Goal: Task Accomplishment & Management: Complete application form

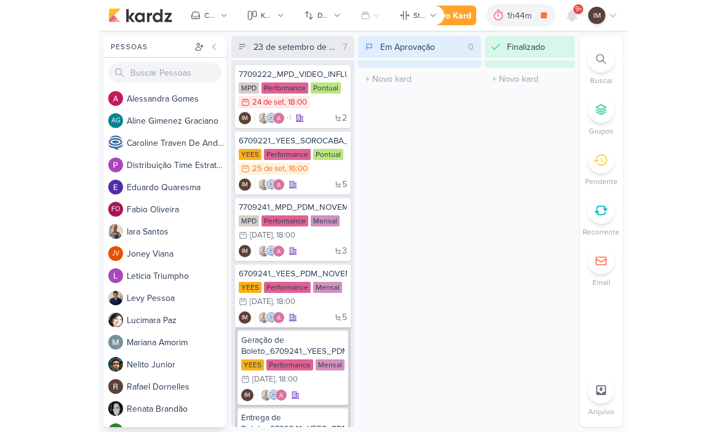
scroll to position [14, 16]
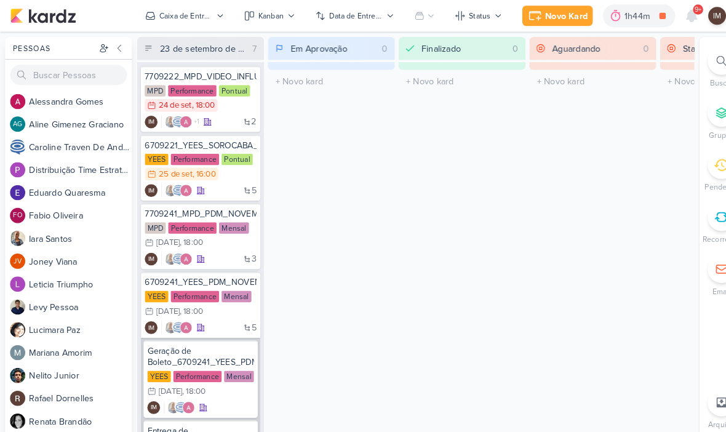
click at [528, 64] on div at bounding box center [699, 59] width 27 height 27
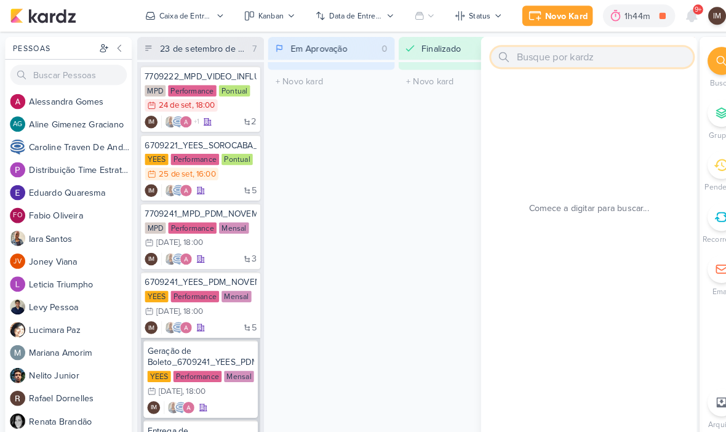
click at [528, 54] on input "text" at bounding box center [574, 56] width 196 height 20
click at [528, 57] on input "text" at bounding box center [574, 56] width 196 height 20
paste input "7708271_MPD_ANDROMEDA_BRIEFING_PEÇAS_NOVO_KV_LANÇAMENTO"
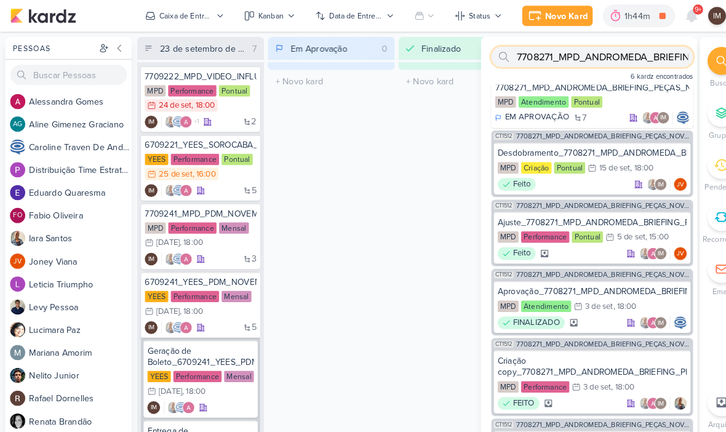
scroll to position [6, 0]
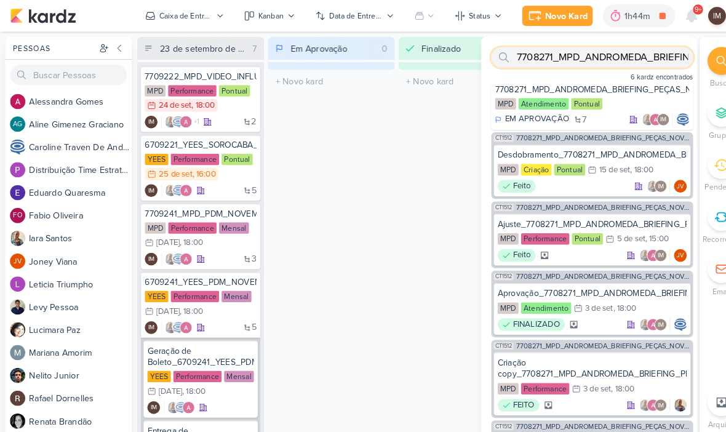
type input "7708271_MPD_ANDROMEDA_BRIEFING_PEÇAS_NOVO_KV_LANÇAMENTO"
click at [528, 14] on div "Novo Kard" at bounding box center [548, 15] width 41 height 13
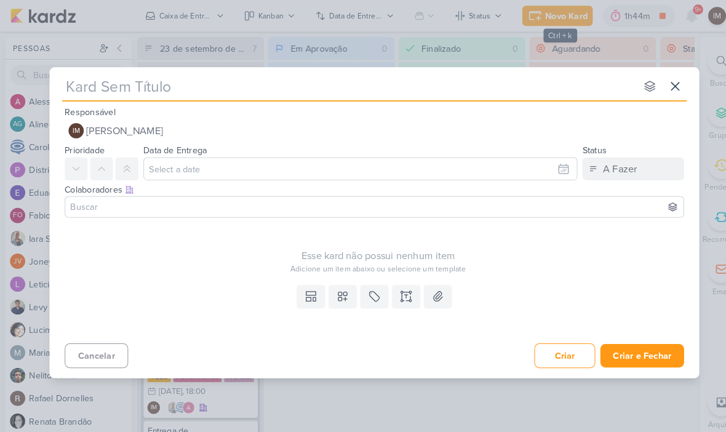
click at [115, 86] on input "text" at bounding box center [338, 84] width 556 height 22
click at [79, 87] on input "text" at bounding box center [338, 84] width 556 height 22
type input "7708271_MPD_ANDROMEDA_BRIEFING_PEÇAS_NOVO_KV_LANÇAMENTO"
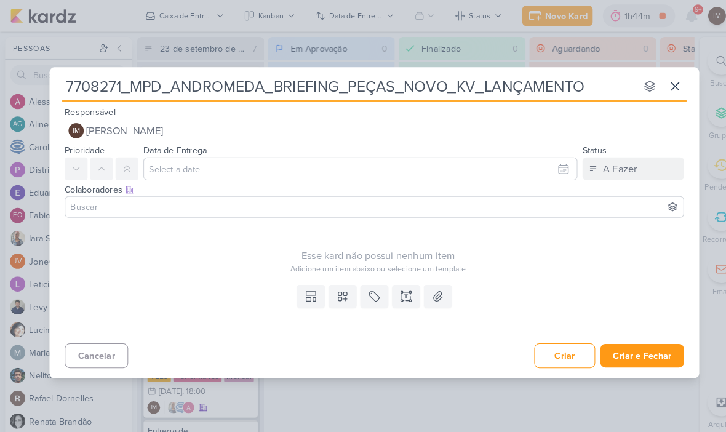
click at [70, 81] on input "7708271_MPD_ANDROMEDA_BRIEFING_PEÇAS_NOVO_KV_LANÇAMENTO" at bounding box center [338, 84] width 556 height 22
type input "A7708271_MPD_ANDROMEDA_BRIEFING_PEÇAS_NOVO_KV_LANÇAMENTO"
type input "Ajus7708271_MPD_ANDROMEDA_BRIEFING_PEÇAS_NOVO_KV_LANÇAMENTO"
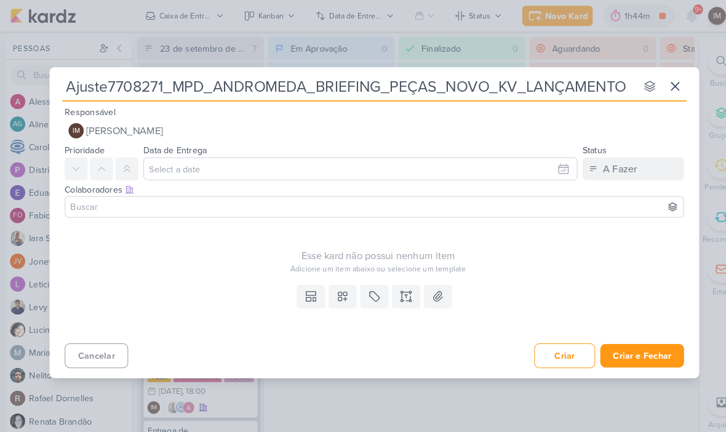
type input "Ajuste 7708271_MPD_ANDROMEDA_BRIEFING_PEÇAS_NOVO_KV_LANÇAMENTO"
type input "Ajuste Co7708271_MPD_ANDROMEDA_BRIEFING_PEÇAS_NOVO_KV_LANÇAMENTO"
type input "Ajuste Copy7708271_MPD_ANDROMEDA_BRIEFING_PEÇAS_NOVO_KV_LANÇAMENTO"
type input "Ajuste Copy_7708271_MPD_ANDROMEDA_BRIEFING_PEÇAS_NOVO_KV_LANÇAMENTO"
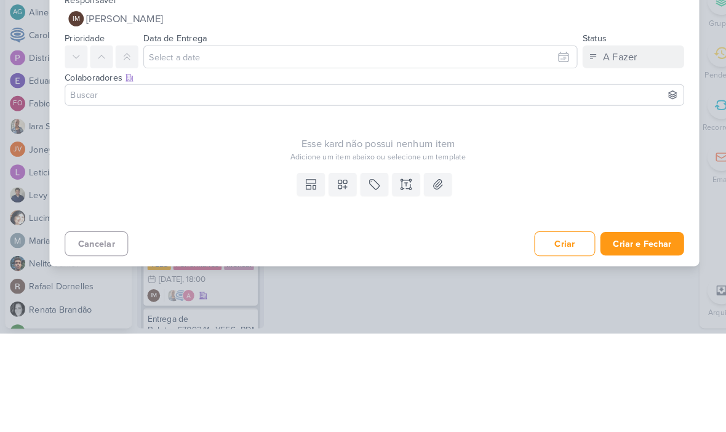
type input "Ajuste Copy_7708271_MPD_ANDROMEDA_BRIEFING_PEÇAS_NOVO_KV_LANÇAMENTO"
click at [528, 153] on input "text" at bounding box center [349, 164] width 421 height 22
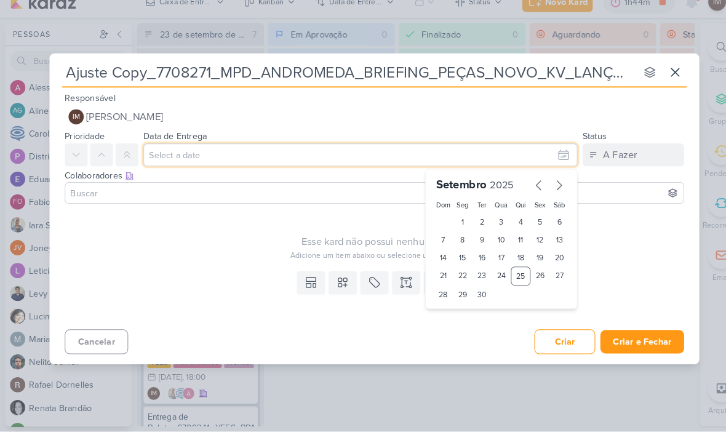
click at [525, 272] on div "26" at bounding box center [523, 281] width 19 height 18
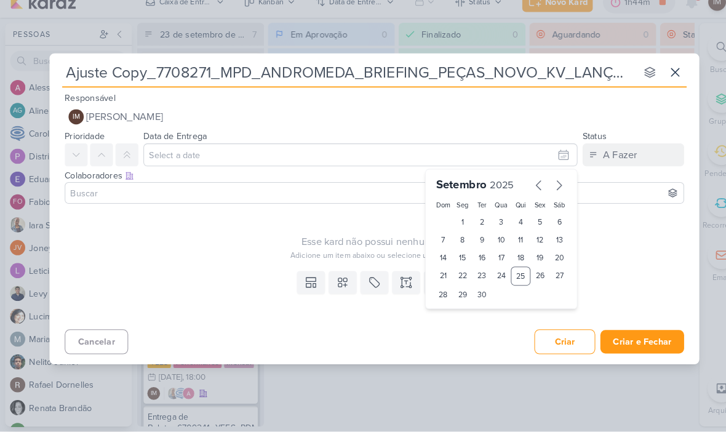
type input "26 de setembro de 2025 às 23:59"
click at [455, 313] on select "00 01 02 03 04 05 06 07 08 09 10 11 12 13 14 15 16 17 18 19 20 21 22 23" at bounding box center [448, 320] width 17 height 15
select select "18"
type input "26 de setembro de 2025 às 18:59"
click at [468, 313] on select "00 05 10 15 20 25 30 35 40 45 50 55 59" at bounding box center [468, 320] width 17 height 15
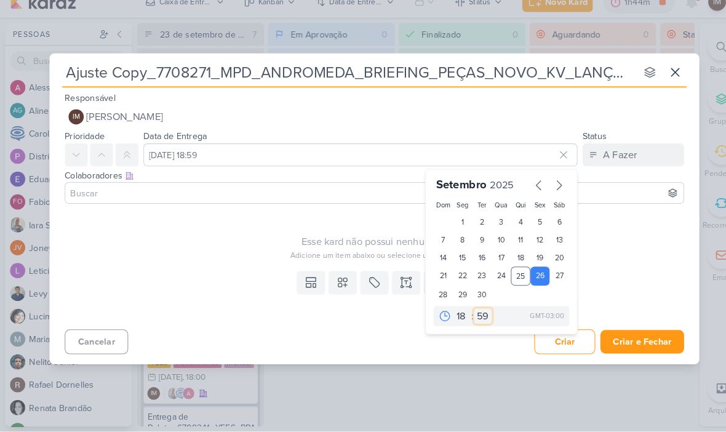
select select "0"
type input "26 de setembro de 2025 às 18:00"
click at [336, 281] on button at bounding box center [332, 287] width 27 height 22
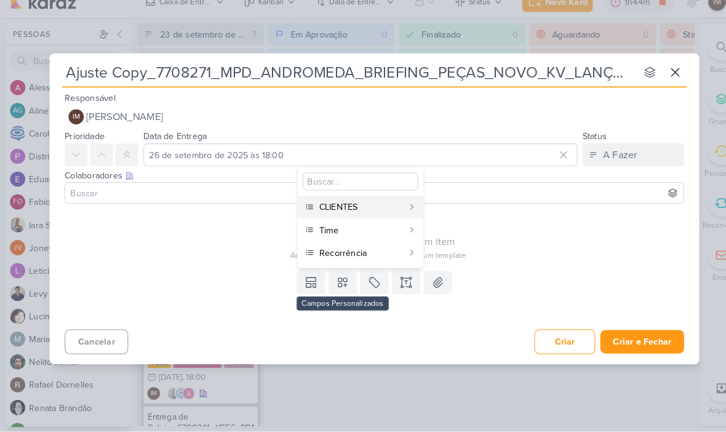
click at [376, 208] on div "CLIENTES" at bounding box center [349, 214] width 81 height 13
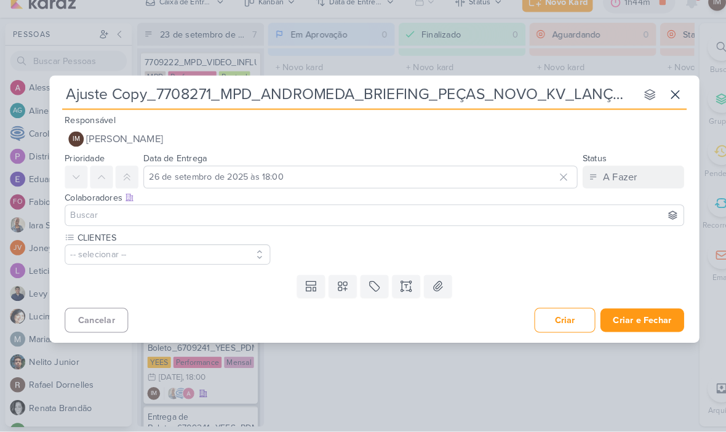
click at [330, 285] on icon at bounding box center [332, 291] width 12 height 12
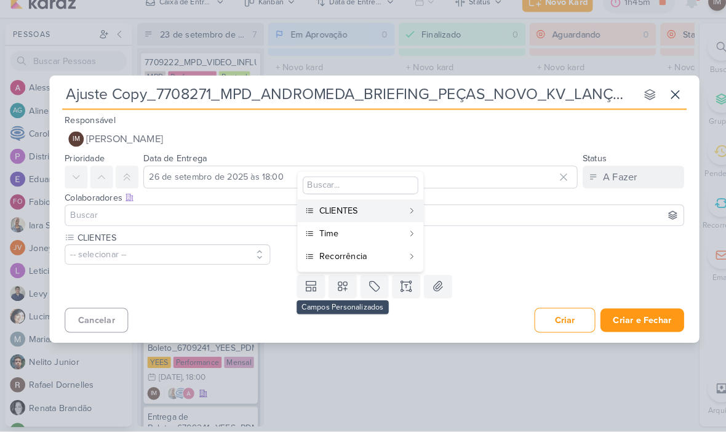
click at [357, 233] on div "Time" at bounding box center [349, 239] width 81 height 13
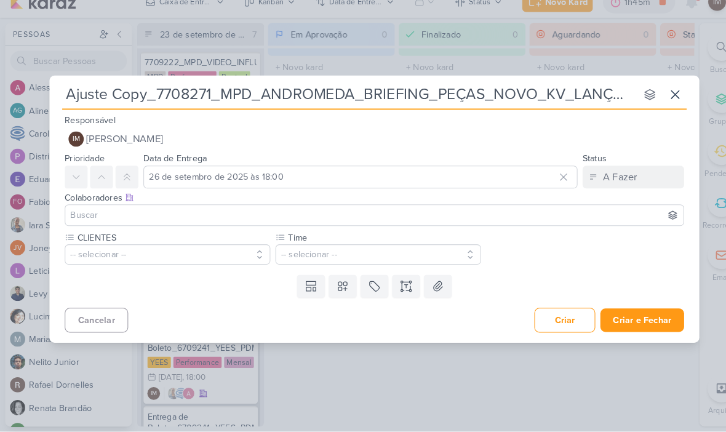
click at [336, 285] on icon at bounding box center [332, 291] width 12 height 12
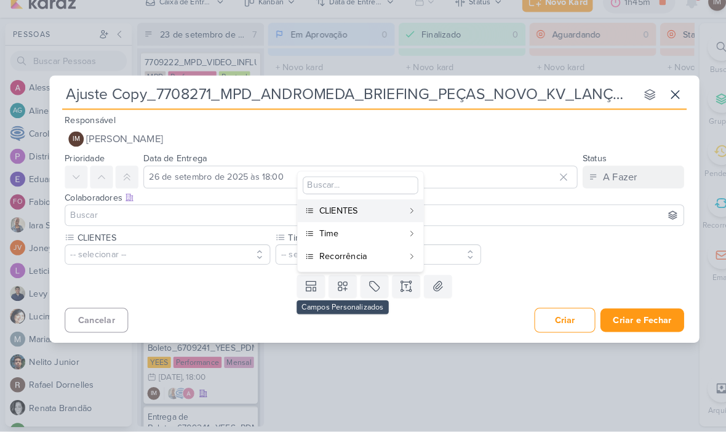
click at [354, 255] on div "Recorrência" at bounding box center [349, 261] width 81 height 13
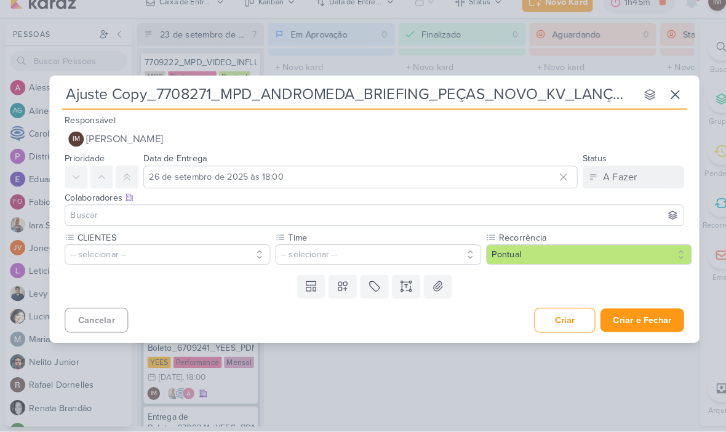
click at [88, 250] on button "-- selecionar --" at bounding box center [162, 260] width 199 height 20
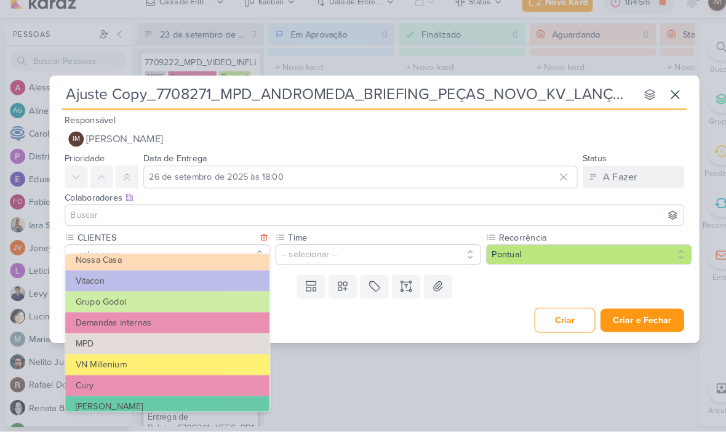
scroll to position [84, 0]
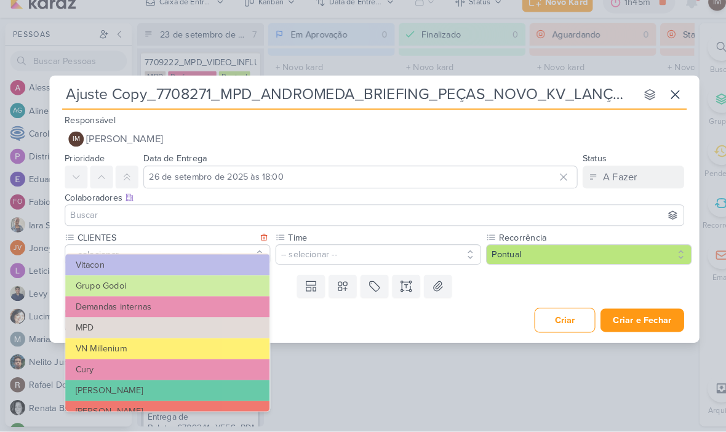
click at [90, 321] on button "MPD" at bounding box center [162, 331] width 198 height 20
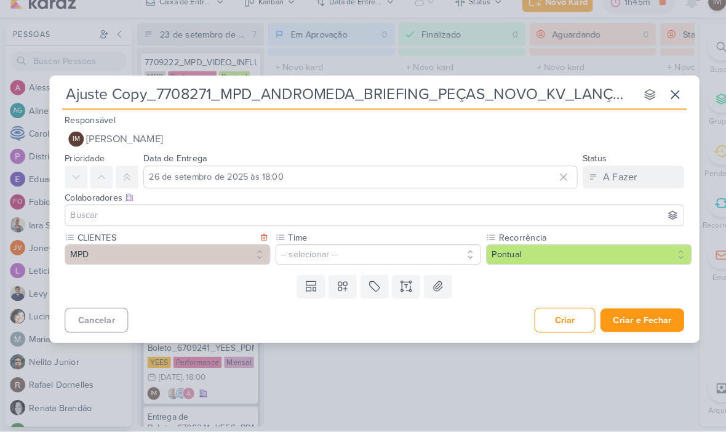
click at [311, 250] on button "-- selecionar --" at bounding box center [366, 260] width 199 height 20
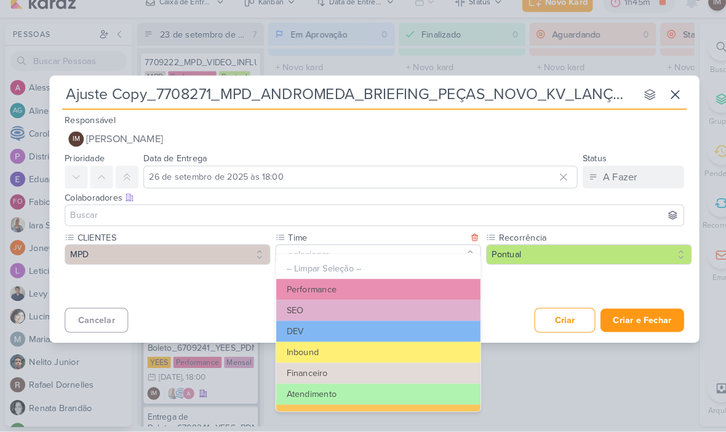
click at [330, 284] on button "Performance" at bounding box center [367, 294] width 198 height 20
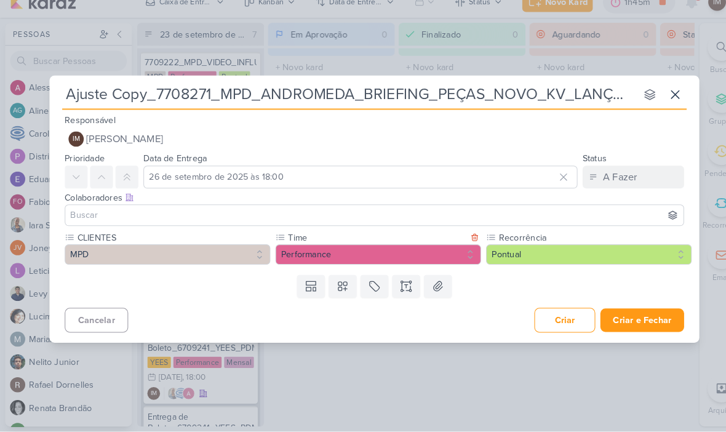
click at [399, 285] on icon at bounding box center [394, 291] width 12 height 12
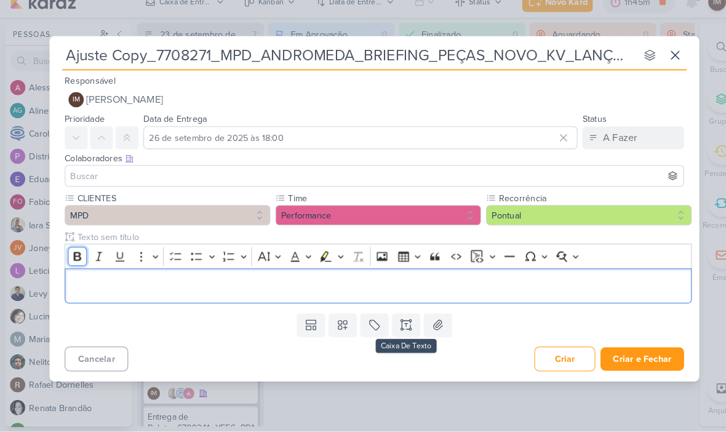
click at [75, 256] on icon "Editor toolbar" at bounding box center [75, 262] width 12 height 12
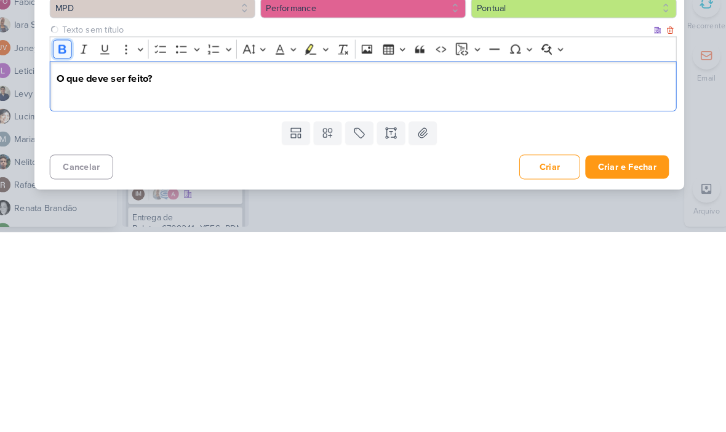
click at [69, 249] on icon "Editor toolbar" at bounding box center [75, 255] width 12 height 12
click at [70, 290] on p "Editor editing area: main" at bounding box center [367, 297] width 595 height 15
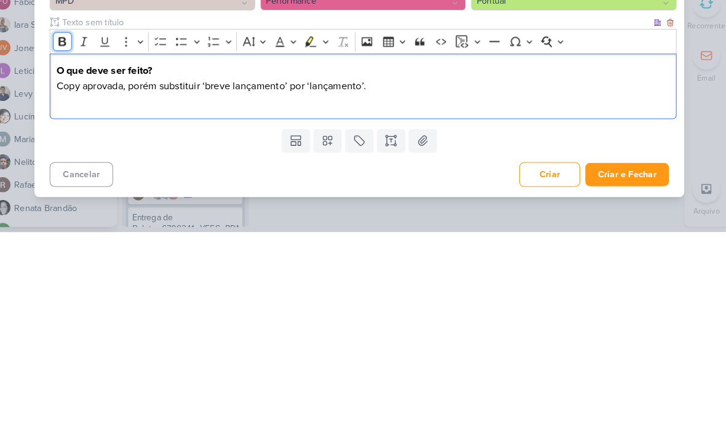
click at [69, 241] on icon "Editor toolbar" at bounding box center [75, 247] width 12 height 12
click at [76, 259] on div "O que deve ser feito? Copy aprovada, porém substituir ‘breve lançamento’ por ‘l…" at bounding box center [367, 290] width 608 height 63
click at [73, 298] on p "Informações" at bounding box center [367, 305] width 595 height 15
click at [71, 243] on icon "Editor toolbar" at bounding box center [74, 247] width 7 height 9
click at [127, 298] on p "Informações" at bounding box center [367, 305] width 595 height 15
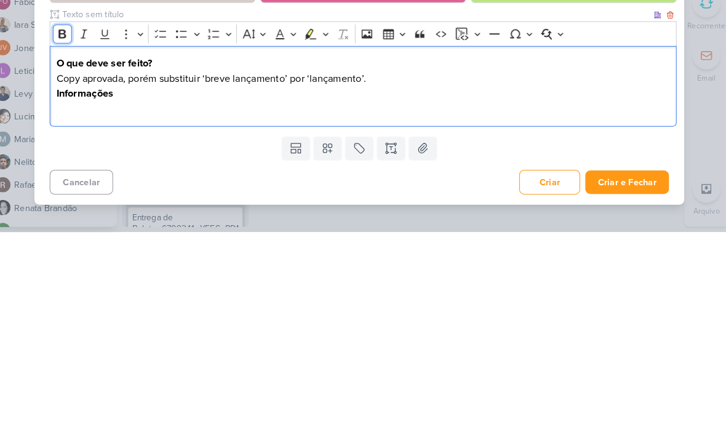
click at [66, 231] on button "Bold" at bounding box center [75, 240] width 18 height 18
click at [69, 234] on icon "Editor toolbar" at bounding box center [75, 240] width 12 height 12
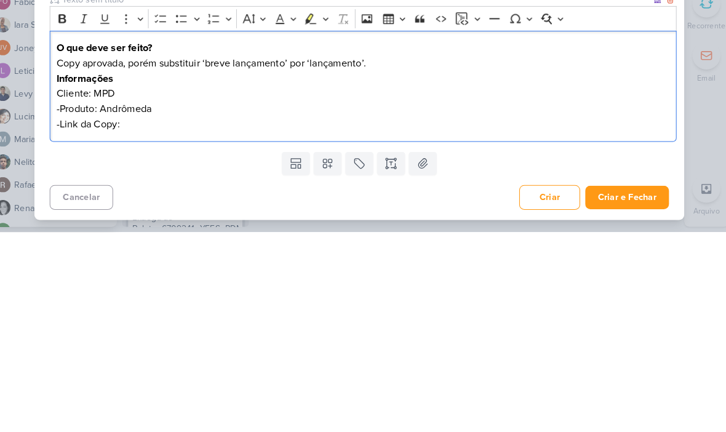
click at [146, 320] on p "-Link da Copy:" at bounding box center [367, 327] width 595 height 15
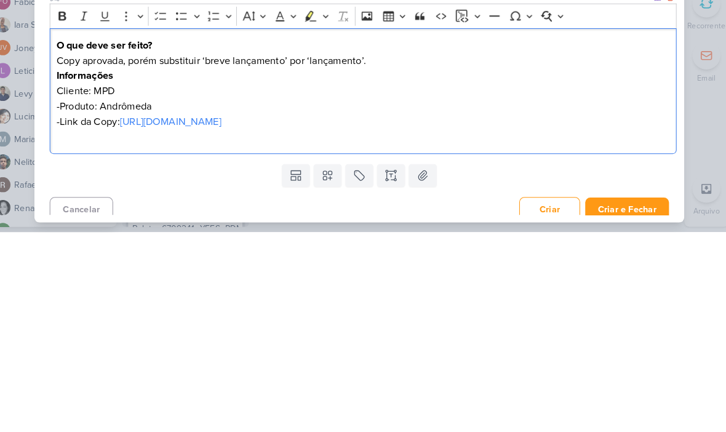
click at [528, 123] on div "Ajuste Copy_7708271_MPD_ANDROMEDA_BRIEFING_PEÇAS_NOVO_KV_LANÇAMENTO nenhum grup…" at bounding box center [363, 216] width 726 height 432
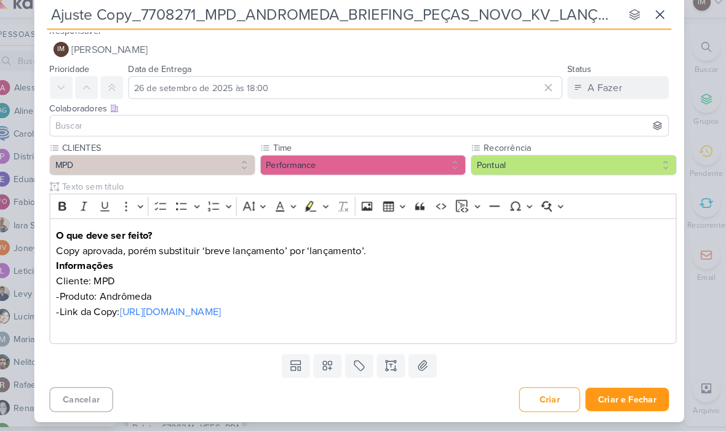
scroll to position [24, 0]
click at [528, 389] on button "Criar e Fechar" at bounding box center [622, 400] width 81 height 23
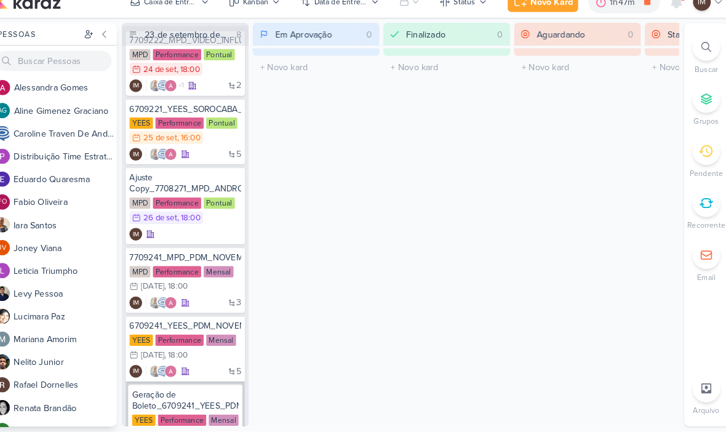
scroll to position [23, 0]
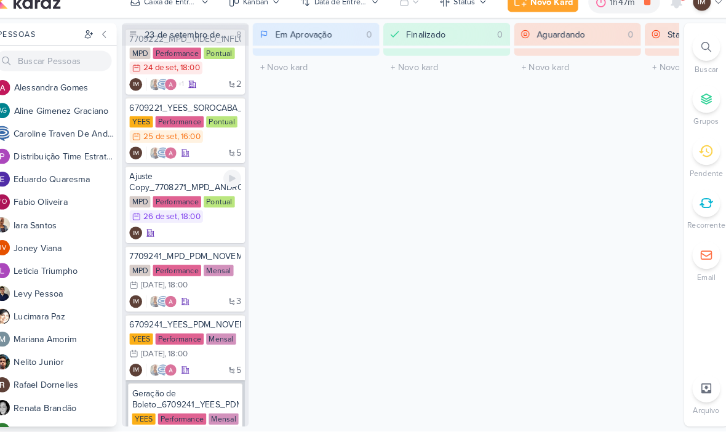
click at [189, 233] on div "IM" at bounding box center [194, 239] width 108 height 12
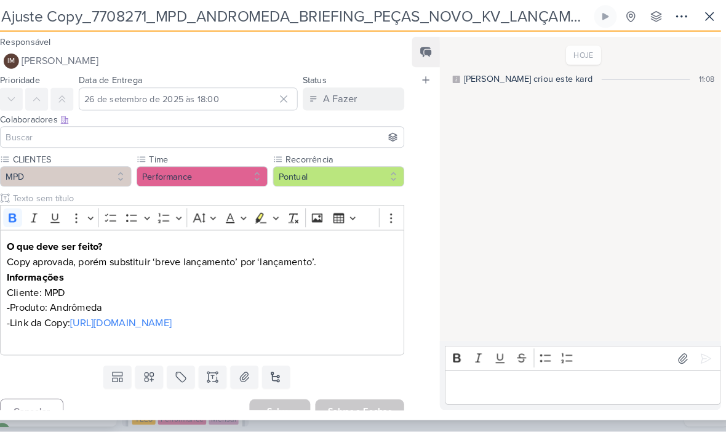
click at [528, 22] on icon at bounding box center [675, 29] width 15 height 15
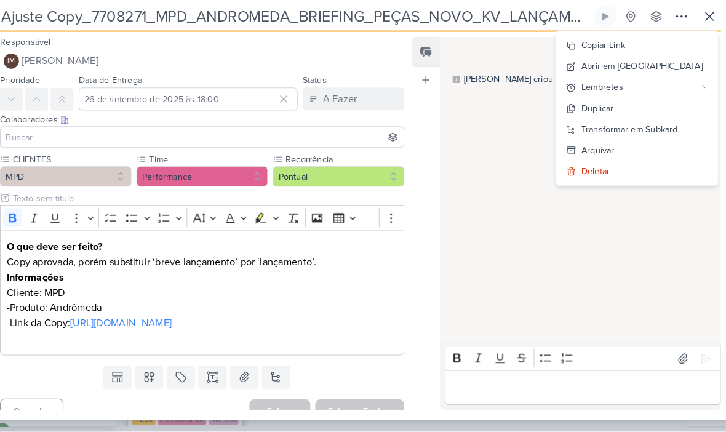
click at [528, 132] on div "Transformar em Subkard" at bounding box center [625, 138] width 94 height 13
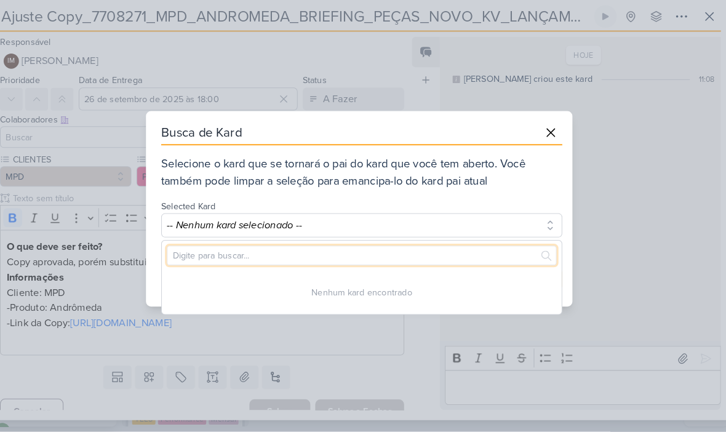
click at [442, 252] on input "text" at bounding box center [366, 261] width 378 height 19
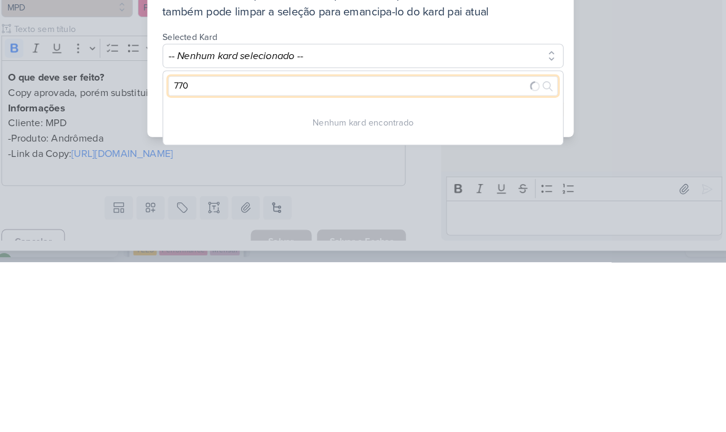
type input "7708"
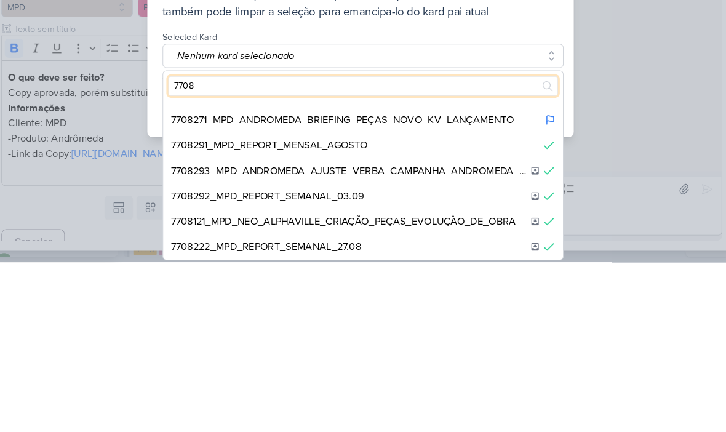
scroll to position [18, 0]
click at [461, 287] on div "7708271_MPD_ANDROMEDA_BRIEFING_PEÇAS_NOVO_KV_LANÇAMENTO" at bounding box center [345, 294] width 333 height 15
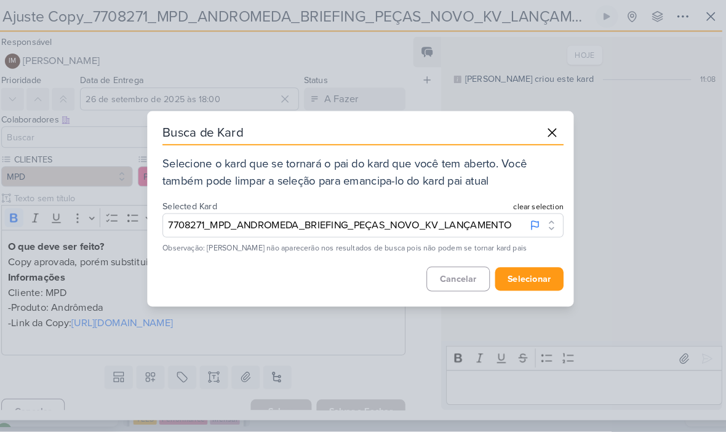
click at [519, 273] on button "selecionar" at bounding box center [526, 284] width 66 height 23
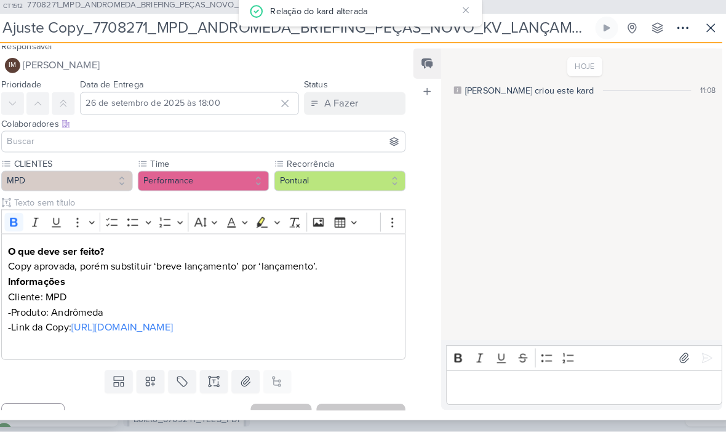
scroll to position [8, 0]
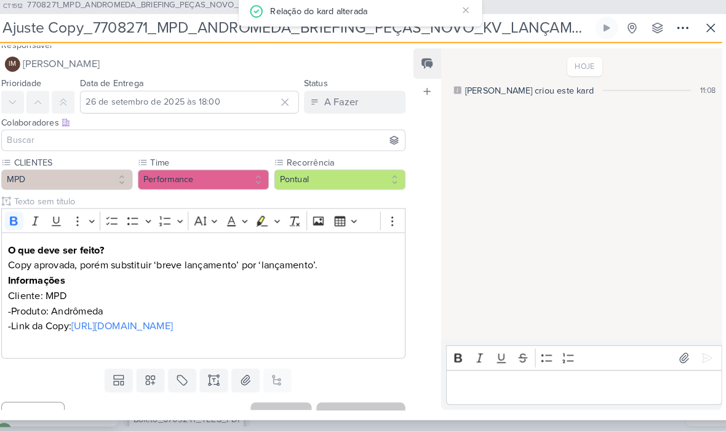
click at [231, 65] on button "IM Isabella Machado Guimarães" at bounding box center [211, 76] width 392 height 22
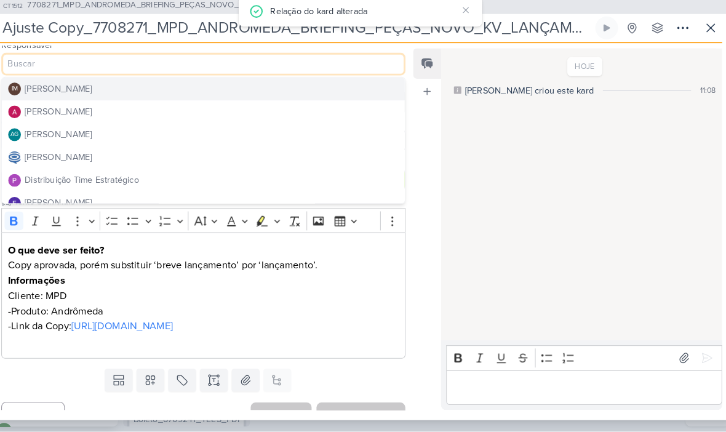
click at [175, 177] on button "Distribuição Time Estratégico" at bounding box center [210, 188] width 391 height 22
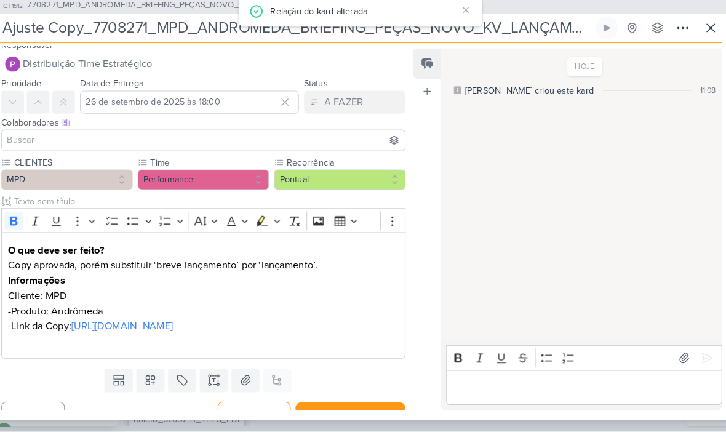
click at [247, 142] on input at bounding box center [211, 149] width 386 height 15
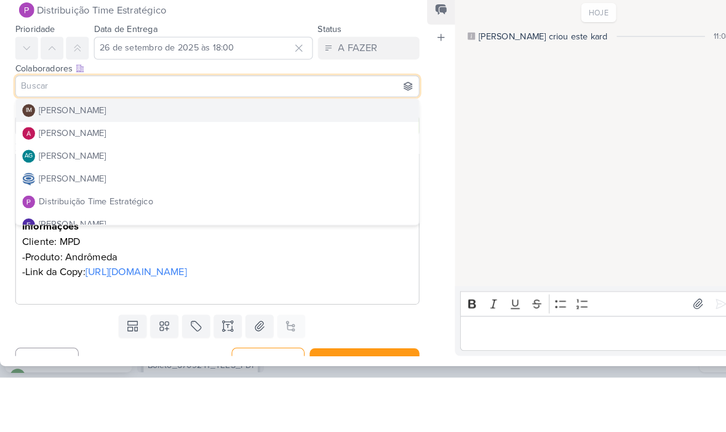
click at [267, 162] on button "IM Isabella Machado Guimarães" at bounding box center [210, 173] width 391 height 22
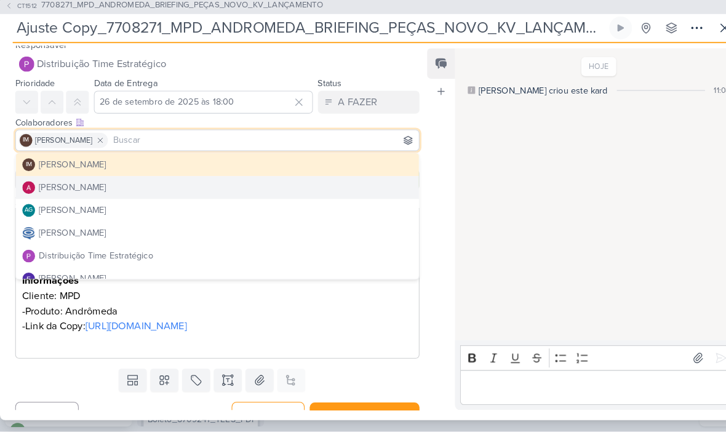
click at [220, 186] on button "[PERSON_NAME]" at bounding box center [210, 195] width 391 height 22
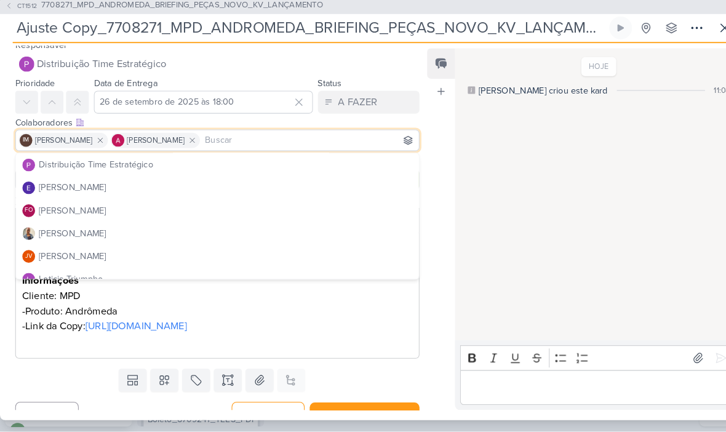
scroll to position [94, 0]
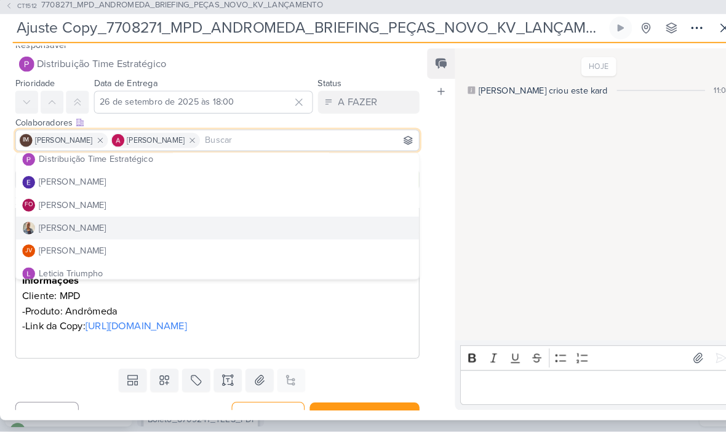
click at [207, 223] on button "[PERSON_NAME]" at bounding box center [210, 234] width 391 height 22
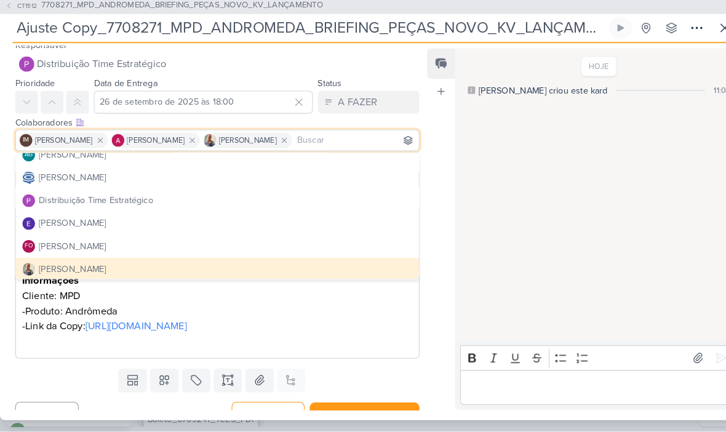
scroll to position [50, 0]
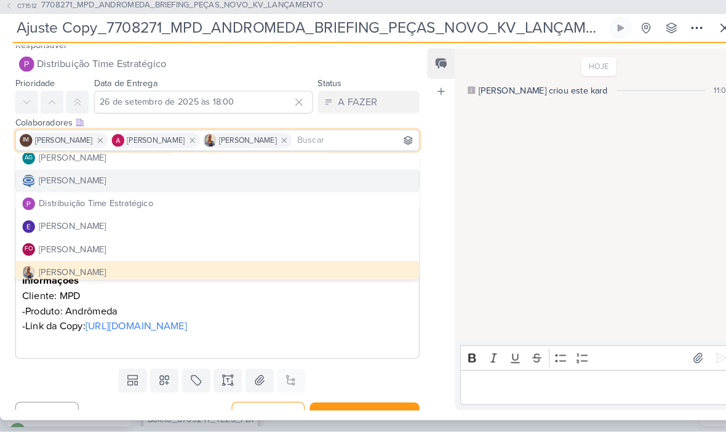
click at [249, 178] on button "[PERSON_NAME]" at bounding box center [210, 189] width 391 height 22
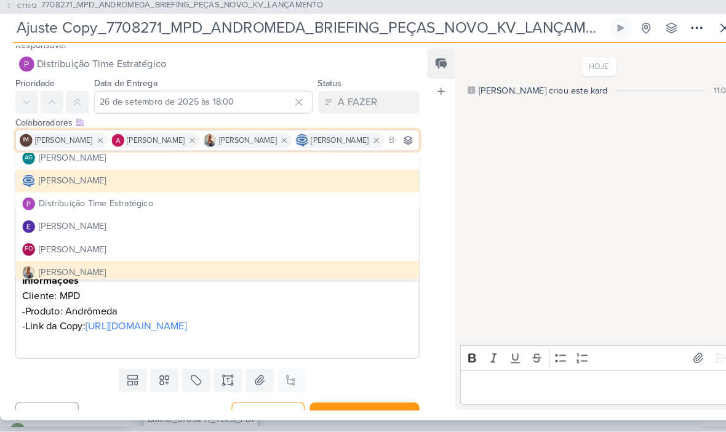
click at [507, 111] on div "HOJE Isabella criou este kard 11:08" at bounding box center [576, 203] width 271 height 282
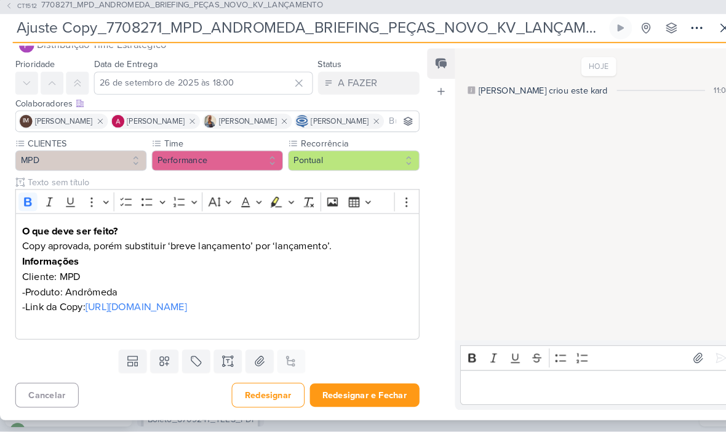
scroll to position [73, 0]
click at [356, 386] on button "Redesignar e Fechar" at bounding box center [353, 396] width 106 height 23
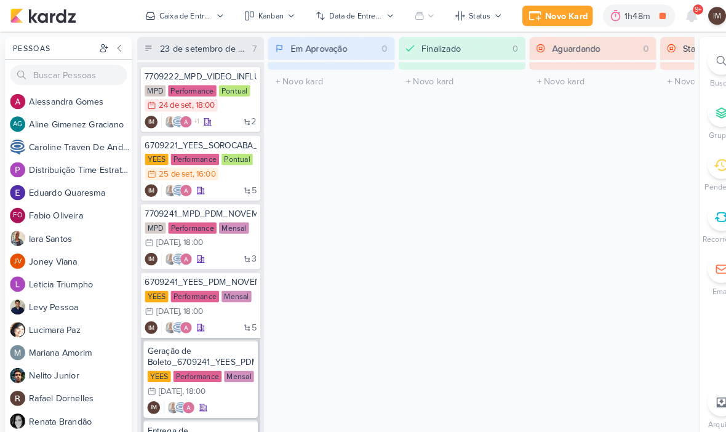
scroll to position [0, 0]
click at [229, 117] on div "2 +1 IM" at bounding box center [194, 118] width 108 height 12
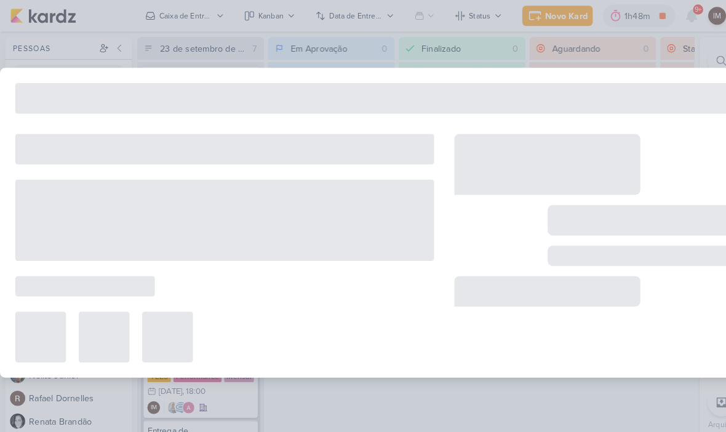
type input "7709222_MPD_VIDEO_INFLUENCER_DECORADO"
type input "24 de setembro de 2025 às 18:00"
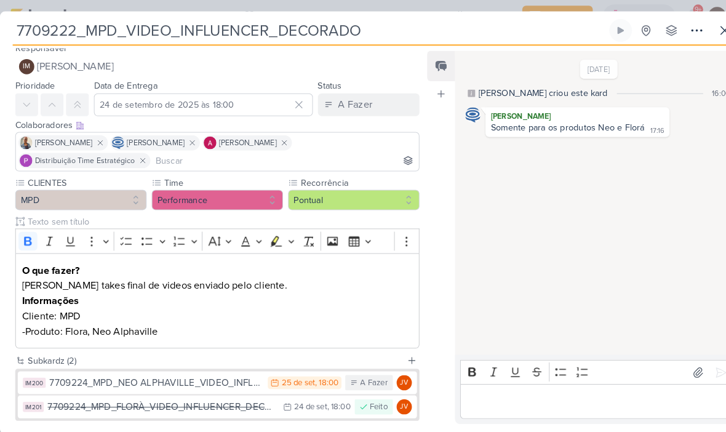
scroll to position [4, 0]
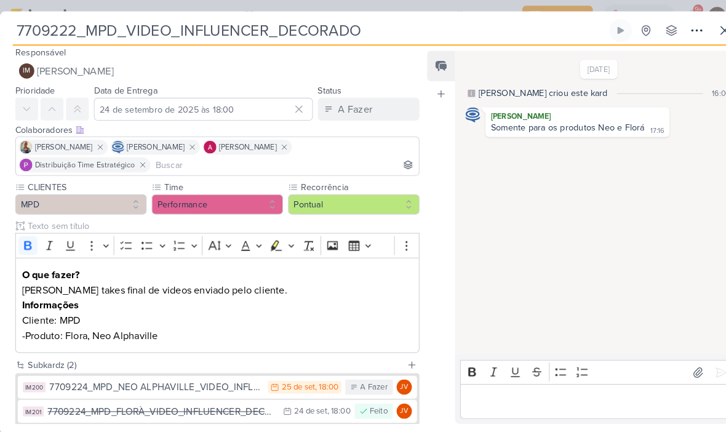
click at [528, 30] on icon at bounding box center [702, 29] width 15 height 15
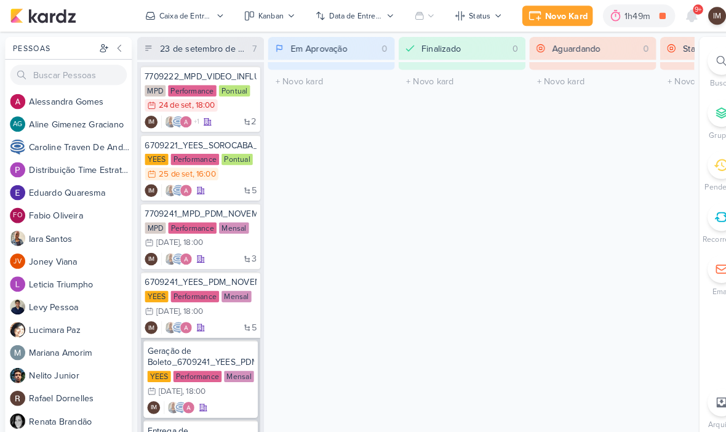
click at [528, 15] on div "Novo Kard" at bounding box center [548, 15] width 41 height 13
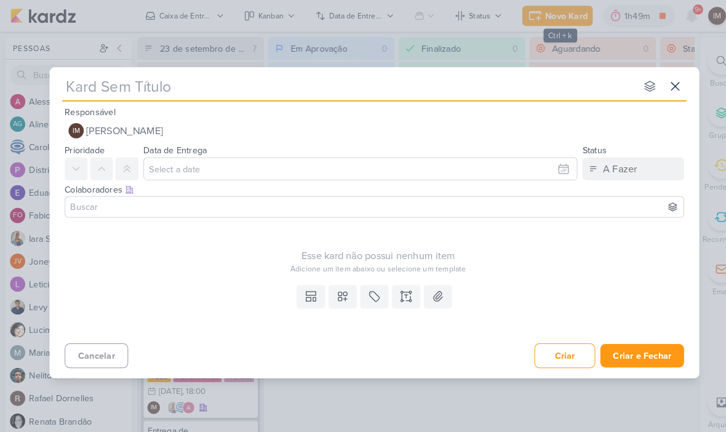
click at [528, 85] on icon at bounding box center [654, 83] width 15 height 15
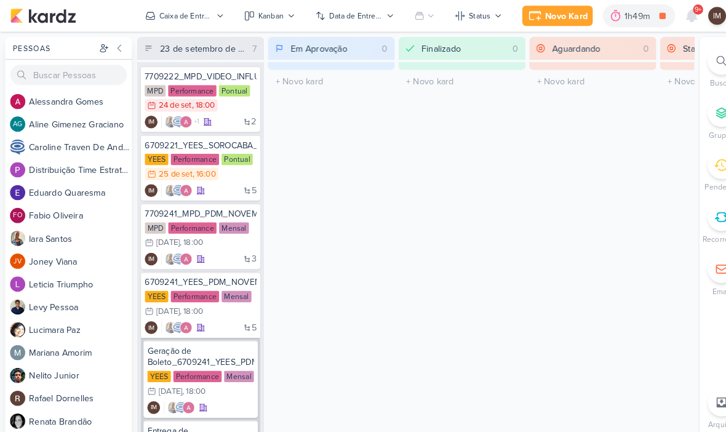
click at [528, 18] on div "Novo Kard" at bounding box center [548, 15] width 41 height 13
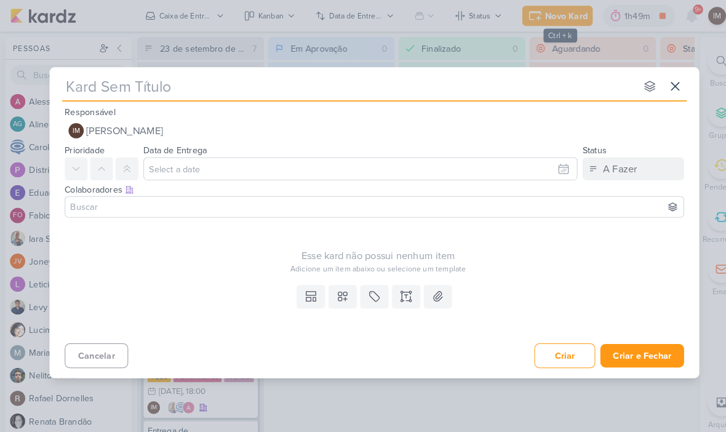
click at [362, 91] on input "text" at bounding box center [338, 84] width 556 height 22
click at [78, 84] on input "text" at bounding box center [338, 84] width 556 height 22
type input "7409122_MPD_REFFUGIO_DESDOBRAMENTO_CRIATIVOS"
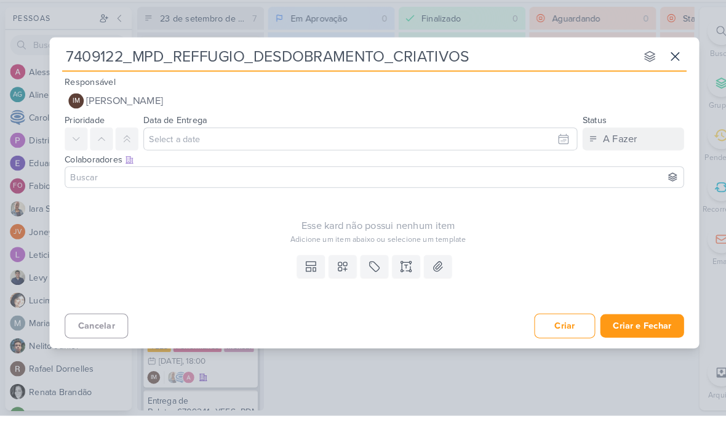
click at [528, 76] on icon at bounding box center [654, 83] width 15 height 15
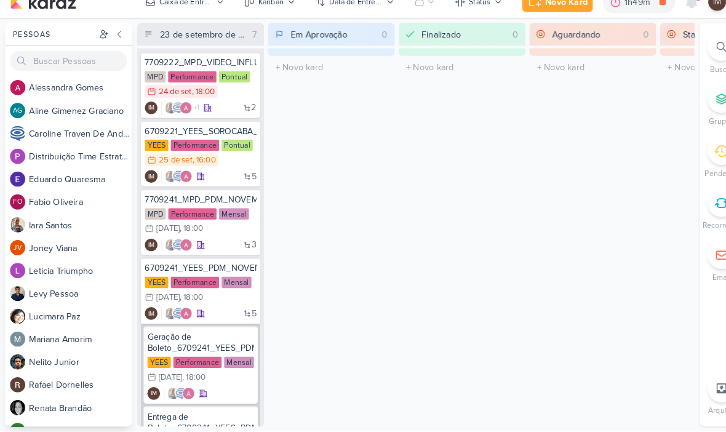
click at [528, 54] on div at bounding box center [699, 59] width 27 height 27
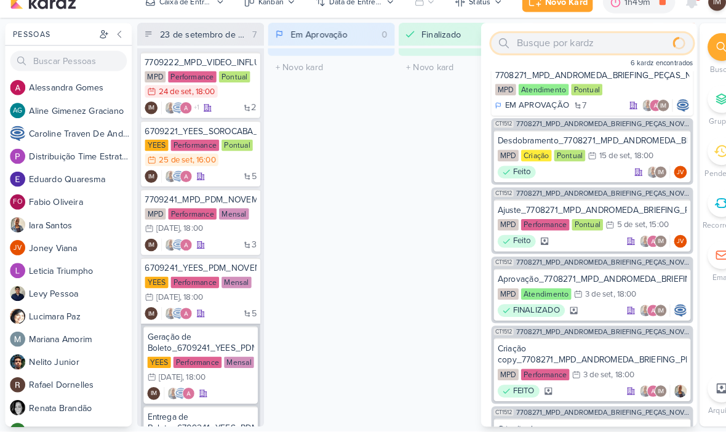
click at [528, 46] on input "text" at bounding box center [574, 56] width 196 height 20
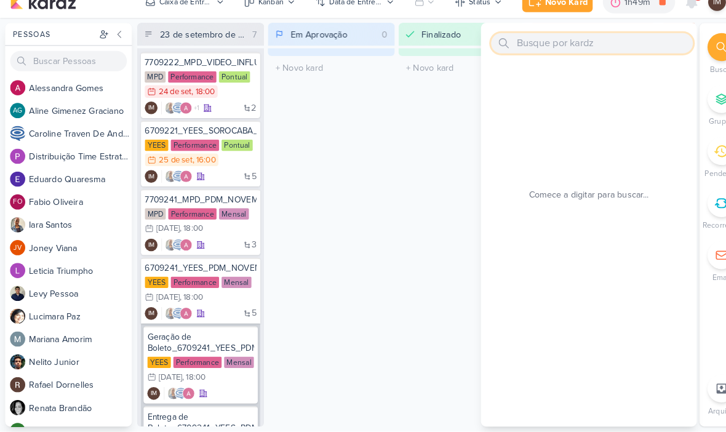
scroll to position [0, 0]
click at [520, 46] on input "text" at bounding box center [574, 56] width 196 height 20
paste input "7708271_MPD_ANDROMEDA_BRIEFING_PEÇAS_NOVO_KV_LANÇAMENTO"
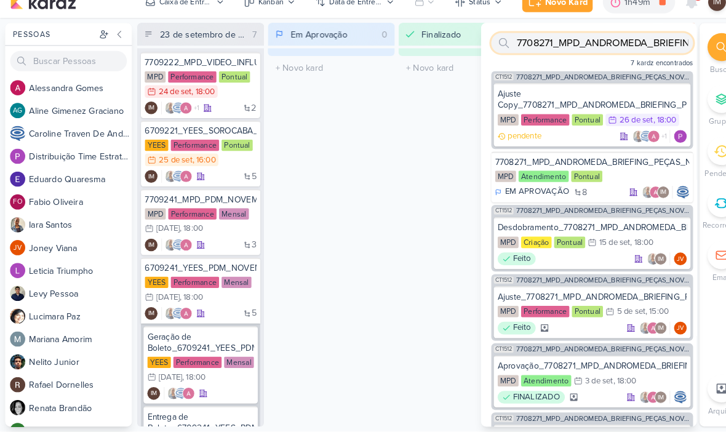
type input "7708271_MPD_ANDROMEDA_BRIEFING_PEÇ"
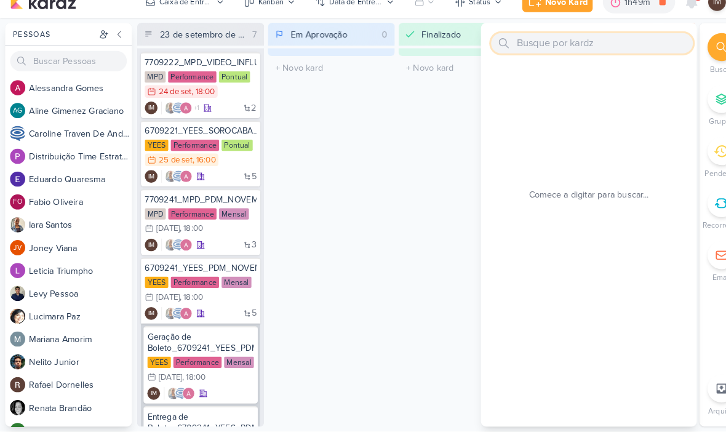
paste input "7409122_MPD_REFFUGIO_DESDOBRAMENTO_CRIATIVOS"
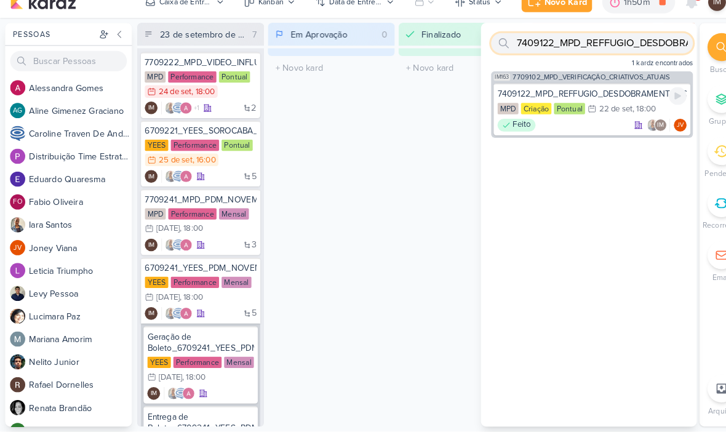
type input "7409122_MPD_REFFUGIO_DESDOBRAMENTO_CRIATIVOS"
click at [528, 129] on div "Feito IM JV" at bounding box center [573, 135] width 183 height 12
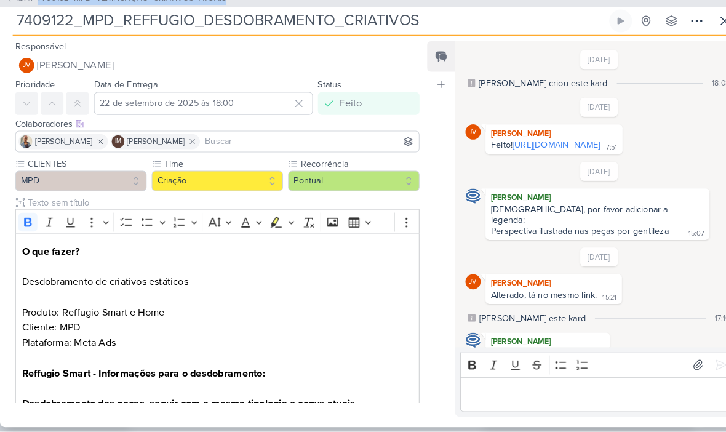
click at [21, 23] on input "7409122_MPD_REFFUGIO_DESDOBRAMENTO_CRIATIVOS" at bounding box center [300, 34] width 576 height 22
click at [47, 23] on input "7409122_MPD_REFFUGIO_DESDOBRAMENTO_CRIATIVOS" at bounding box center [300, 34] width 576 height 22
click at [528, 24] on button at bounding box center [702, 34] width 22 height 22
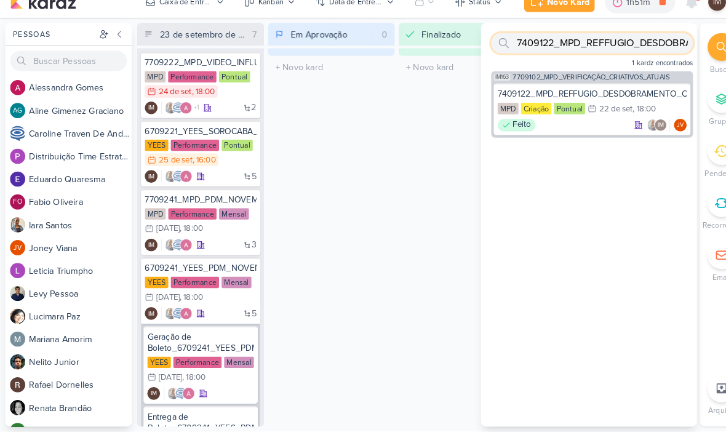
click at [528, 46] on input "7409122_MPD_REFFUGIO_DESDOBRAMENTO_CRIATIVOS" at bounding box center [574, 56] width 196 height 20
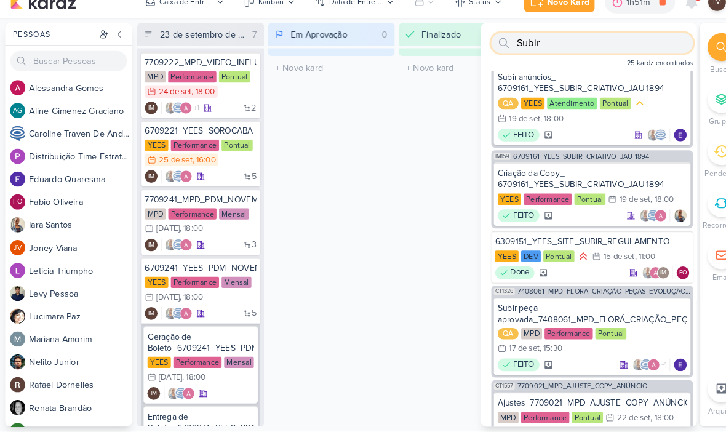
scroll to position [499, 0]
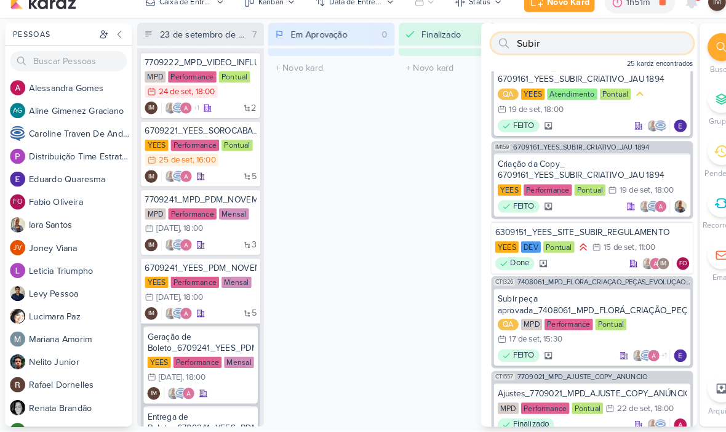
type input "Subir"
click at [417, 143] on div "Finalizado 0 Mover Para Esquerda Mover Para Direita Deletar O título do kard de…" at bounding box center [447, 231] width 123 height 391
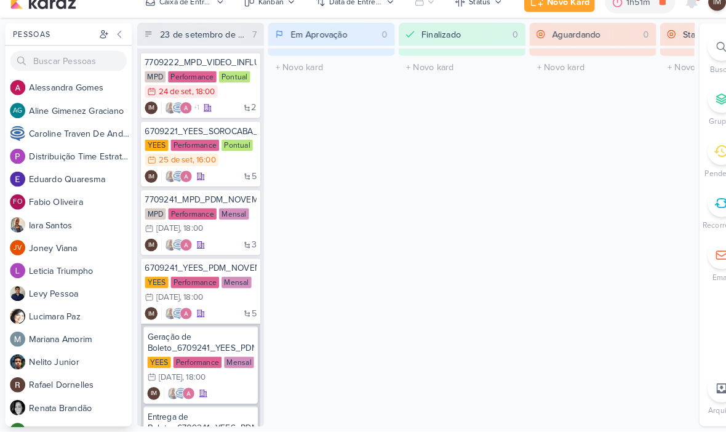
click at [528, 11] on button "Novo Kard" at bounding box center [542, 16] width 68 height 20
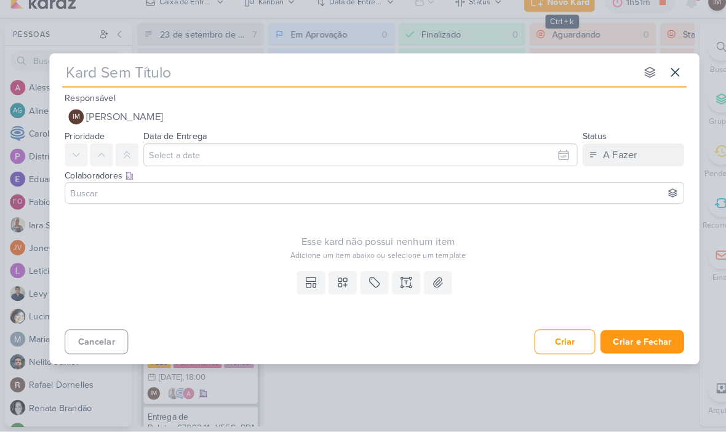
click at [114, 73] on input "text" at bounding box center [338, 84] width 556 height 22
type input "Su"
type input "Subir"
type input "Subir P"
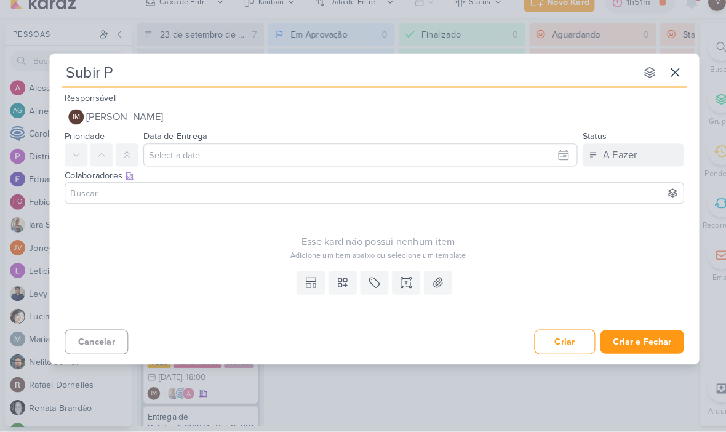
type input "Subir Pe"
type input "Subir Peça"
type input "Subir Peças"
type input "Subir Peças A"
type input "Subir Peças Apr"
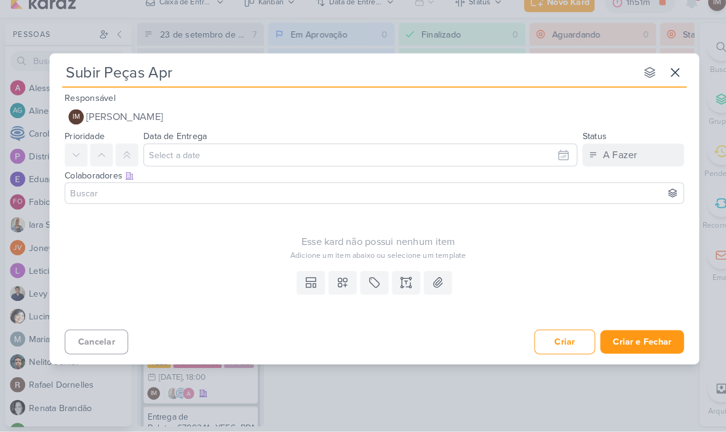
type input "Subir Peças Apro"
type input "Subir Peças Aprovadas"
type input "Subir Peças Aprovadas_"
click at [232, 73] on input "Subir Peças Aprovadas_" at bounding box center [338, 84] width 556 height 22
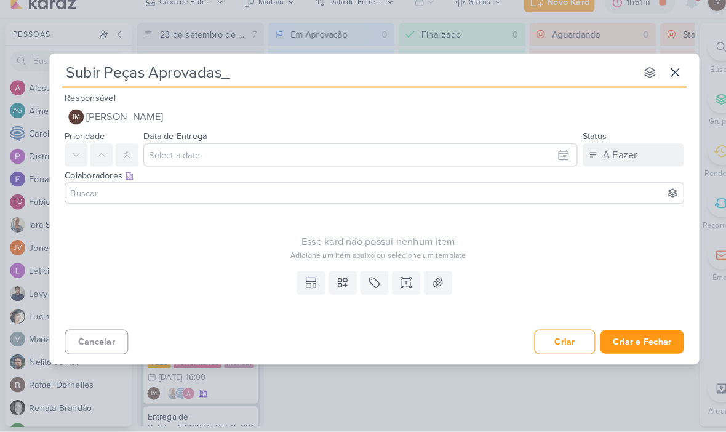
type input "Subir Peças Aprovadas_7409122_MPD_REFFUGIO_DESDOBRAMENTO_CRIATIVOS"
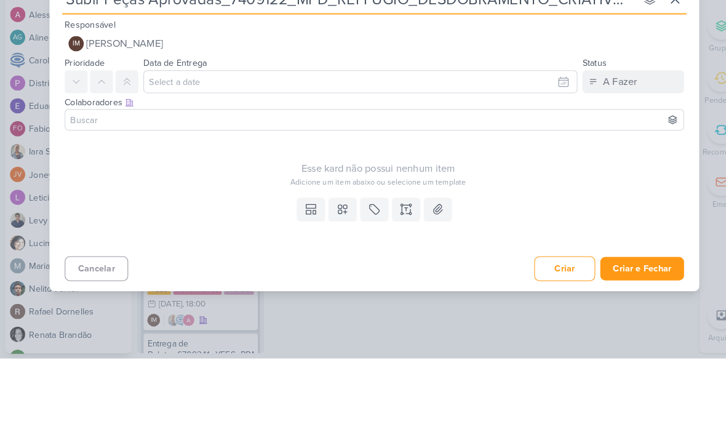
type input "Subir Peças Aprovadas_7409122_MPD_REFFUGIO_DESDOBRAMENTO_CRIATIVOS"
click at [528, 153] on input "text" at bounding box center [349, 164] width 421 height 22
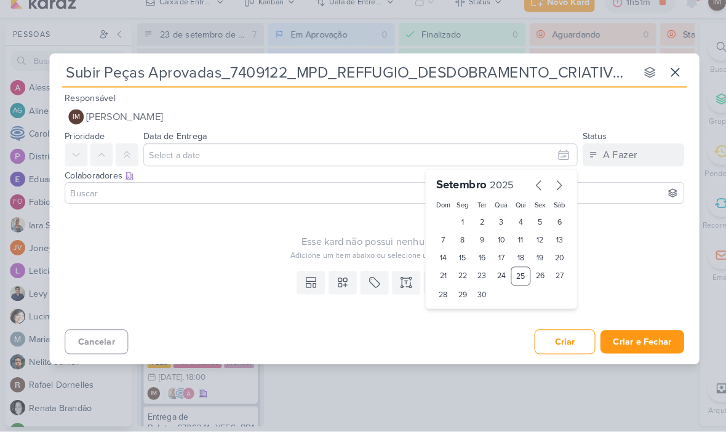
click at [445, 290] on div "29" at bounding box center [448, 298] width 19 height 17
type input "29 de setembro de 2025 às 23:59"
click at [452, 313] on select "00 01 02 03 04 05 06 07 08 09 10 11 12 13 14 15 16 17 18 19 20 21 22 23" at bounding box center [448, 320] width 17 height 15
select select "18"
type input "29 de setembro de 2025 às 18:59"
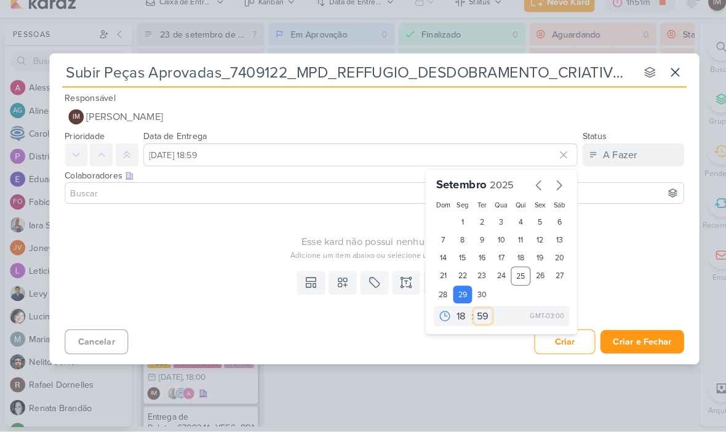
click at [467, 313] on select "00 05 10 15 20 25 30 35 40 45 50 55 59" at bounding box center [468, 320] width 17 height 15
select select "0"
type input "[DATE] 18:00"
click at [392, 281] on icon at bounding box center [394, 287] width 12 height 12
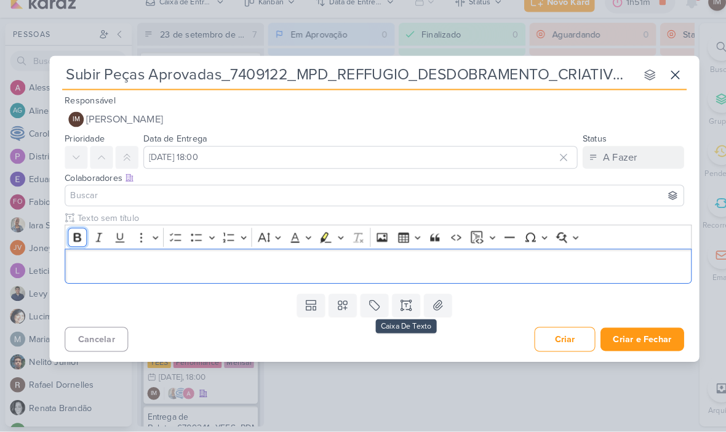
click at [73, 237] on icon "Editor toolbar" at bounding box center [75, 243] width 12 height 12
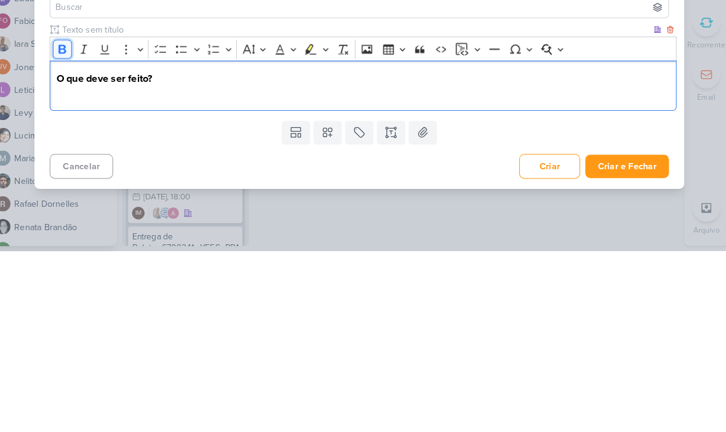
click at [71, 232] on icon "Editor toolbar" at bounding box center [74, 236] width 7 height 9
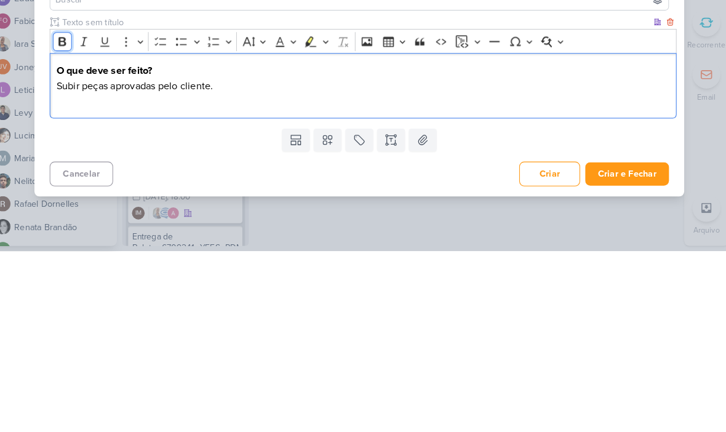
click at [69, 223] on icon "Editor toolbar" at bounding box center [75, 229] width 12 height 12
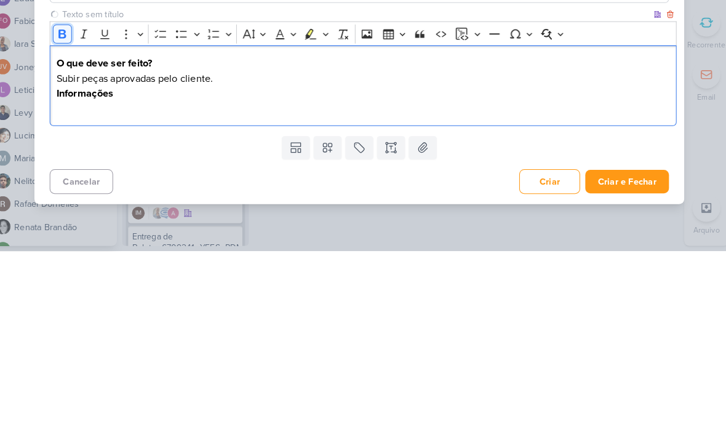
click at [69, 215] on icon "Editor toolbar" at bounding box center [75, 221] width 12 height 12
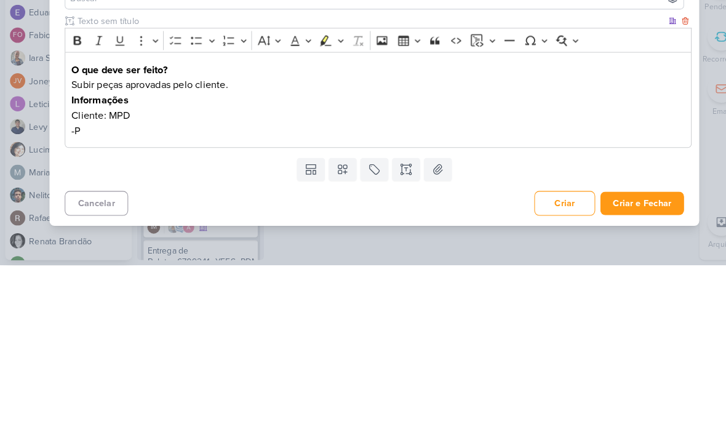
click at [171, 294] on p "-P" at bounding box center [367, 301] width 595 height 15
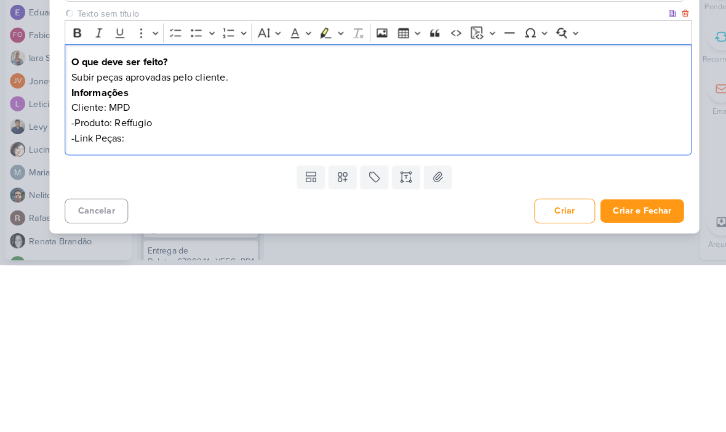
click at [135, 301] on p "-Link Peças:" at bounding box center [367, 308] width 595 height 15
click at [135, 301] on p "-Link Peças: 7409122_MPD_REFFUGIO_DESDOBRAMENTO_CRIATIVOS" at bounding box center [367, 308] width 595 height 15
click at [137, 218] on div "O que deve ser feito? Subir peças aprovadas pelo cliente. Informações Cliente: …" at bounding box center [367, 272] width 608 height 108
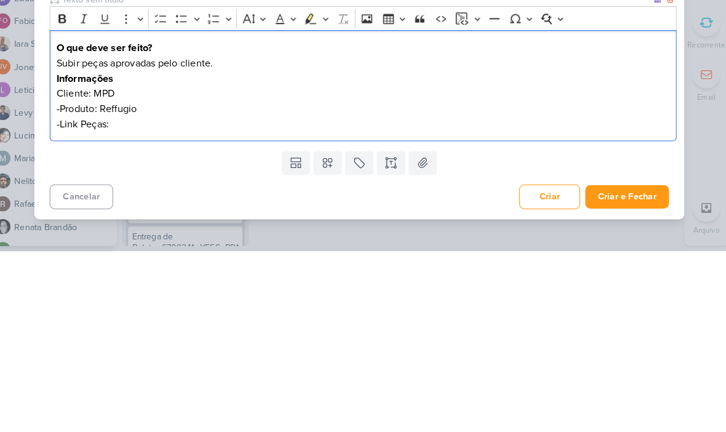
click at [124, 301] on p "-Link Peças:" at bounding box center [367, 308] width 595 height 15
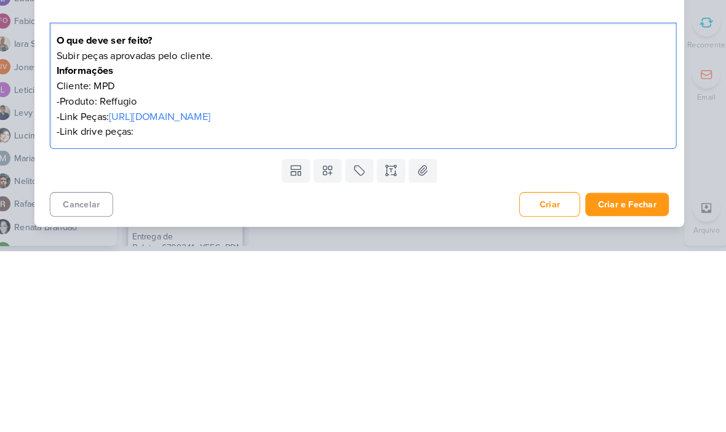
click at [148, 309] on p "-Link drive peças:" at bounding box center [367, 316] width 595 height 15
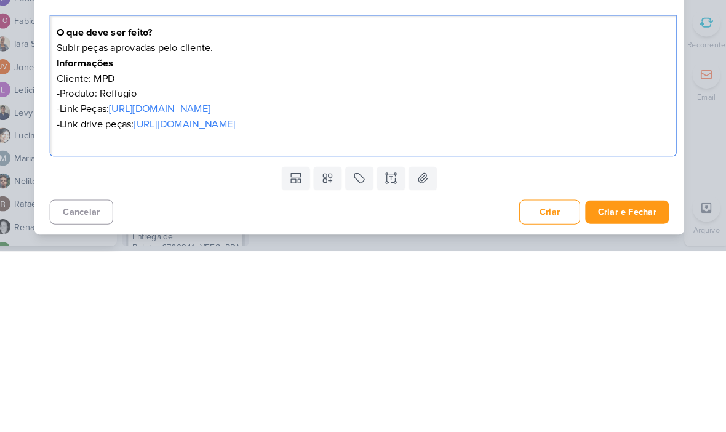
click at [528, 89] on div "Subir Peças Aprovadas_7409122_MPD_REFFUGIO_DESDOBRAMENTO_CRIATIVOS nenhum grupo…" at bounding box center [363, 216] width 726 height 432
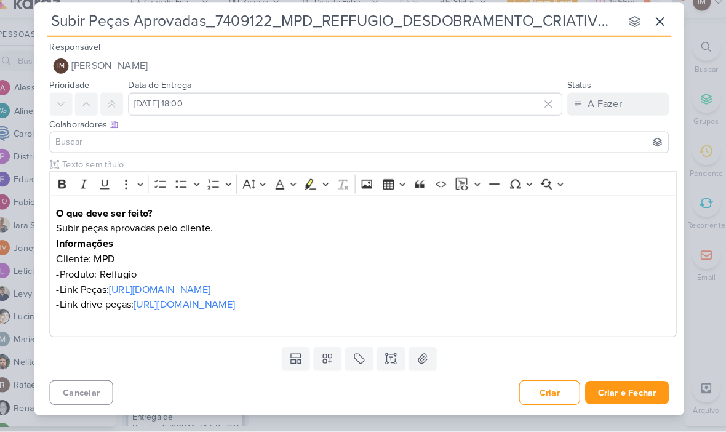
click at [319, 350] on button at bounding box center [332, 361] width 27 height 22
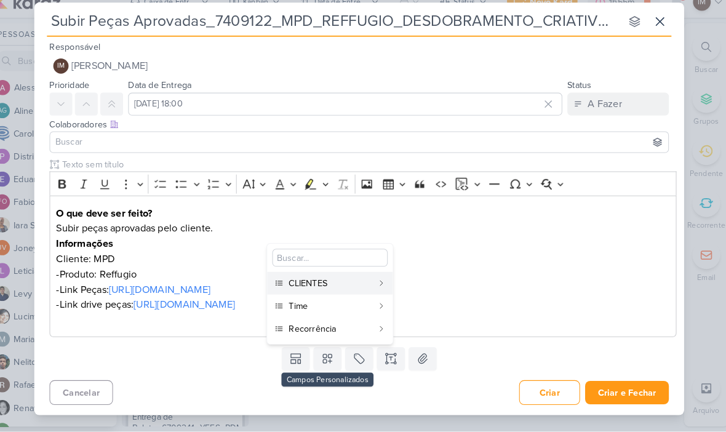
click at [356, 282] on div "CLIENTES" at bounding box center [335, 288] width 81 height 13
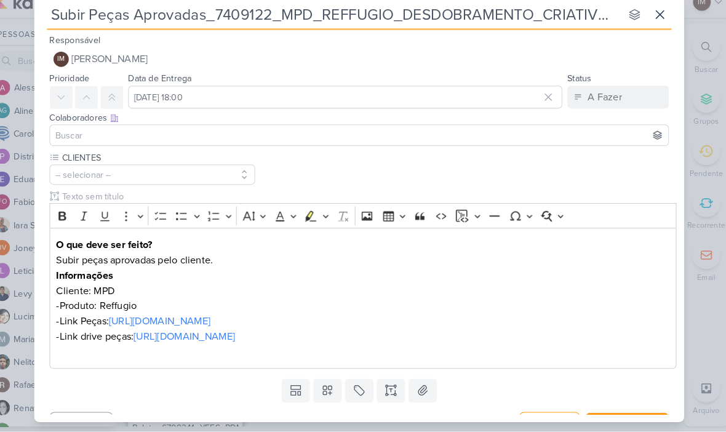
click at [326, 386] on icon at bounding box center [332, 392] width 12 height 12
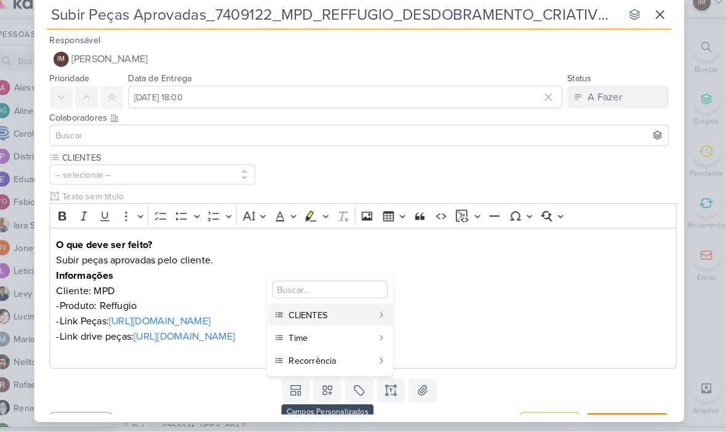
click at [335, 335] on div "Time" at bounding box center [335, 341] width 81 height 13
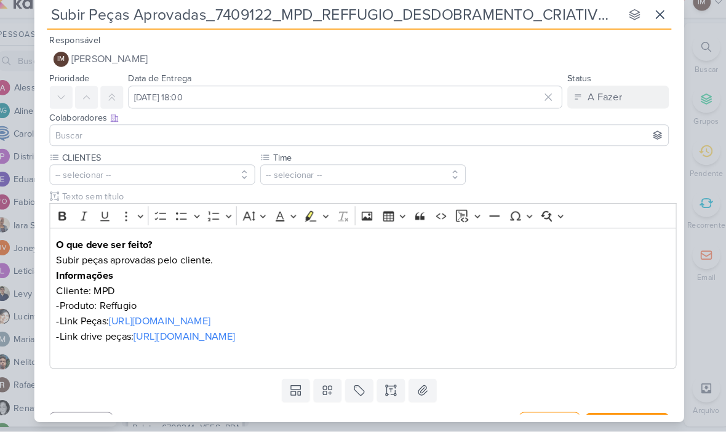
click at [326, 386] on icon at bounding box center [332, 392] width 12 height 12
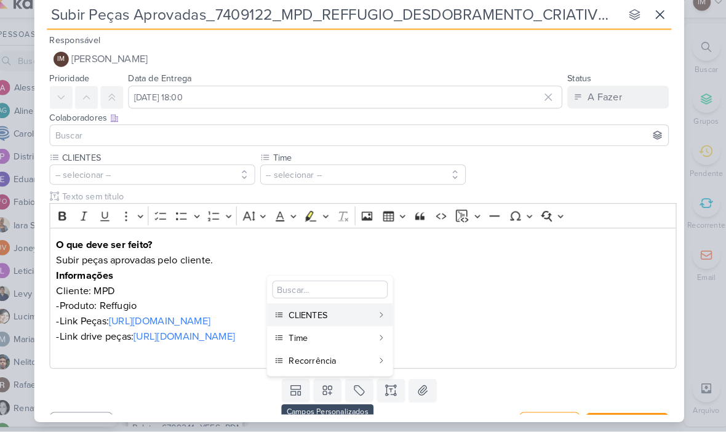
click at [328, 357] on div "Recorrência" at bounding box center [335, 363] width 81 height 13
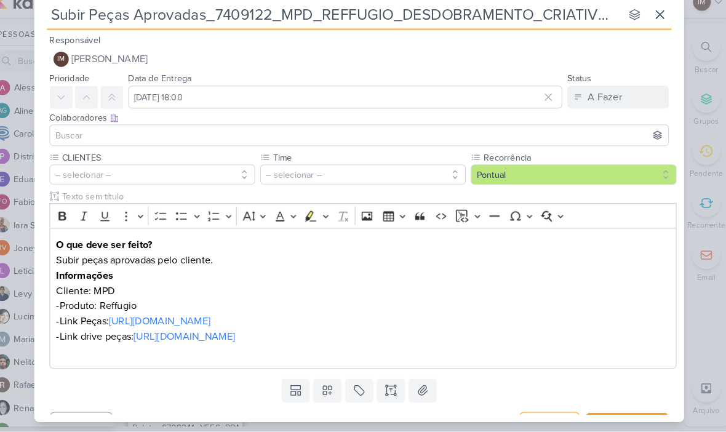
click at [221, 173] on button "-- selecionar --" at bounding box center [162, 183] width 199 height 20
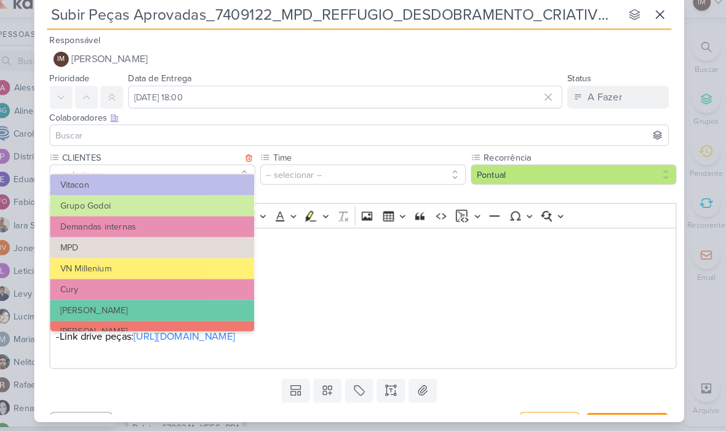
scroll to position [92, 0]
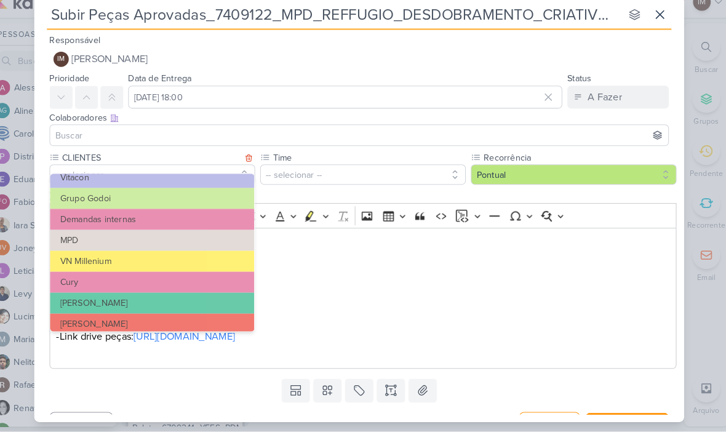
click at [207, 236] on button "MPD" at bounding box center [162, 246] width 198 height 20
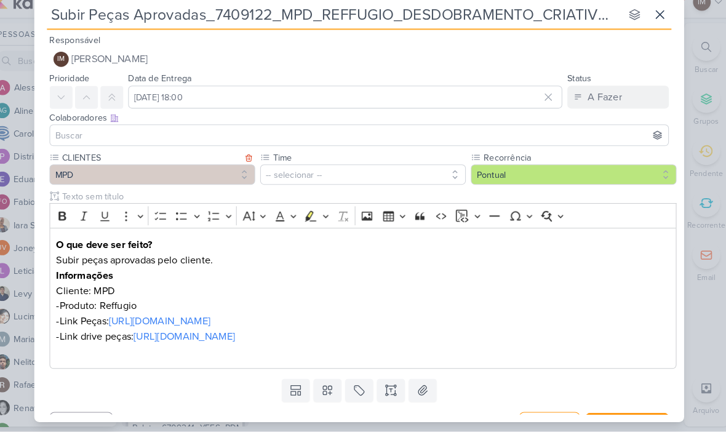
click at [299, 174] on button "-- selecionar --" at bounding box center [366, 183] width 199 height 20
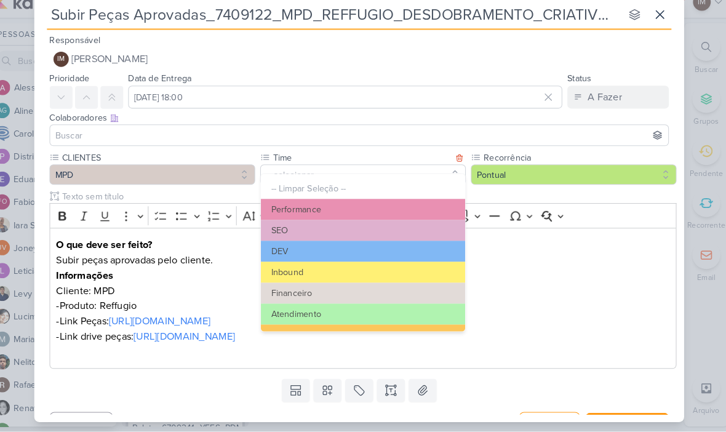
click at [346, 206] on button "Performance" at bounding box center [367, 216] width 198 height 20
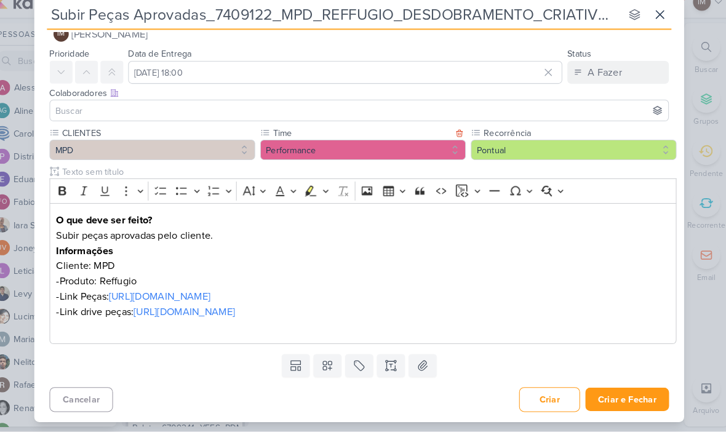
scroll to position [24, 0]
click at [528, 389] on button "Criar e Fechar" at bounding box center [622, 400] width 81 height 23
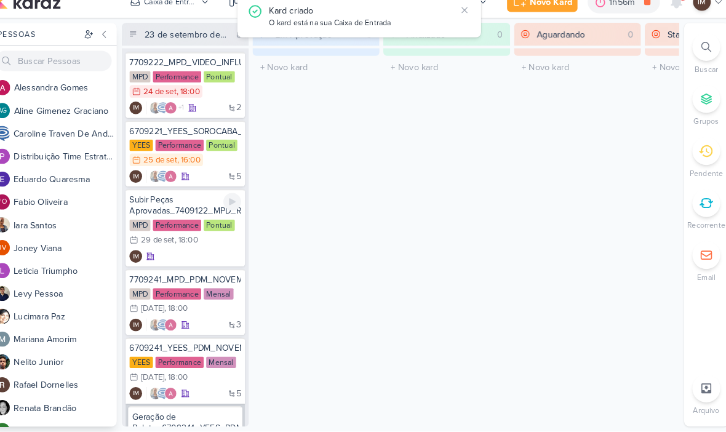
click at [188, 256] on div "IM" at bounding box center [194, 262] width 108 height 12
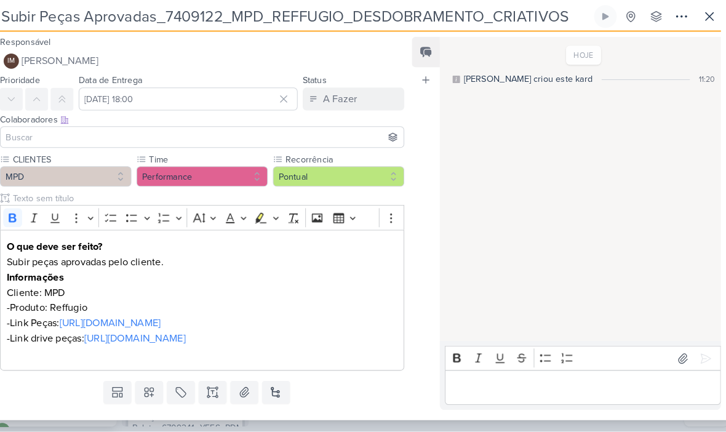
click at [528, 22] on icon at bounding box center [675, 29] width 15 height 15
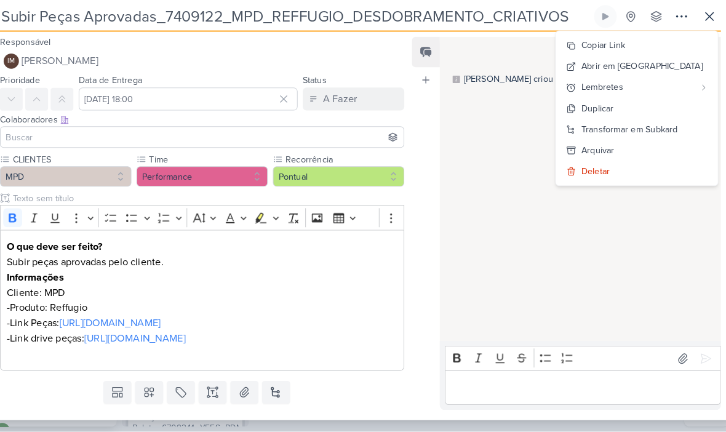
click at [528, 132] on div "Transformar em Subkard" at bounding box center [625, 138] width 94 height 13
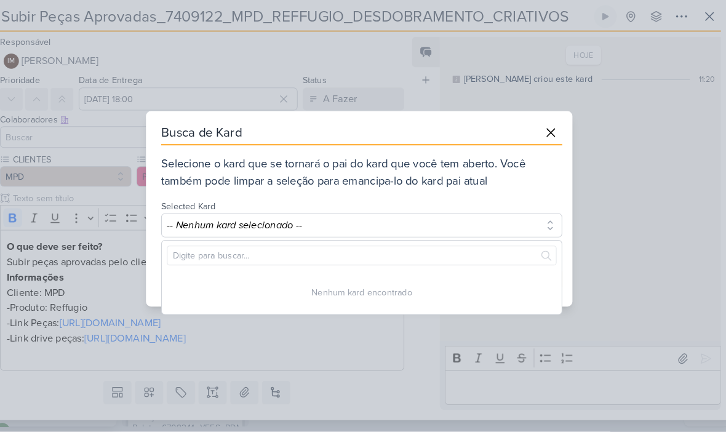
scroll to position [0, 0]
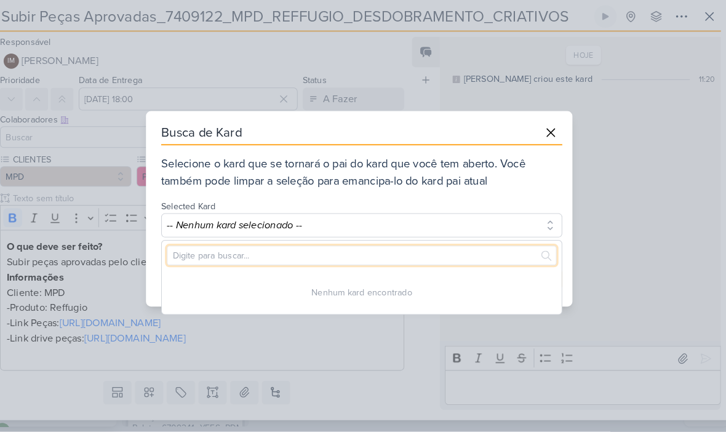
click at [448, 252] on input "text" at bounding box center [366, 261] width 378 height 19
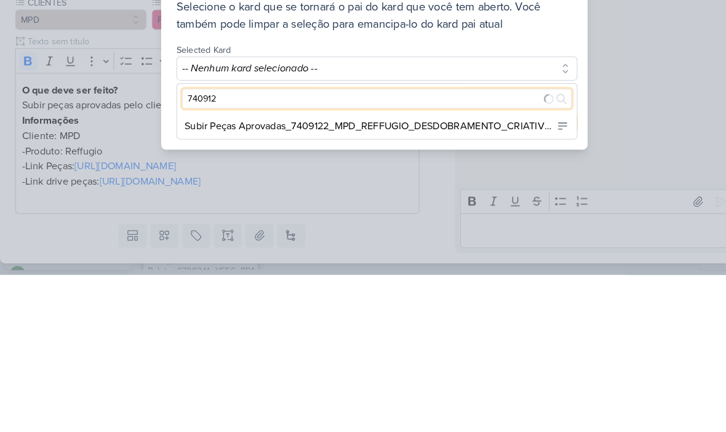
type input "7409122"
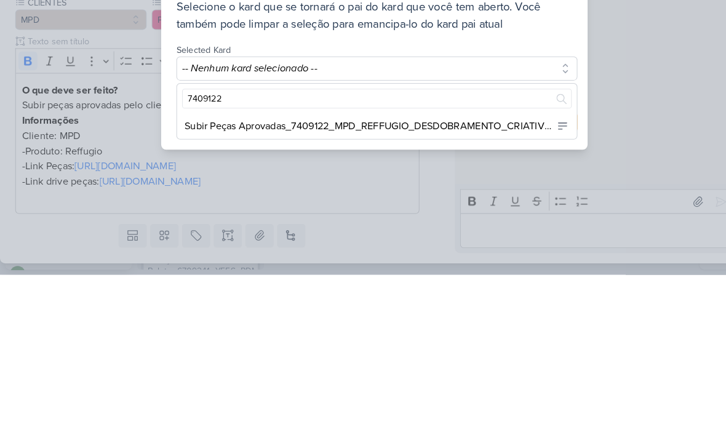
click at [528, 64] on div "Busca de Kard Selecione o kard que se tornará o pai do kard que você tem aberto…" at bounding box center [363, 216] width 726 height 432
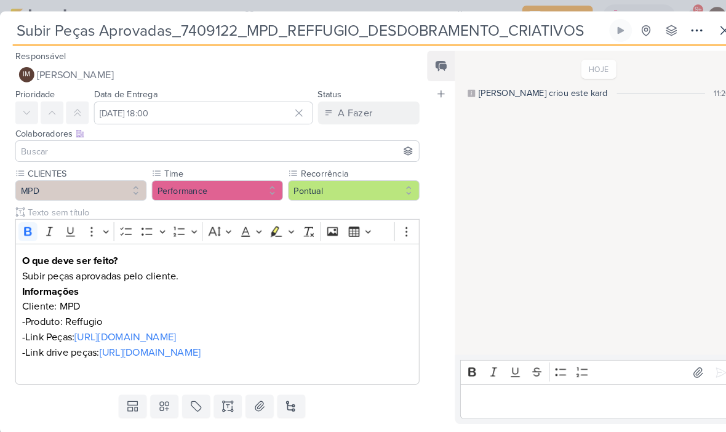
click at [528, 30] on icon at bounding box center [702, 29] width 15 height 15
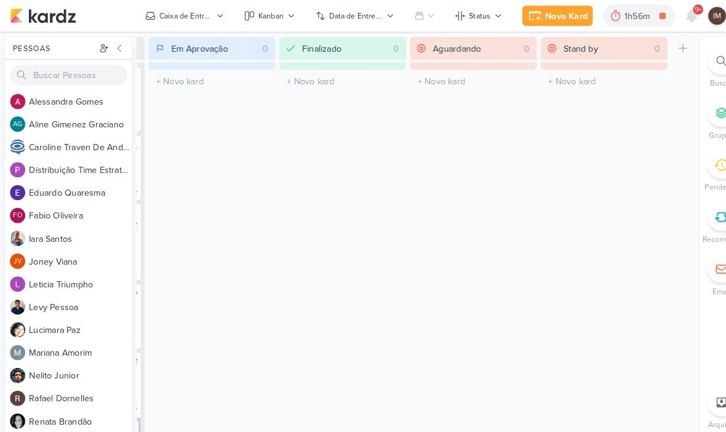
scroll to position [0, 116]
click at [528, 71] on li "Buscar" at bounding box center [699, 66] width 43 height 41
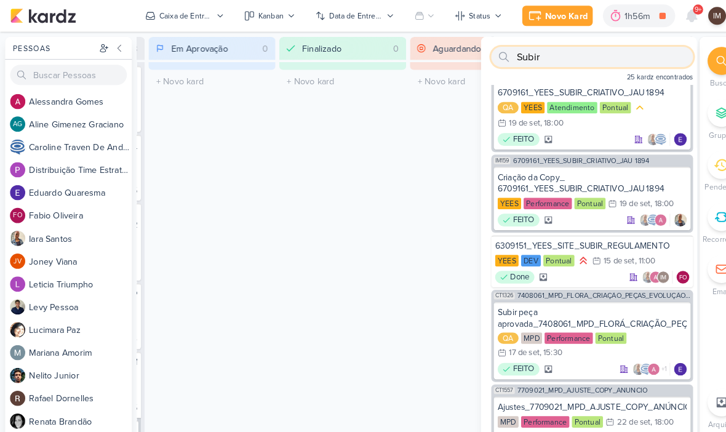
click at [528, 54] on input "Subir" at bounding box center [574, 56] width 196 height 20
click at [528, 53] on input "Subir" at bounding box center [574, 56] width 196 height 20
type input "S"
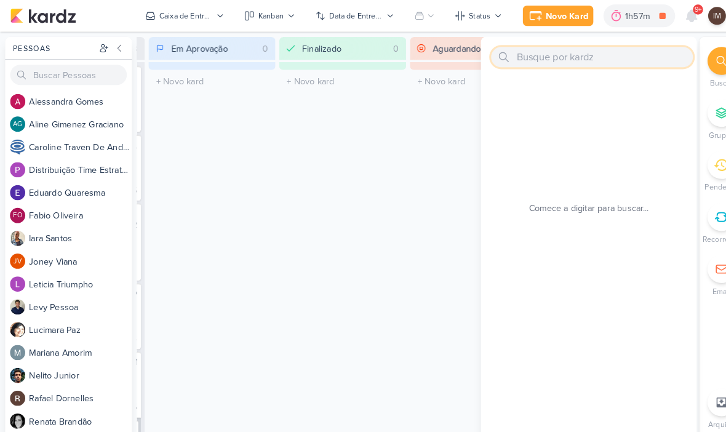
click at [519, 55] on input "text" at bounding box center [574, 56] width 196 height 20
paste input "7409122_MPD_REFFUGIO_DESDOBRAMENTO_CRIATIVOS"
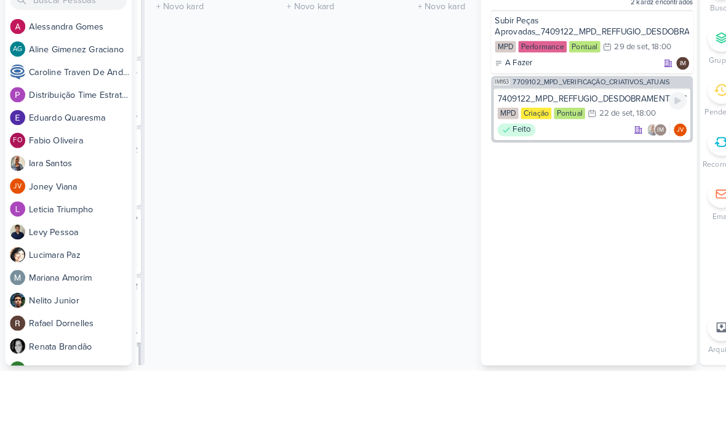
type input "7409122_MPD_REFFUGIO_DESDOBRAMENTO_CRIATIVOS"
click at [528, 179] on div "22 de set" at bounding box center [597, 183] width 33 height 8
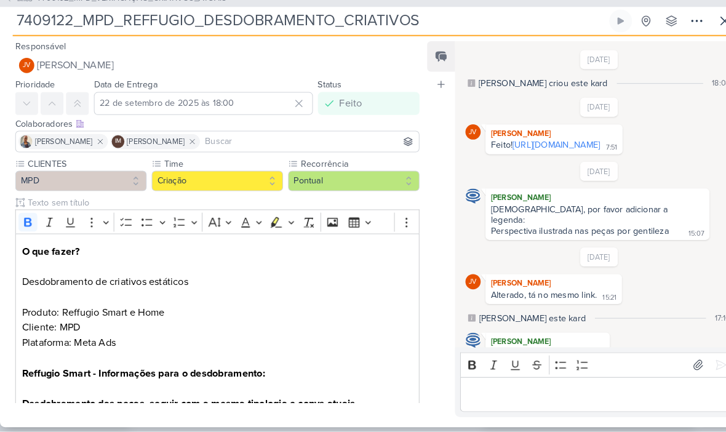
scroll to position [30, 0]
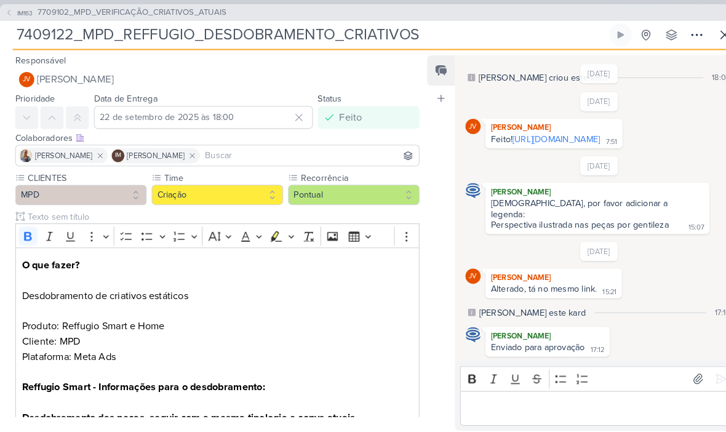
click at [528, 36] on icon at bounding box center [702, 33] width 15 height 15
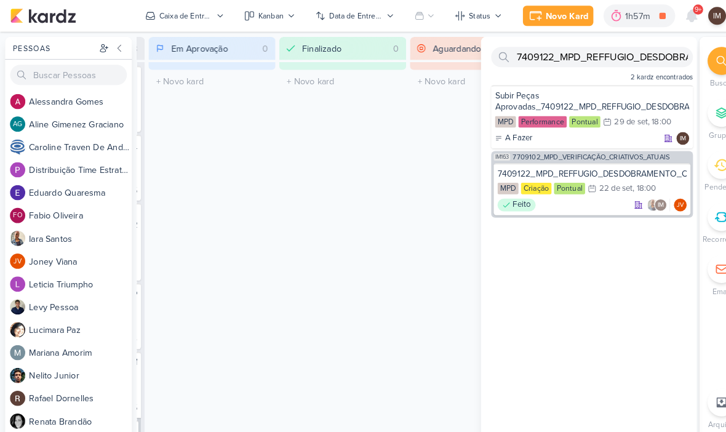
click at [171, 15] on div "Caixa de Entrada" at bounding box center [180, 15] width 52 height 11
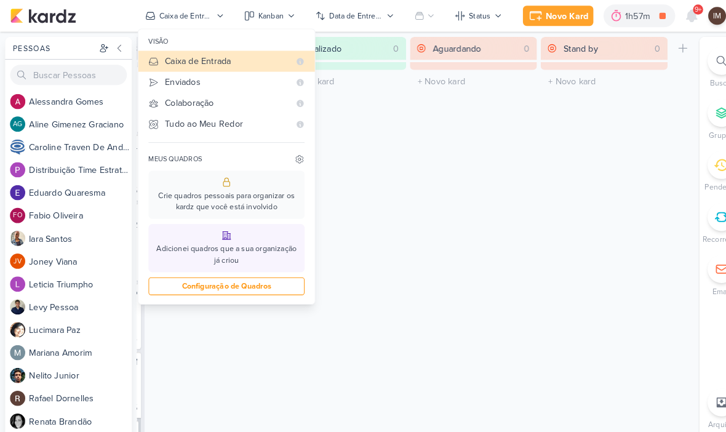
click at [353, 98] on div "Finalizado 0 Mover Para Esquerda Mover Para Direita Deletar O título do kard de…" at bounding box center [332, 231] width 123 height 391
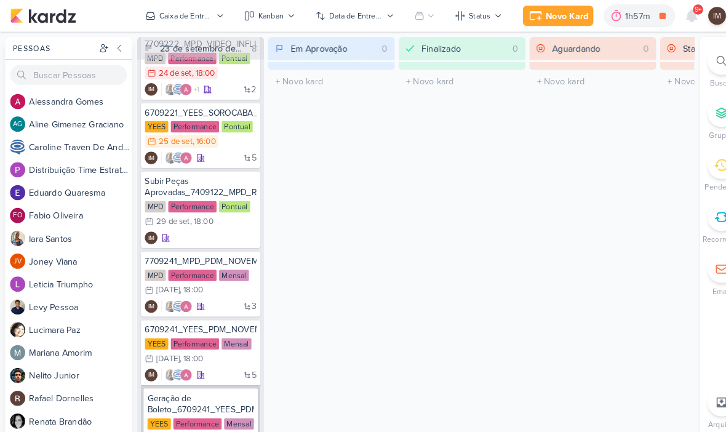
scroll to position [55, 0]
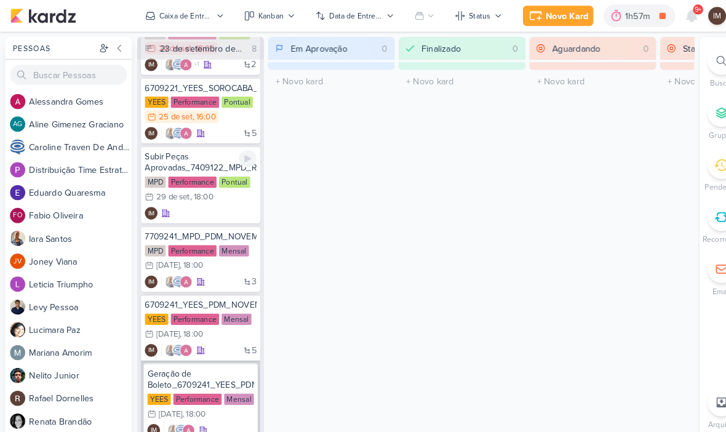
click at [209, 207] on div "IM" at bounding box center [194, 207] width 108 height 12
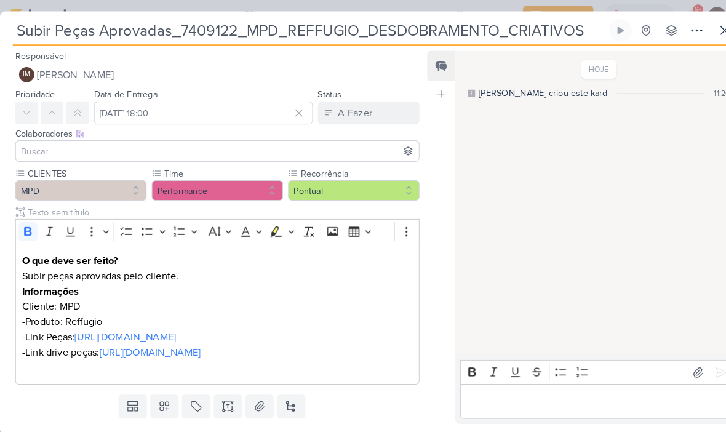
click at [528, 30] on icon at bounding box center [675, 29] width 15 height 15
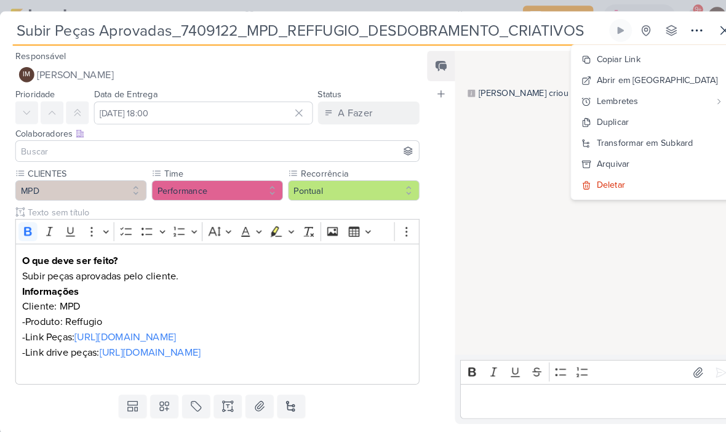
click at [528, 136] on div "Transformar em Subkard" at bounding box center [625, 138] width 94 height 13
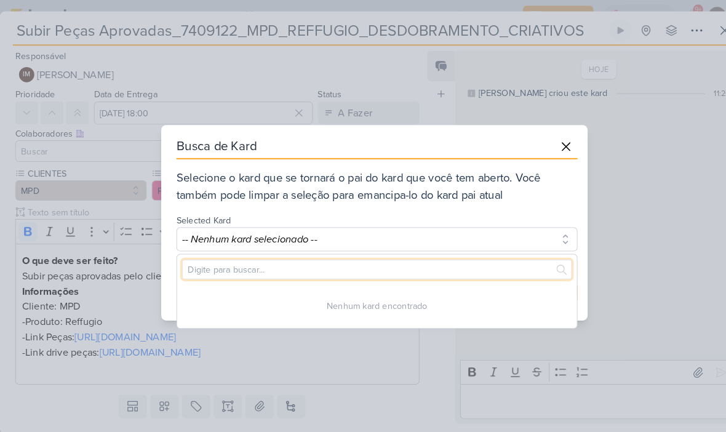
click at [295, 256] on input "text" at bounding box center [366, 261] width 378 height 19
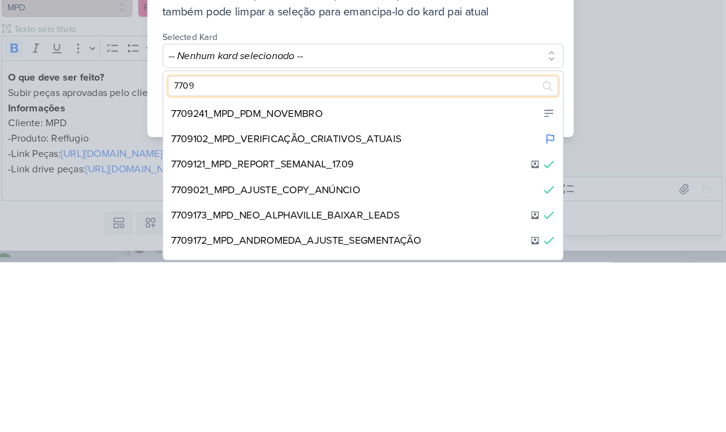
type input "77091"
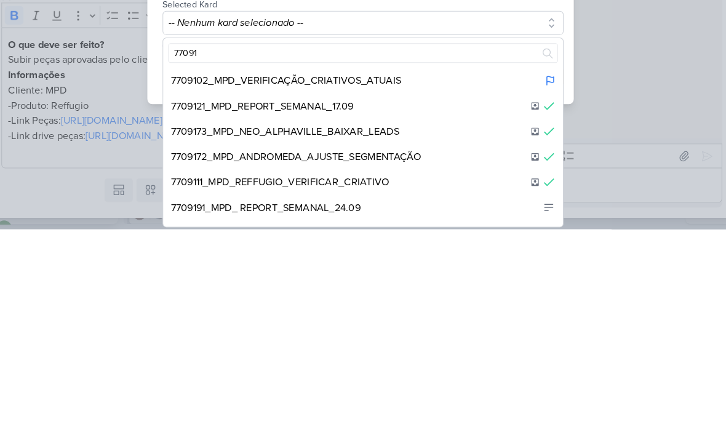
click at [401, 276] on div "7709102_MPD_VERIFICAÇÃO_CRIATIVOS_ATUAIS" at bounding box center [366, 288] width 388 height 25
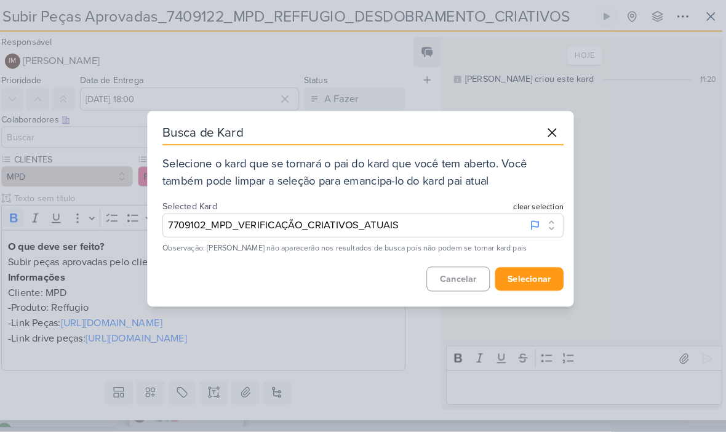
click at [509, 273] on button "selecionar" at bounding box center [526, 284] width 66 height 23
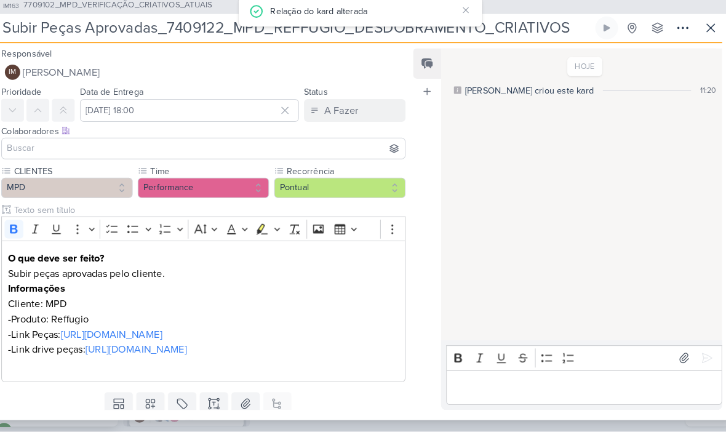
click at [237, 73] on button "IM Isabella Machado Guimarães" at bounding box center [211, 84] width 392 height 22
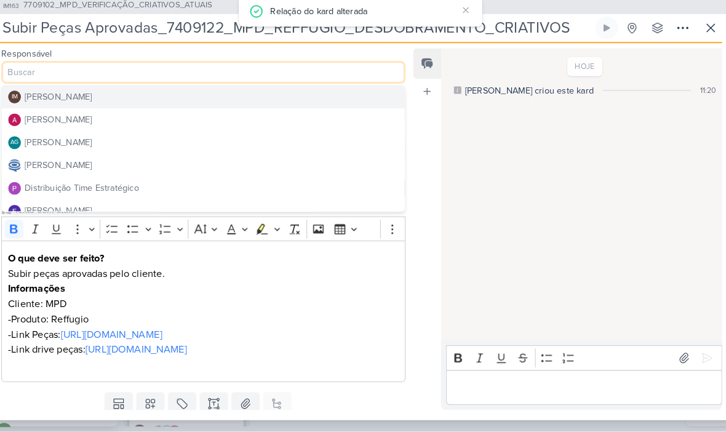
click at [175, 191] on button "Distribuição Time Estratégico" at bounding box center [210, 196] width 391 height 22
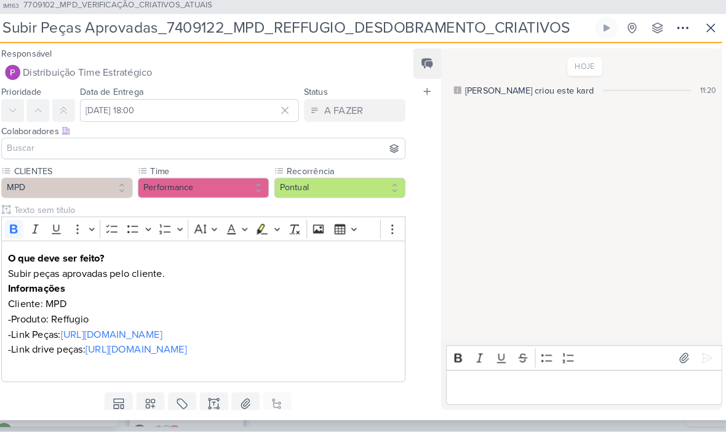
scroll to position [0, 0]
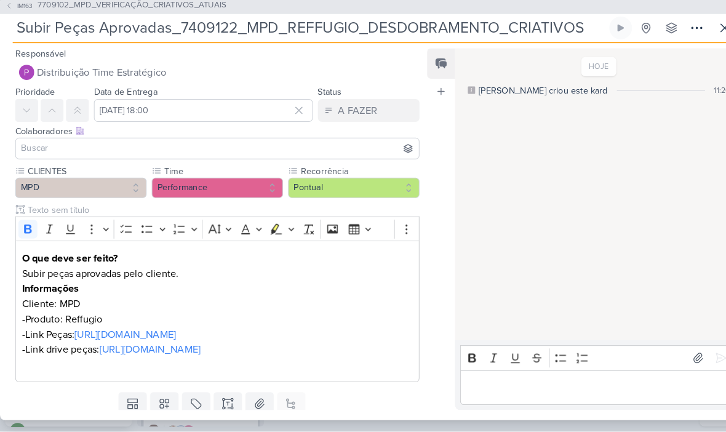
click at [196, 150] on input at bounding box center [211, 157] width 386 height 15
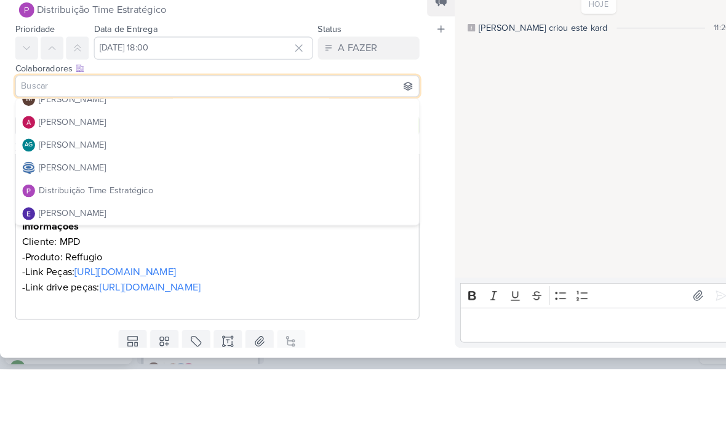
scroll to position [11, 0]
click at [207, 181] on button "[PERSON_NAME]" at bounding box center [210, 192] width 391 height 22
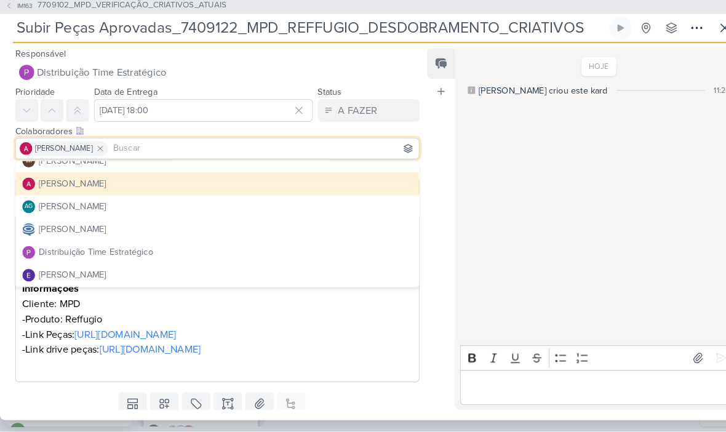
click at [180, 181] on button "[PERSON_NAME]" at bounding box center [210, 192] width 391 height 22
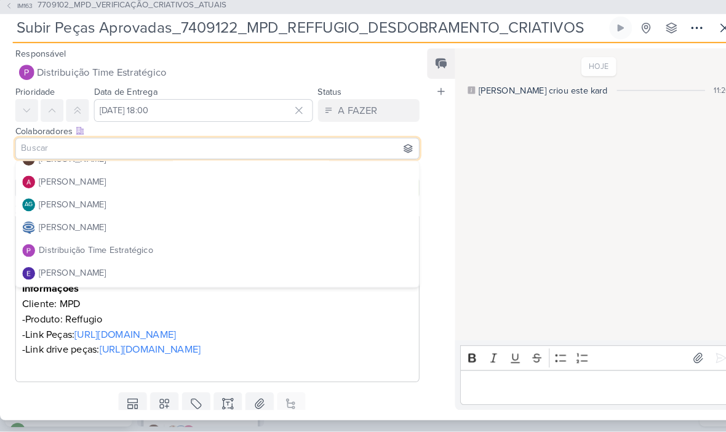
scroll to position [12, 0]
click at [171, 180] on button "[PERSON_NAME]" at bounding box center [210, 191] width 391 height 22
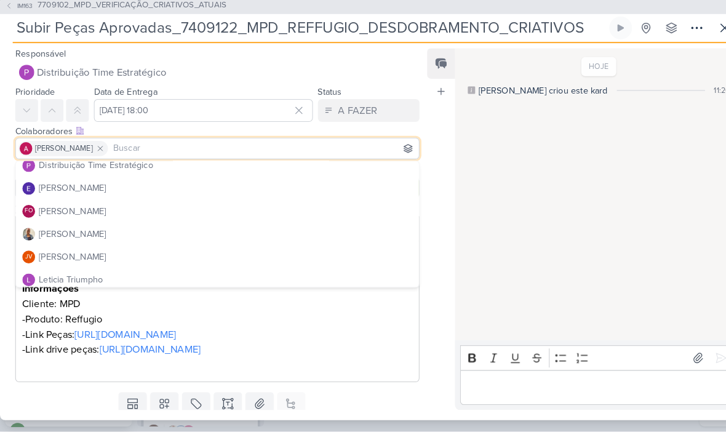
scroll to position [103, 0]
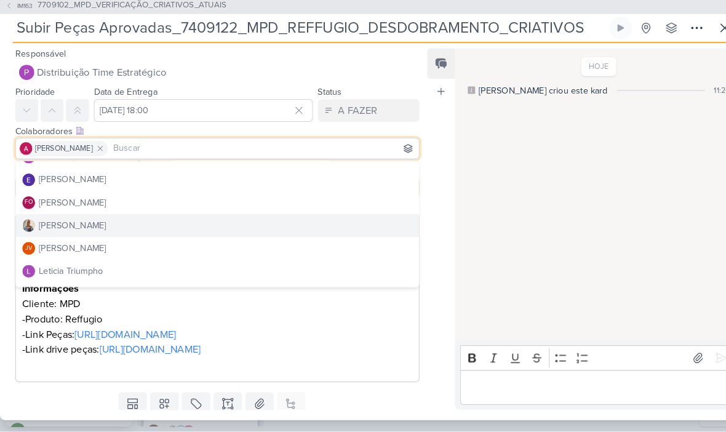
click at [159, 221] on button "[PERSON_NAME]" at bounding box center [210, 232] width 391 height 22
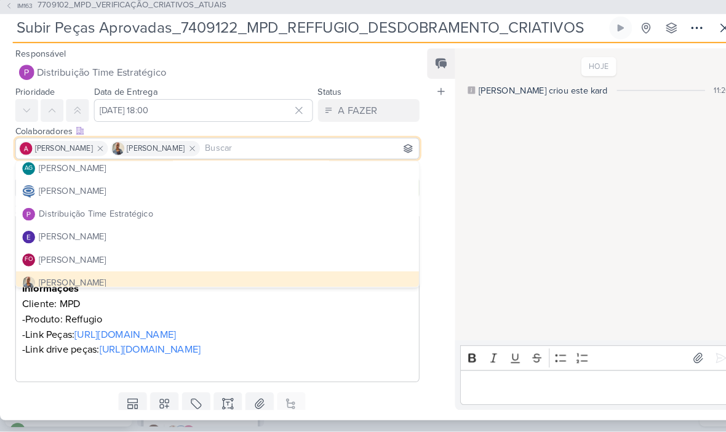
scroll to position [42, 0]
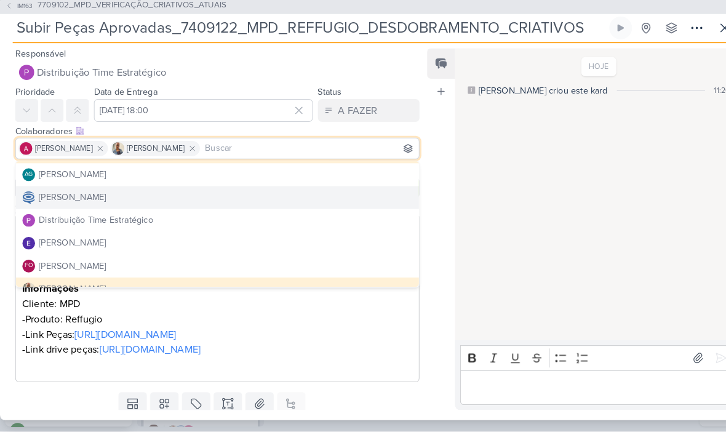
click at [245, 194] on button "[PERSON_NAME]" at bounding box center [210, 205] width 391 height 22
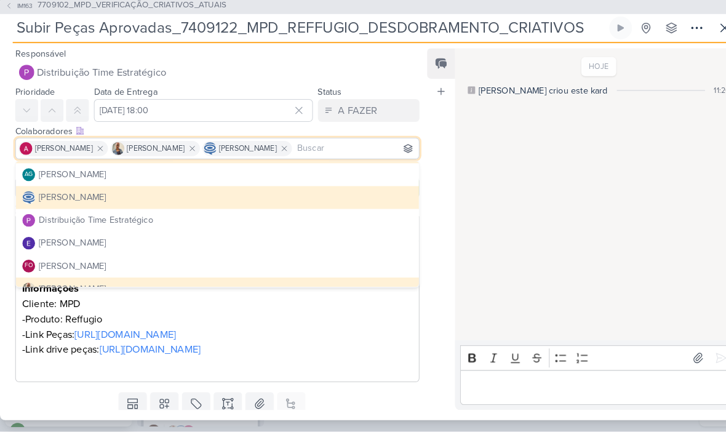
click at [491, 186] on div "HOJE [PERSON_NAME] criou este kard 11:20" at bounding box center [576, 203] width 271 height 282
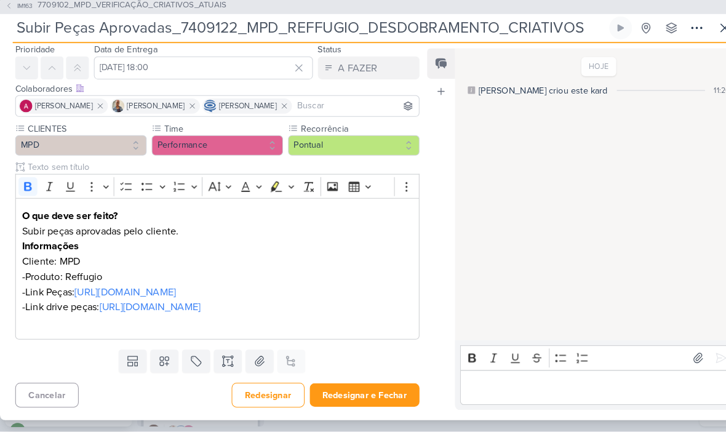
scroll to position [86, 0]
click at [350, 385] on button "Redesignar e Fechar" at bounding box center [353, 396] width 106 height 23
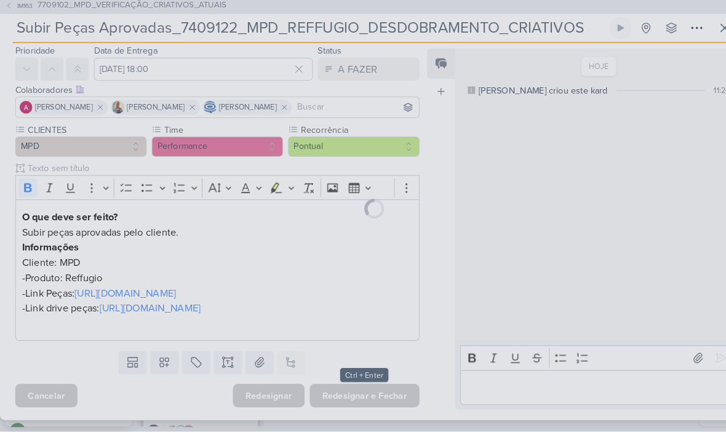
scroll to position [84, 0]
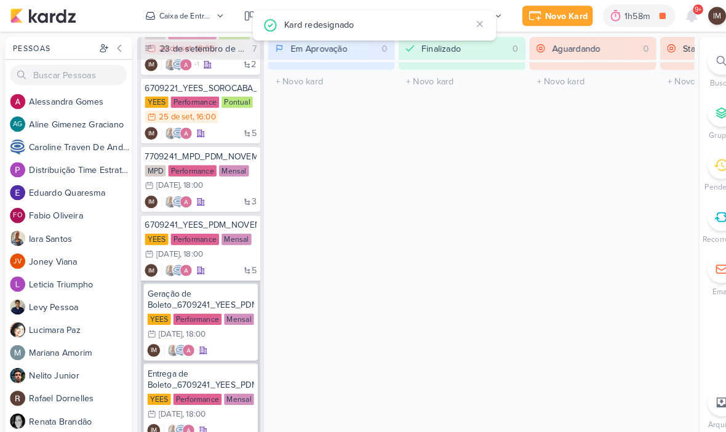
click at [528, 61] on div at bounding box center [699, 59] width 27 height 27
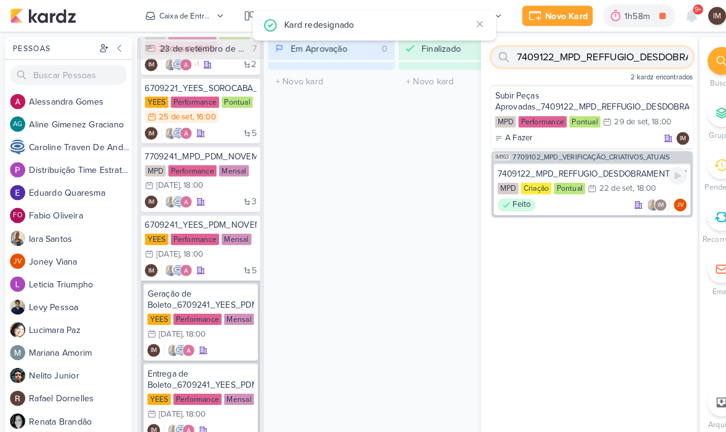
click at [528, 168] on div "7409122_MPD_REFFUGIO_DESDOBRAMENTO_CRIATIVOS" at bounding box center [573, 168] width 183 height 11
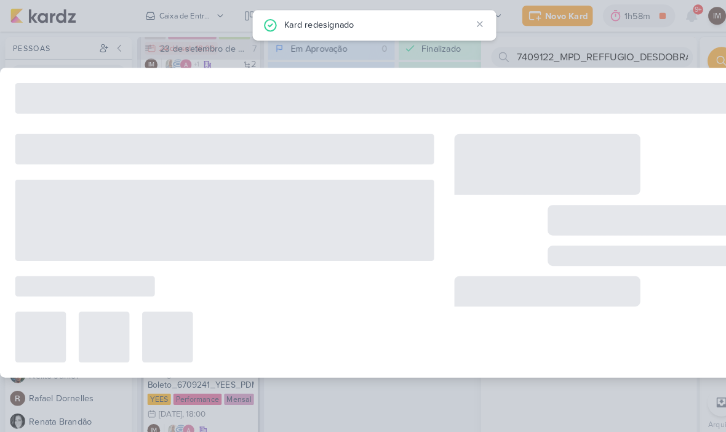
type input "7409122_MPD_REFFUGIO_DESDOBRAMENTO_CRIATIVOS"
type input "22 de setembro de 2025 às 18:00"
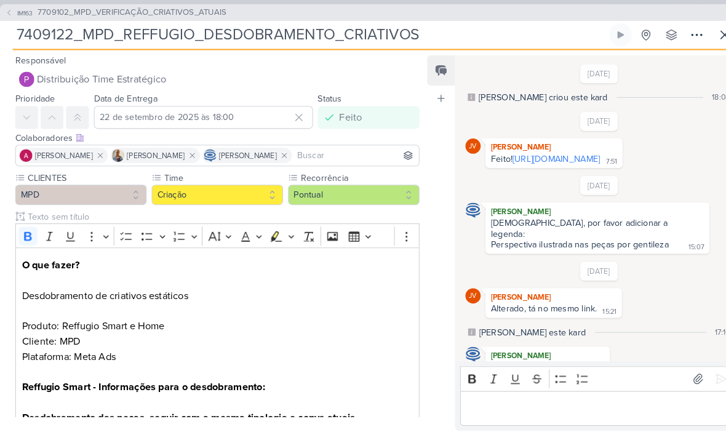
scroll to position [30, 0]
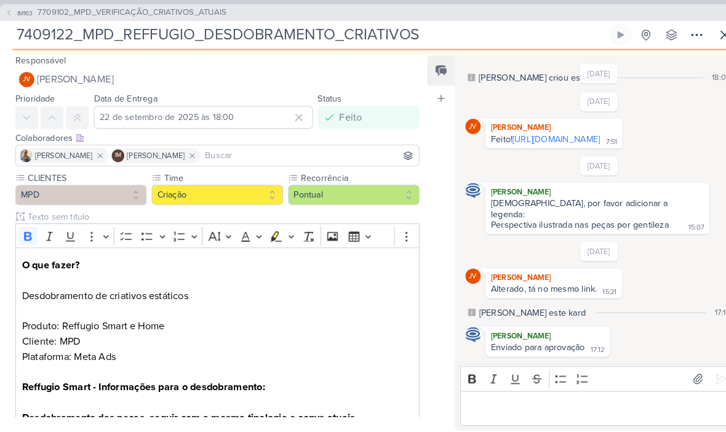
click at [15, 10] on span "IM163" at bounding box center [24, 12] width 19 height 9
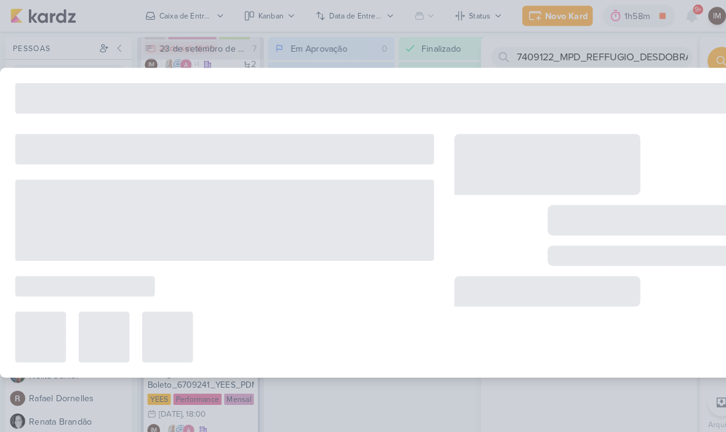
type input "7709102_MPD_VERIFICAÇÃO_CRIATIVOS_ATUAIS"
type input "12 de setembro de 2025 às 18:00"
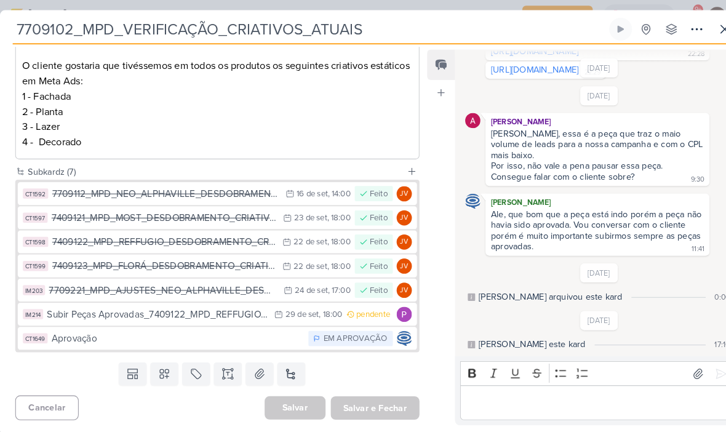
scroll to position [247, 0]
click at [99, 348] on div "Templates Campos Personalizados Marcadores Caixa De Texto Anexo Novo Subkard" at bounding box center [206, 362] width 412 height 32
click at [528, 36] on button at bounding box center [702, 28] width 22 height 22
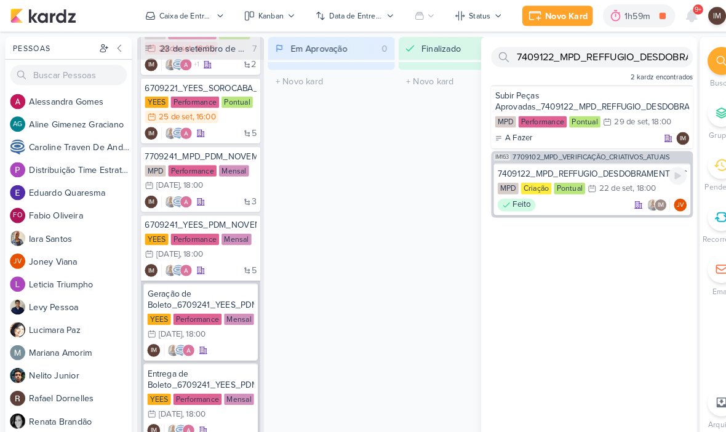
click at [528, 191] on div "7409122_MPD_REFFUGIO_DESDOBRAMENTO_CRIATIVOS MPD Criação Pontual 22/9 22 de set…" at bounding box center [574, 183] width 191 height 50
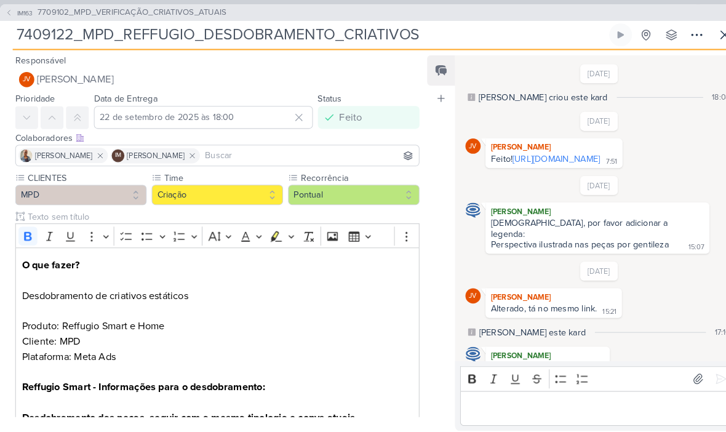
scroll to position [30, 0]
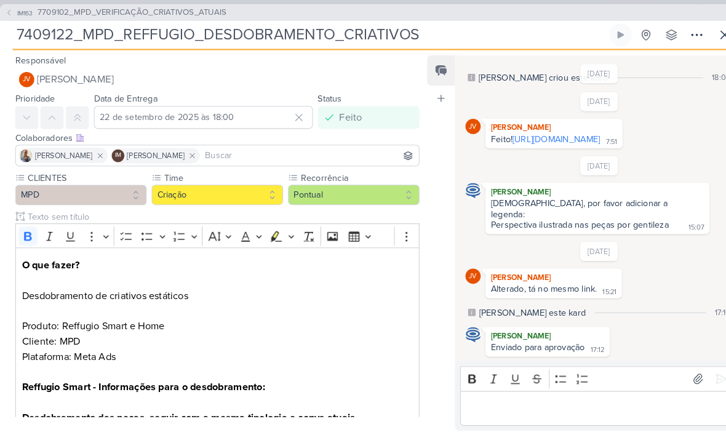
click at [14, 13] on button "IM163 7709102_MPD_VERIFICAÇÃO_CRIATIVOS_ATUAIS" at bounding box center [112, 12] width 215 height 12
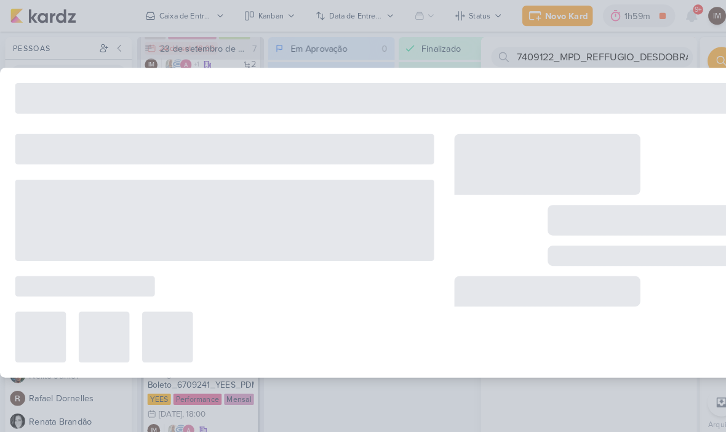
type input "7709102_MPD_VERIFICAÇÃO_CRIATIVOS_ATUAIS"
type input "12 de setembro de 2025 às 18:00"
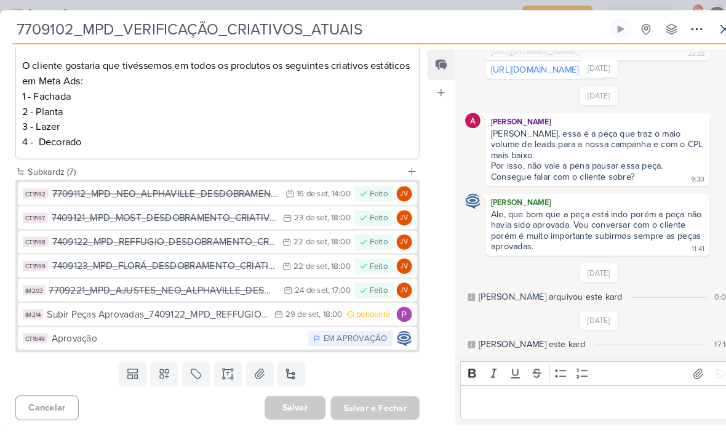
scroll to position [247, 0]
click at [211, 256] on div "7409123_MPD_FLORÁ_DESDOBRAMENTO_CRIATIVOS" at bounding box center [158, 258] width 217 height 14
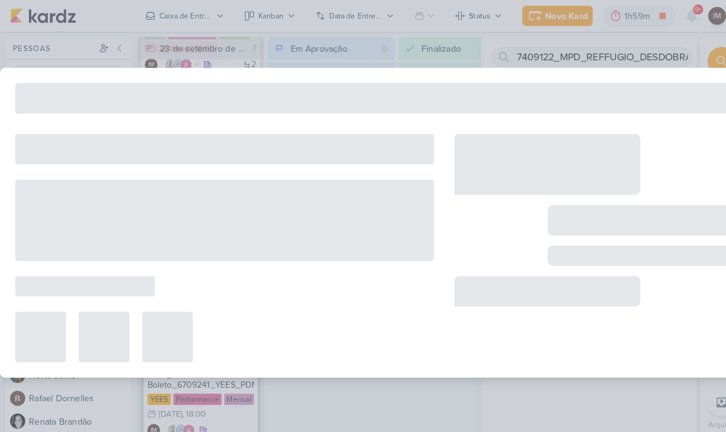
type input "7409123_MPD_FLORÁ_DESDOBRAMENTO_CRIATIVOS"
type input "22 de setembro de 2025 às 18:00"
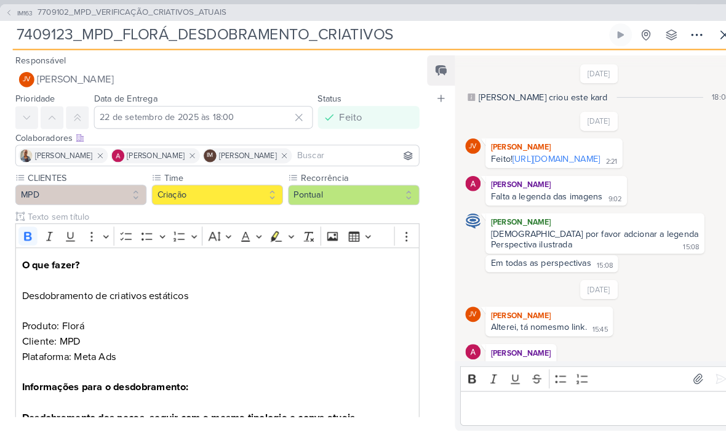
scroll to position [0, 0]
click at [525, 159] on link "[URL][DOMAIN_NAME]" at bounding box center [539, 154] width 85 height 10
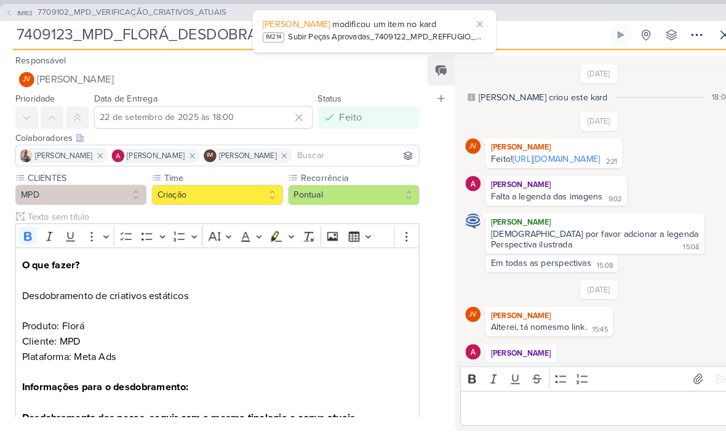
click at [400, 28] on span "modificou um item no kard" at bounding box center [372, 23] width 101 height 10
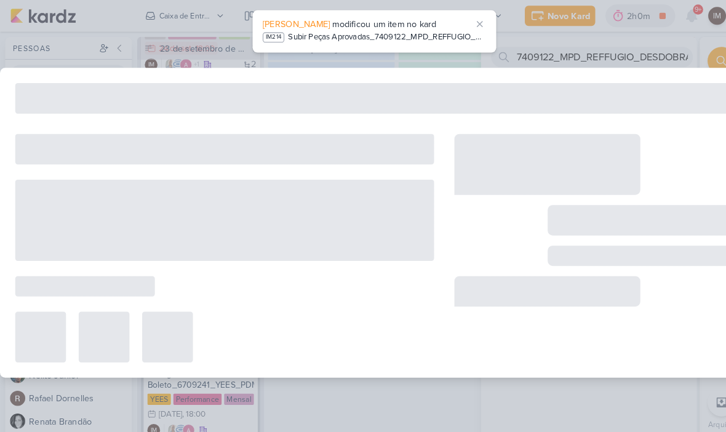
type input "Subir Peças Aprovadas_7409122_MPD_REFFUGIO_DESDOBRAMENTO_CRIATIVOS"
type input "[DATE] 18:00"
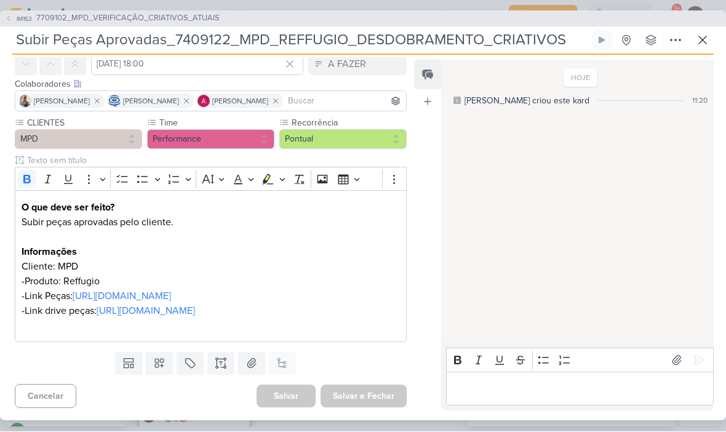
scroll to position [100, 0]
click at [528, 45] on icon at bounding box center [702, 40] width 15 height 15
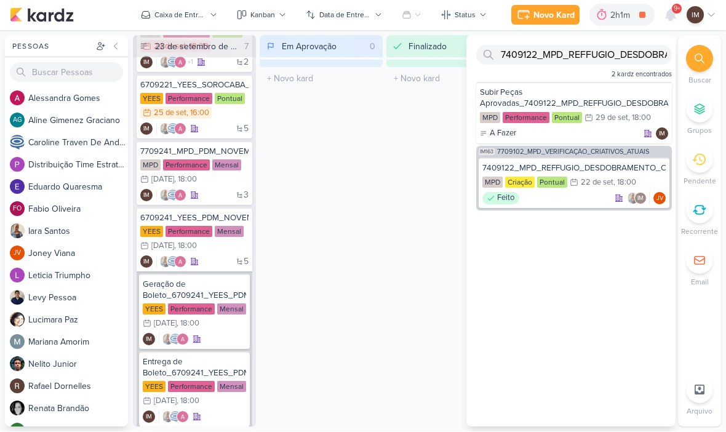
click at [528, 24] on button "Novo Kard" at bounding box center [545, 16] width 68 height 20
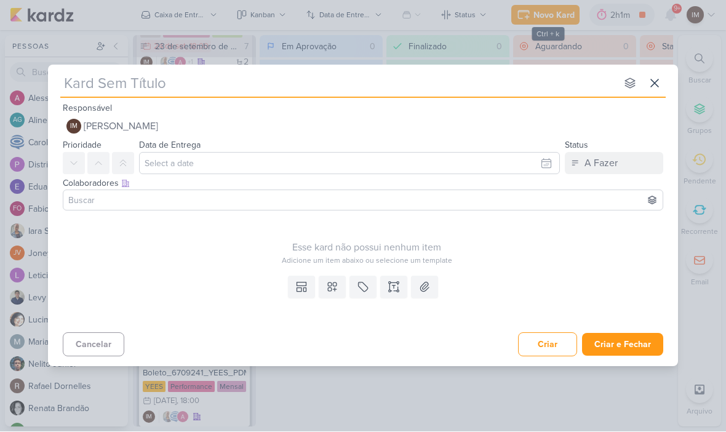
click at [471, 79] on input "text" at bounding box center [338, 84] width 556 height 22
type input "Sy"
type input "S"
type input "Subir"
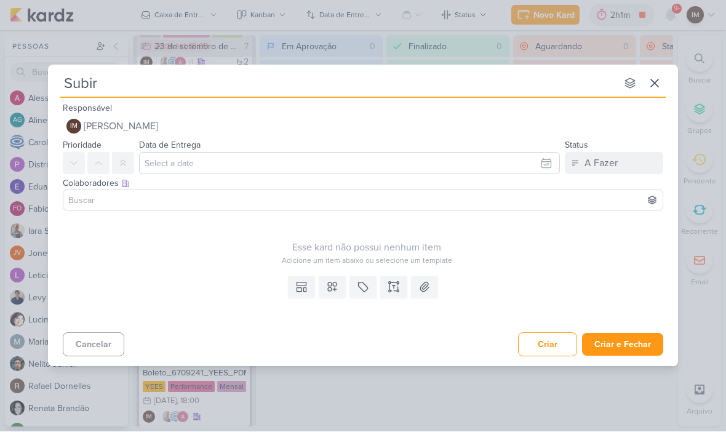
click at [337, 84] on input "Subir" at bounding box center [338, 84] width 556 height 22
type input "Subir P"
type input "Subir Pe"
type input "Subir Peça"
type input "Subir Peças"
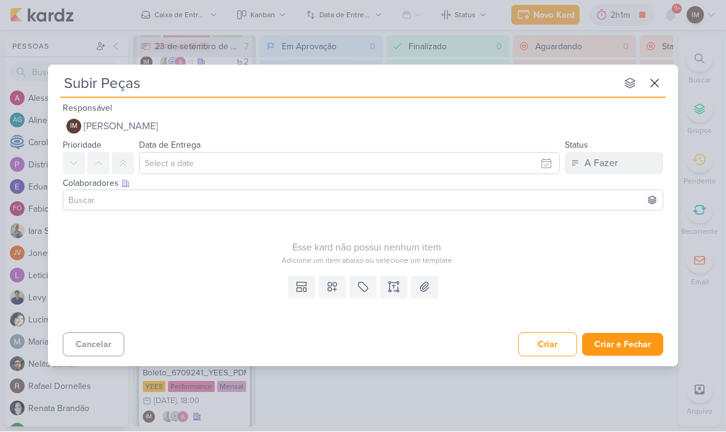
click at [309, 88] on input "Subir Peças" at bounding box center [338, 84] width 556 height 22
type input "Subir Peças A"
type input "Subir Peças Apr"
type input "Subir Peças Apro"
type input "Subir Peças Aprovad"
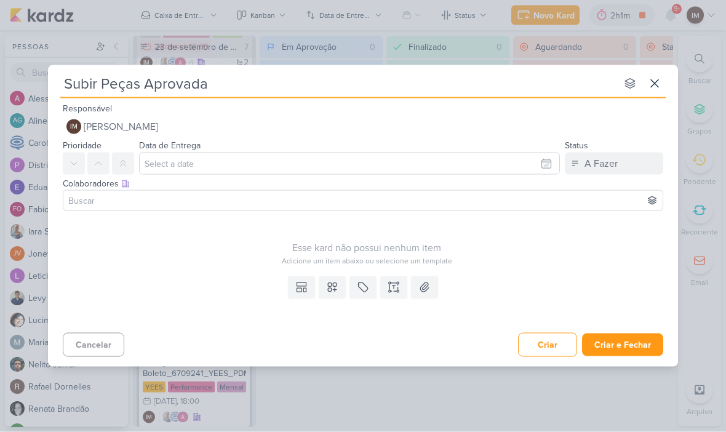
type input "Subir Peças Aprovadas"
type input "Subir Peças Aprovadas_"
click at [241, 82] on input "Subir Peças Aprovadas_" at bounding box center [338, 84] width 556 height 22
click at [234, 86] on input "Subir Peças Aprovadas_" at bounding box center [338, 84] width 556 height 22
paste input "7409123_MPD_FLORÁ_DESDOBRAMENTO_CRIATIVOS"
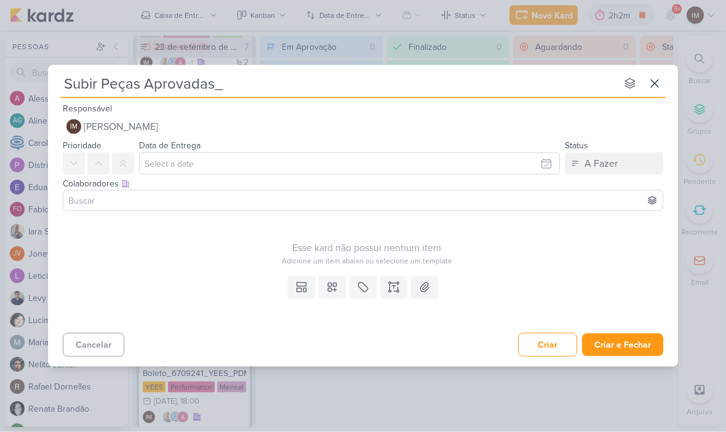
type input "Subir Peças Aprovadas_7409123_MPD_FLORÁ_DESDOBRAMENTO_CRIATIVOS"
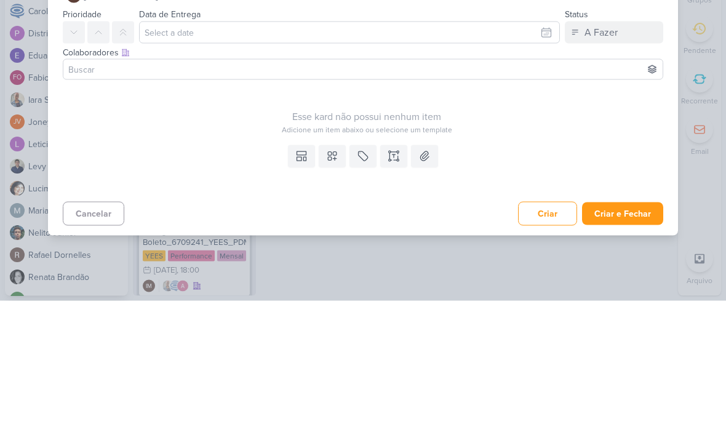
type input "Subir Peças Aprovadas_7409123_MPD_FLORÁ_DESDOBRAMENTO_CRIATIVOS"
click at [330, 281] on icon at bounding box center [332, 287] width 12 height 12
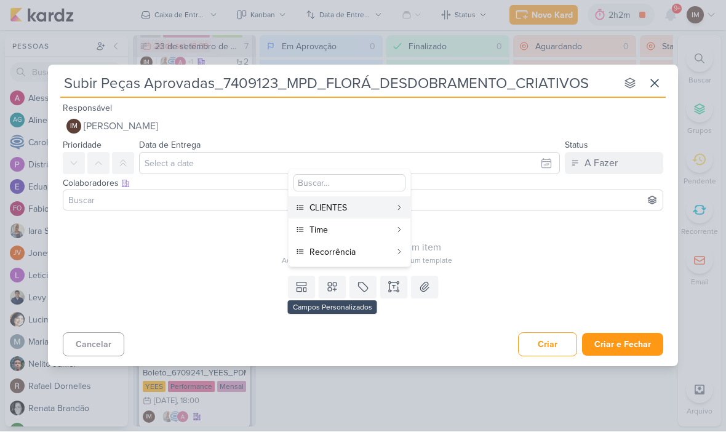
click at [368, 200] on button "CLIENTES" at bounding box center [350, 208] width 122 height 22
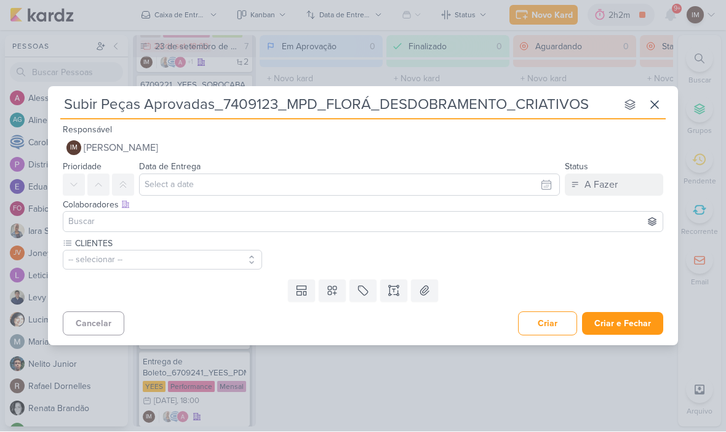
click at [329, 287] on icon at bounding box center [332, 291] width 12 height 12
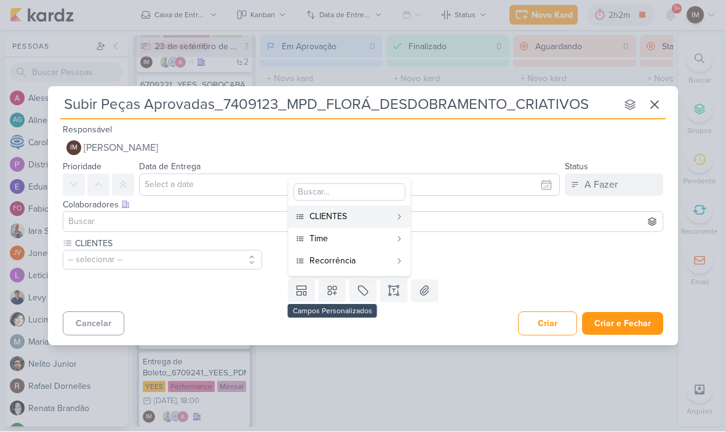
click at [375, 238] on div "Time" at bounding box center [349, 239] width 81 height 13
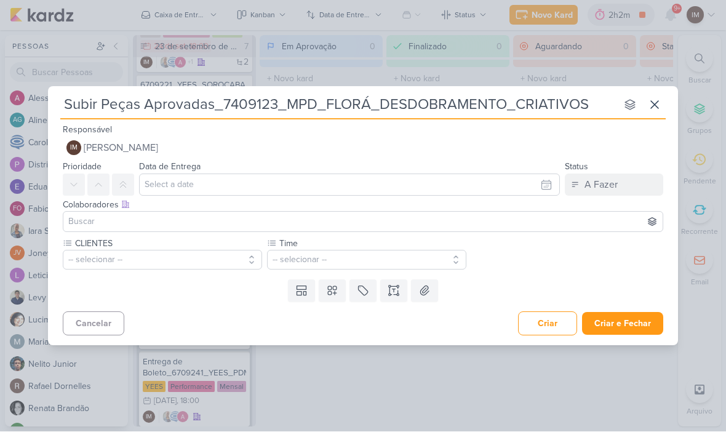
click at [332, 293] on icon at bounding box center [332, 291] width 9 height 9
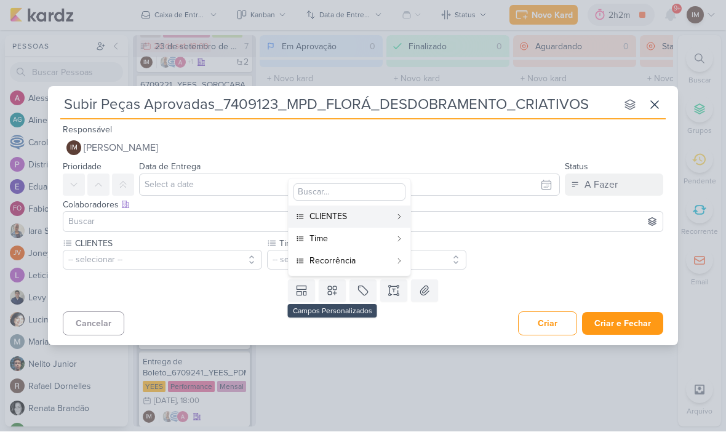
click at [351, 263] on div "Recorrência" at bounding box center [349, 261] width 81 height 13
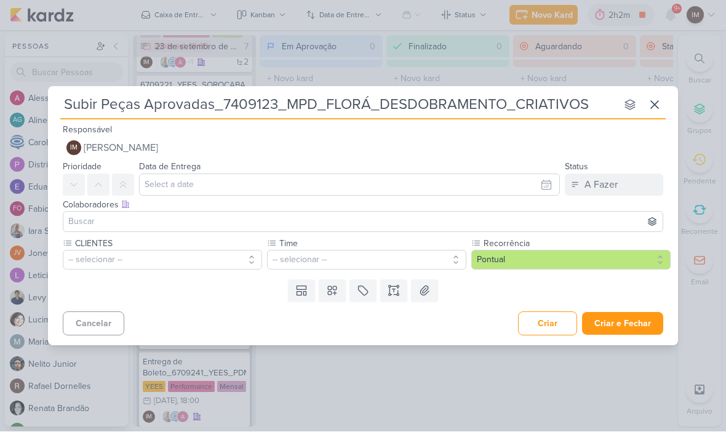
click at [225, 257] on button "-- selecionar --" at bounding box center [162, 260] width 199 height 20
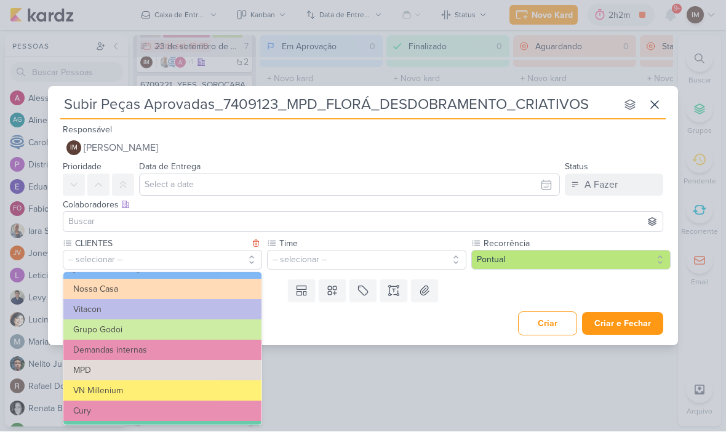
scroll to position [93, 0]
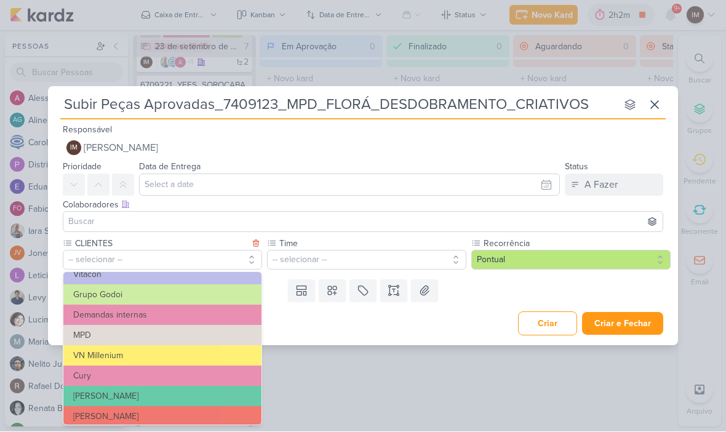
click at [202, 336] on button "MPD" at bounding box center [162, 335] width 198 height 20
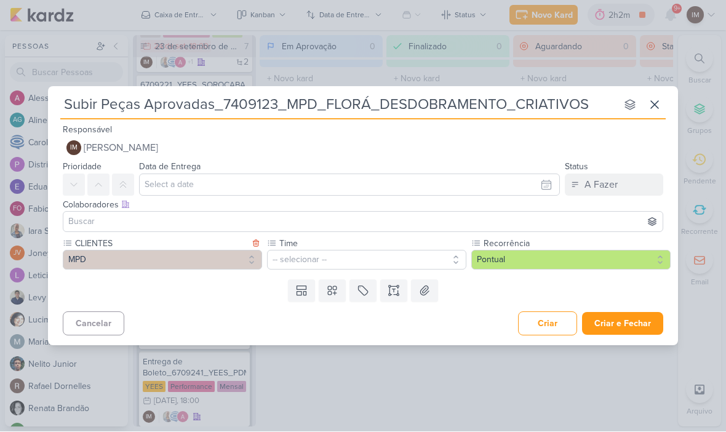
click at [306, 261] on button "-- selecionar --" at bounding box center [366, 260] width 199 height 20
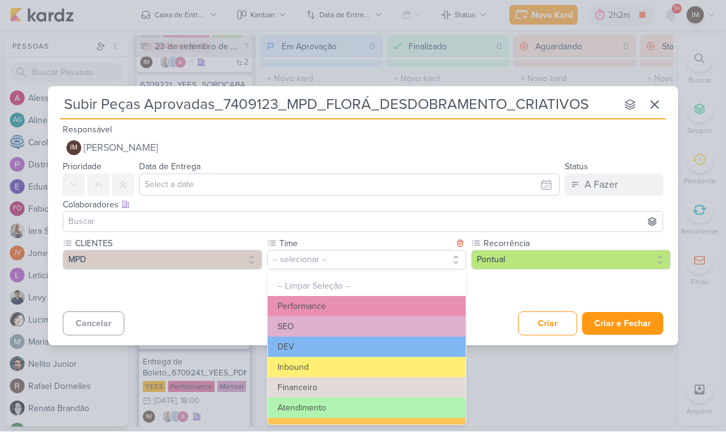
click at [323, 303] on button "Performance" at bounding box center [367, 307] width 198 height 20
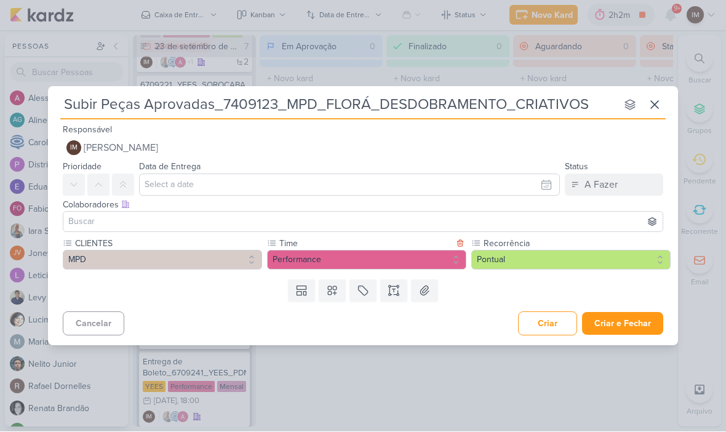
click at [397, 292] on icon at bounding box center [394, 291] width 12 height 12
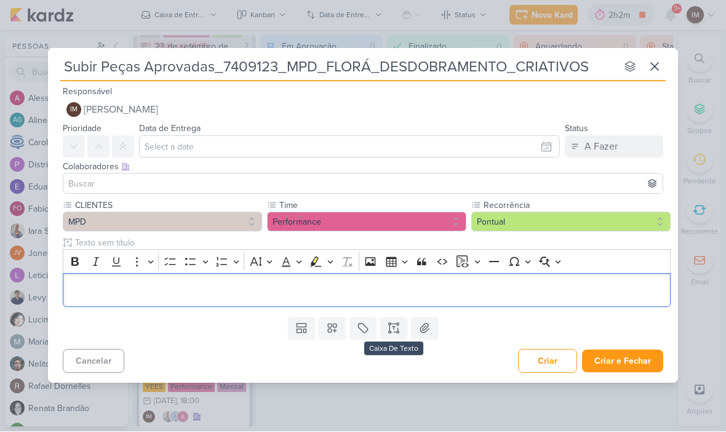
click at [336, 292] on p "Editor editing area: main" at bounding box center [367, 290] width 595 height 15
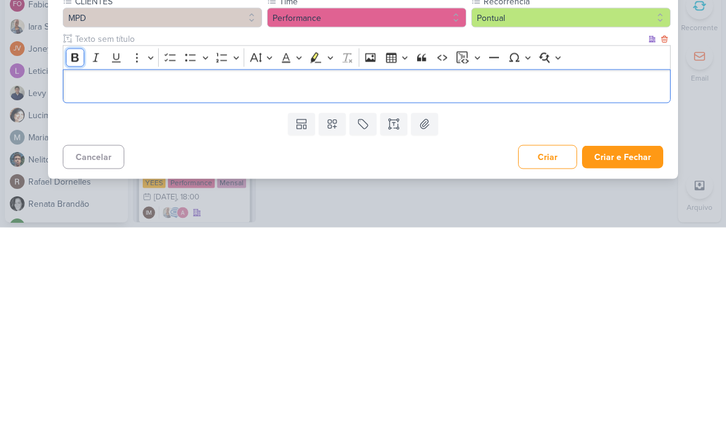
click at [79, 256] on icon "Editor toolbar" at bounding box center [75, 262] width 12 height 12
click at [63, 274] on div "Editor editing area: main" at bounding box center [367, 291] width 608 height 34
click at [70, 256] on icon "Editor toolbar" at bounding box center [75, 262] width 12 height 12
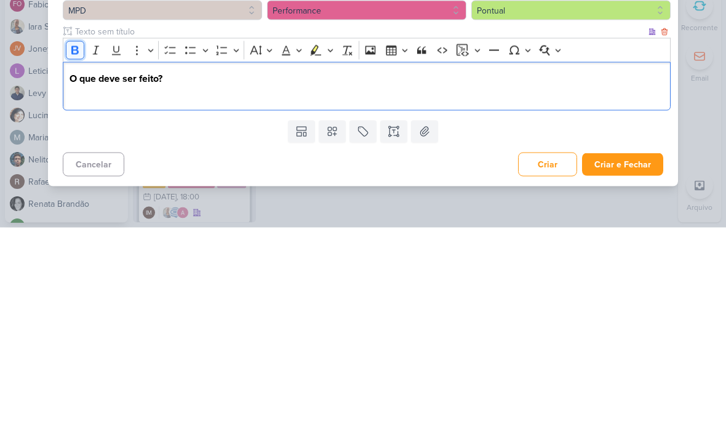
click at [70, 249] on icon "Editor toolbar" at bounding box center [75, 255] width 12 height 12
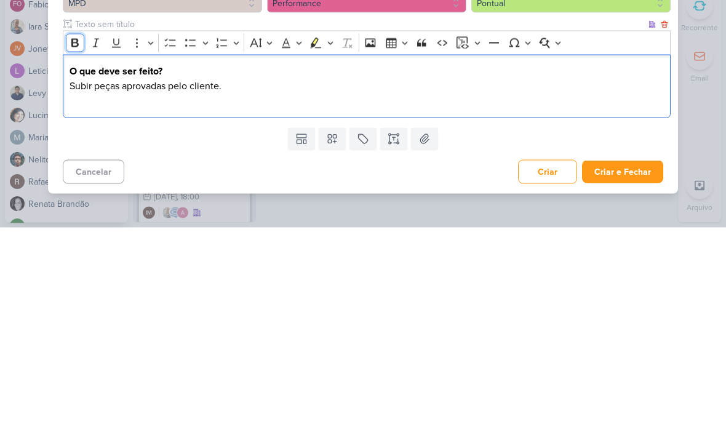
click at [77, 243] on icon "Editor toolbar" at bounding box center [74, 247] width 7 height 9
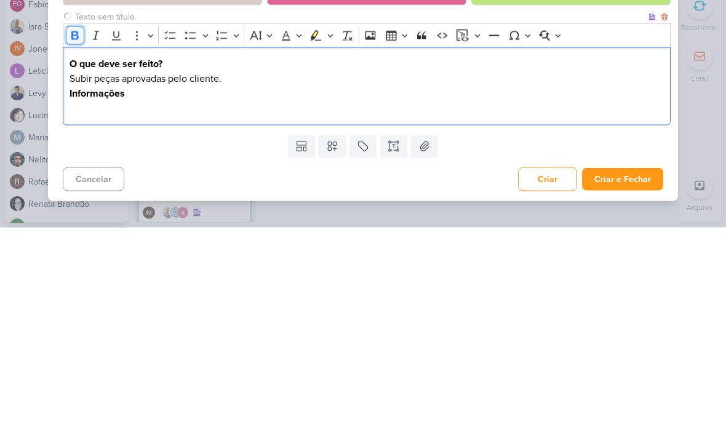
click at [68, 231] on button "Bold" at bounding box center [75, 240] width 18 height 18
click at [301, 276] on p "Subir peças aprovadas pelo cliente." at bounding box center [367, 283] width 595 height 15
click at [174, 305] on p "Cliente: MPD" at bounding box center [367, 312] width 595 height 15
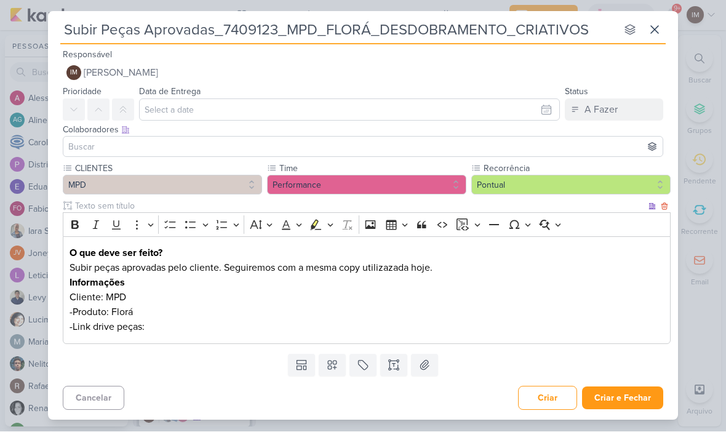
click at [173, 325] on p "-Link drive peças:" at bounding box center [367, 327] width 595 height 15
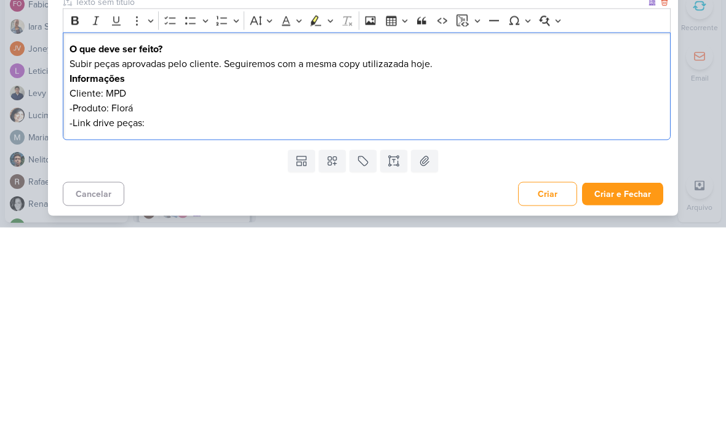
click at [163, 320] on p "-Link drive peças:" at bounding box center [367, 327] width 595 height 15
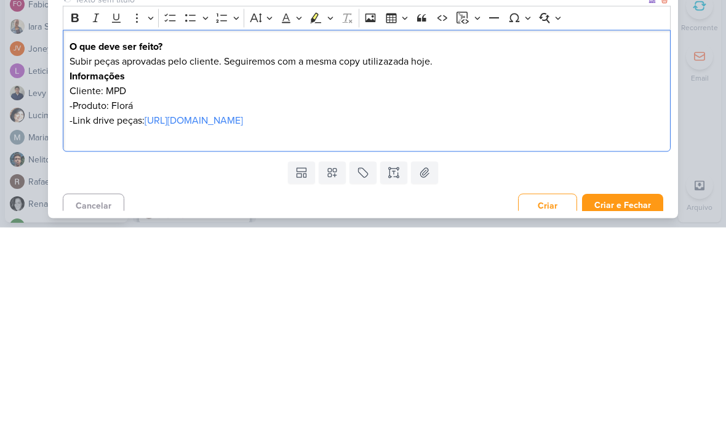
click at [528, 80] on div "Subir Peças Aprovadas_7409123_MPD_FLORÁ_DESDOBRAMENTO_CRIATIVOS nenhum grupo di…" at bounding box center [363, 216] width 726 height 432
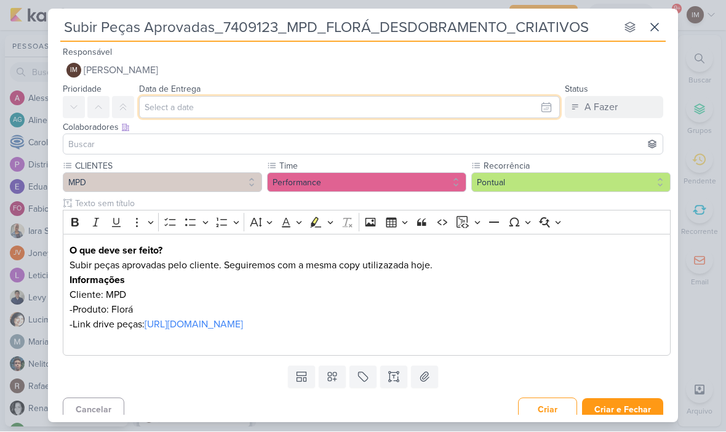
click at [253, 111] on input "text" at bounding box center [349, 108] width 421 height 22
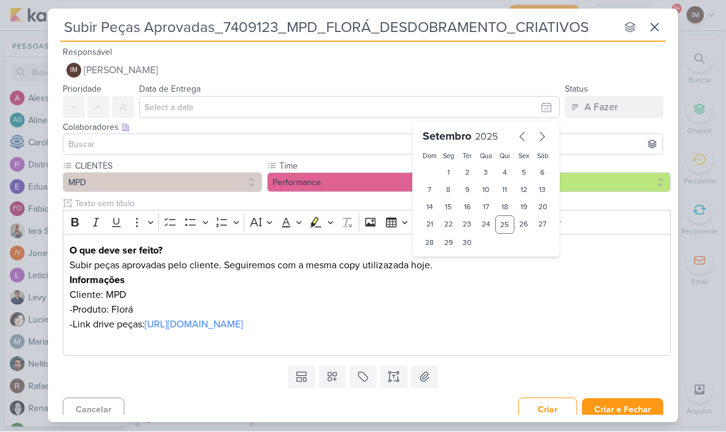
click at [527, 225] on div "26" at bounding box center [523, 225] width 19 height 18
type input "26 de setembro de 2025 às 23:59"
click at [448, 267] on select "00 01 02 03 04 05 06 07 08 09 10 11 12 13 14 15 16 17 18 19 20 21 22 23" at bounding box center [448, 264] width 17 height 15
select select "18"
type input "26 de setembro de 2025 às 18:59"
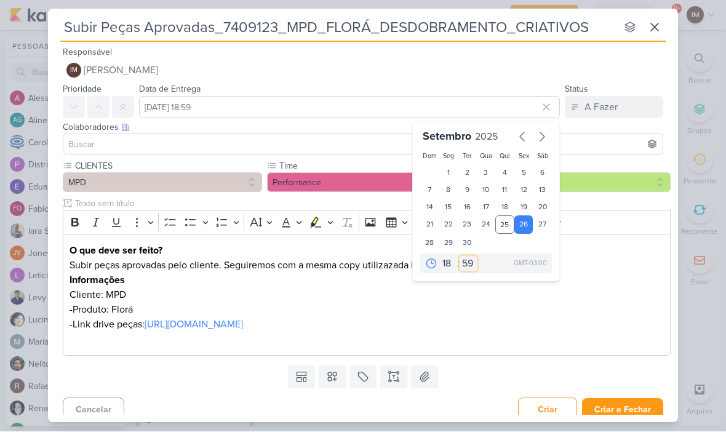
click at [475, 266] on select "00 05 10 15 20 25 30 35 40 45 50 55 59" at bounding box center [468, 264] width 17 height 15
select select "0"
click at [453, 239] on div "29" at bounding box center [448, 242] width 19 height 17
type input "[DATE] 18:00"
click at [528, 115] on div "Subir Peças Aprovadas_7409123_MPD_FLORÁ_DESDOBRAMENTO_CRIATIVOS nenhum grupo di…" at bounding box center [363, 216] width 726 height 432
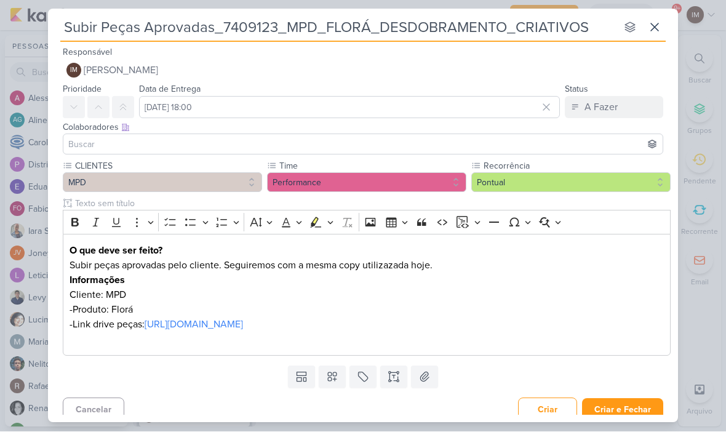
click at [528, 405] on button "Criar e Fechar" at bounding box center [622, 410] width 81 height 23
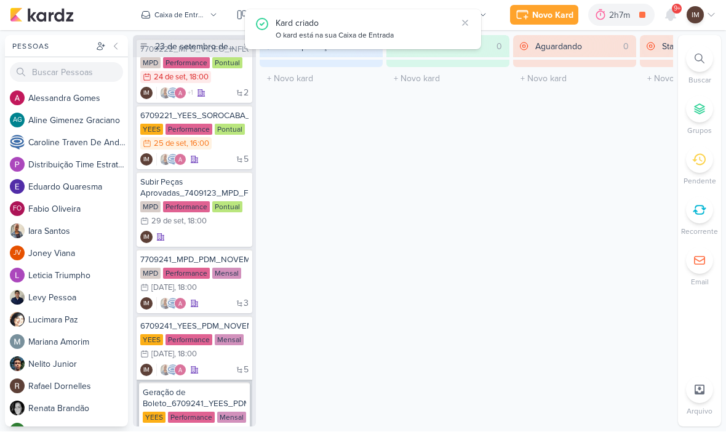
scroll to position [23, 0]
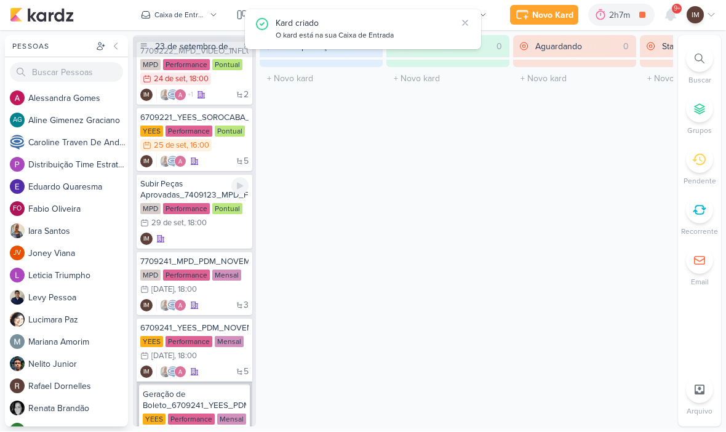
click at [210, 237] on div "IM" at bounding box center [194, 239] width 108 height 12
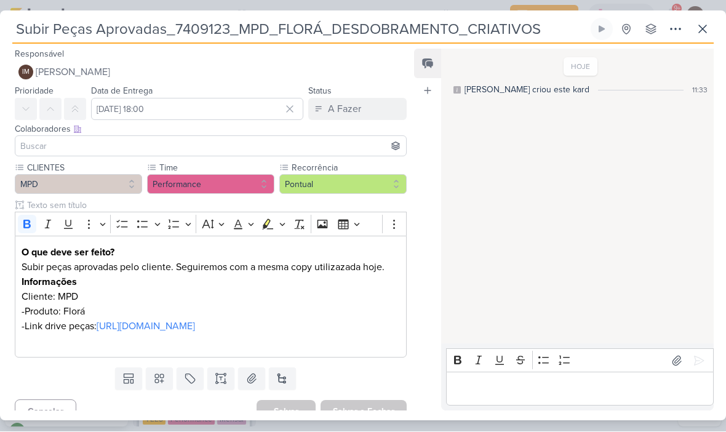
click at [200, 268] on p "Subir peças aprovadas pelo cliente. Seguiremos com a mesma copy utilizazada hoj…" at bounding box center [211, 267] width 378 height 15
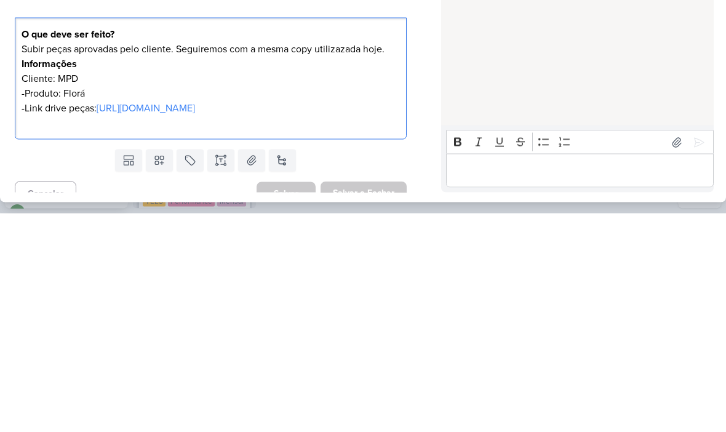
click at [210, 260] on p "Subir peças aprovadas pelo cliente. Seguiremos com a mesma copy utilizazada hoj…" at bounding box center [211, 267] width 378 height 15
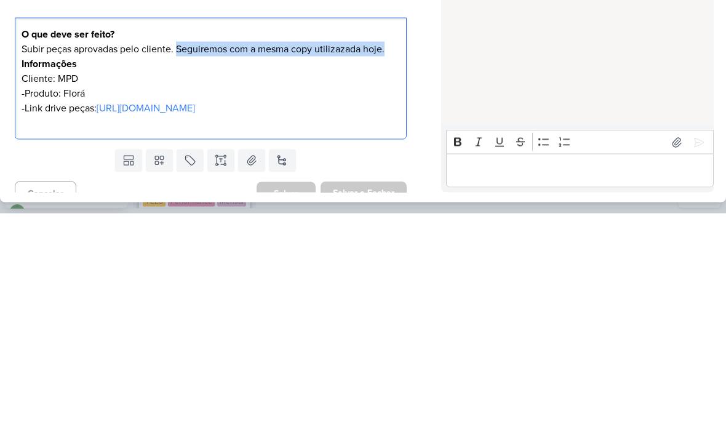
copy p "Seguiremos com a mesma copy utilizazada hoje."
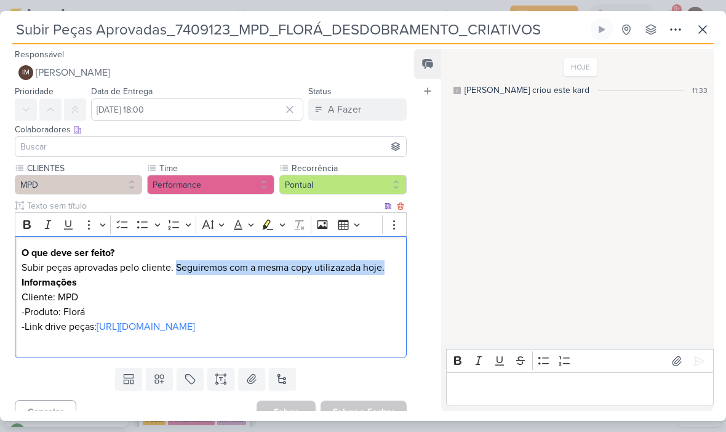
click at [528, 30] on icon at bounding box center [675, 29] width 15 height 15
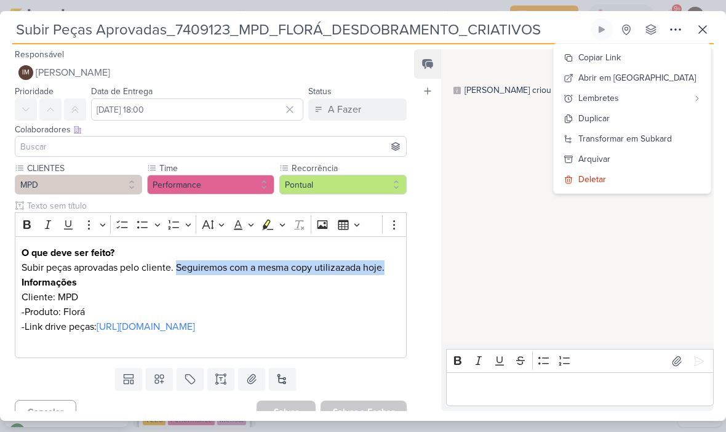
click at [528, 139] on div "Transformar em Subkard" at bounding box center [625, 138] width 94 height 13
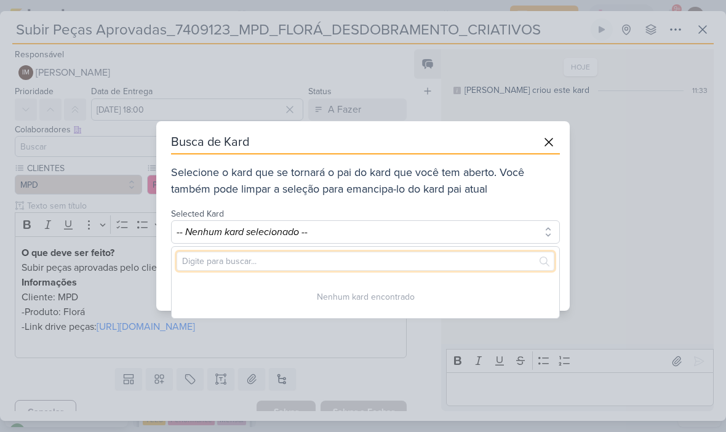
click at [363, 257] on input "text" at bounding box center [366, 261] width 378 height 19
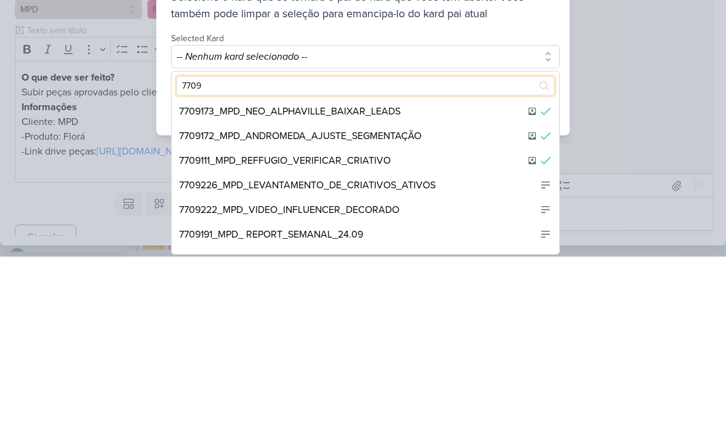
scroll to position [98, 0]
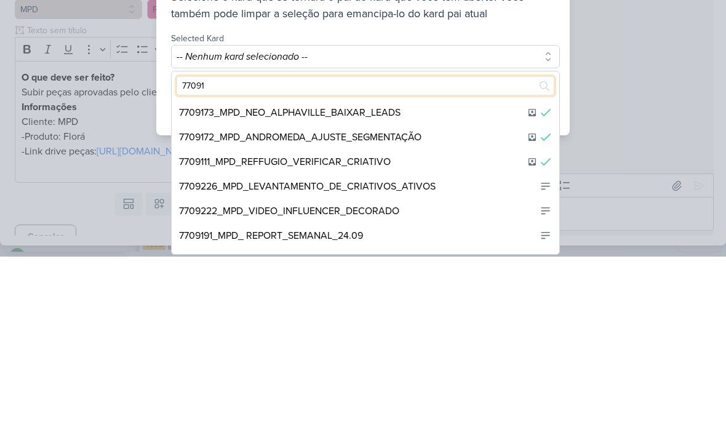
type input "770910"
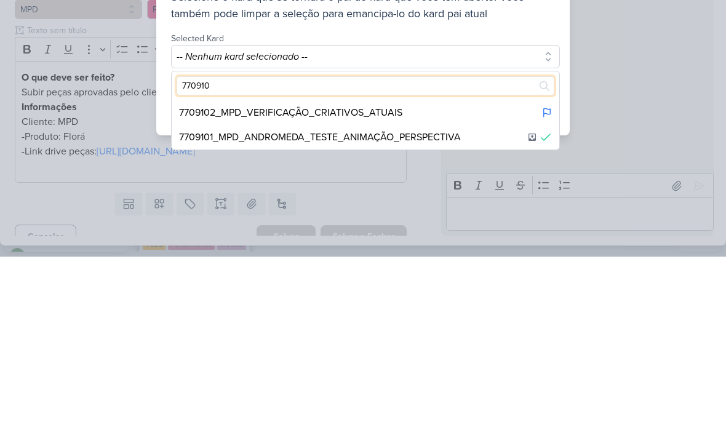
scroll to position [0, 0]
click at [314, 281] on div "7709102_MPD_VERIFICAÇÃO_CRIATIVOS_ATUAIS" at bounding box center [290, 288] width 223 height 15
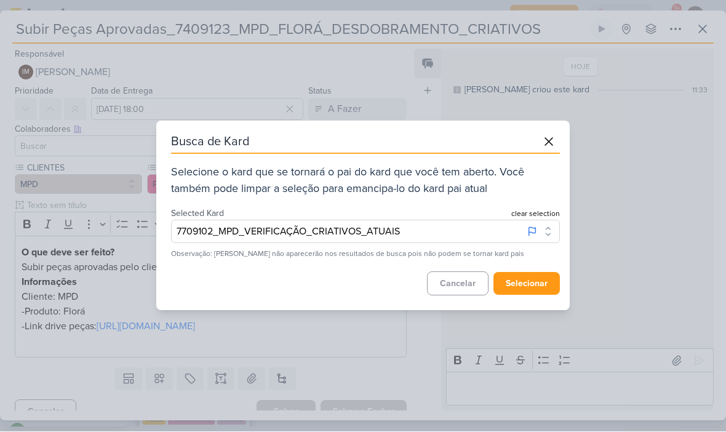
click at [527, 290] on button "selecionar" at bounding box center [526, 284] width 66 height 23
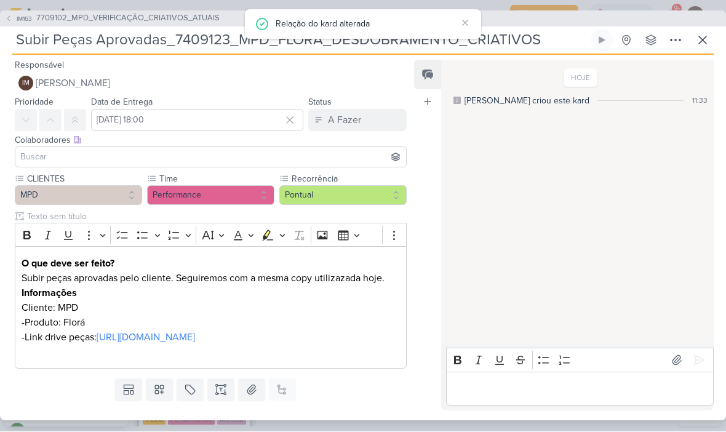
click at [255, 75] on button "IM Isabella Machado Guimarães" at bounding box center [211, 84] width 392 height 22
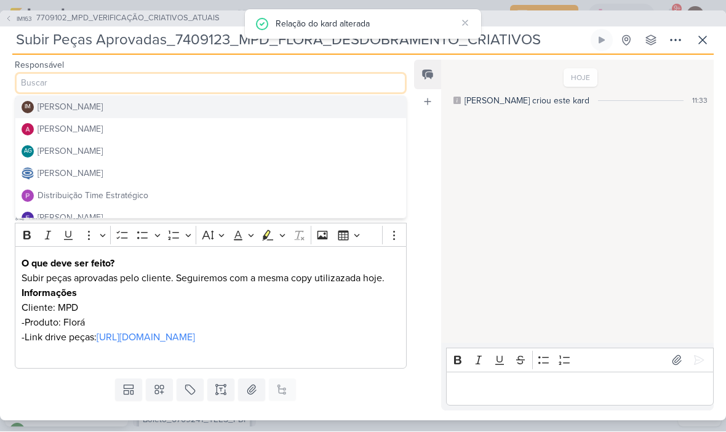
click at [202, 196] on button "Distribuição Time Estratégico" at bounding box center [210, 196] width 391 height 22
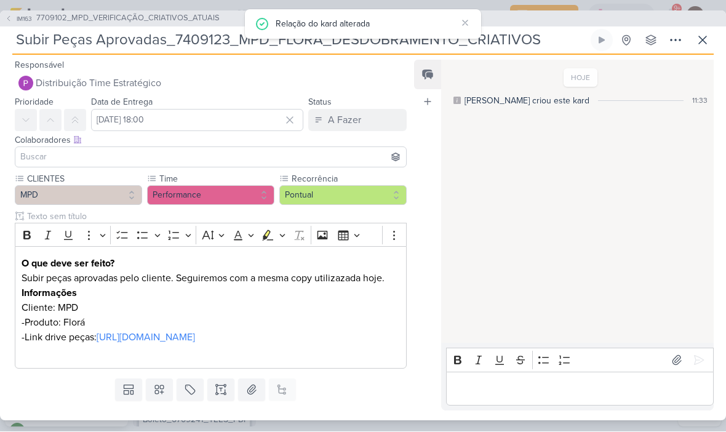
click at [229, 153] on input at bounding box center [211, 157] width 386 height 15
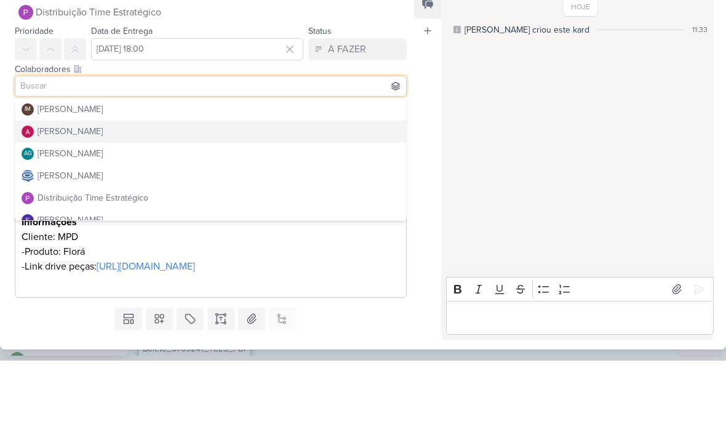
click at [230, 192] on button "[PERSON_NAME]" at bounding box center [210, 203] width 391 height 22
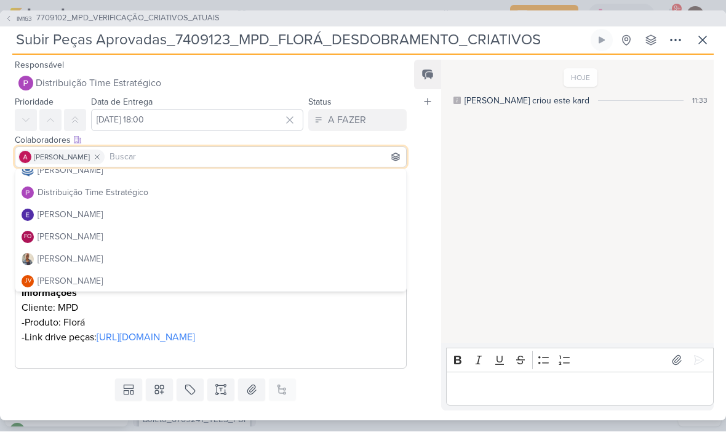
scroll to position [79, 0]
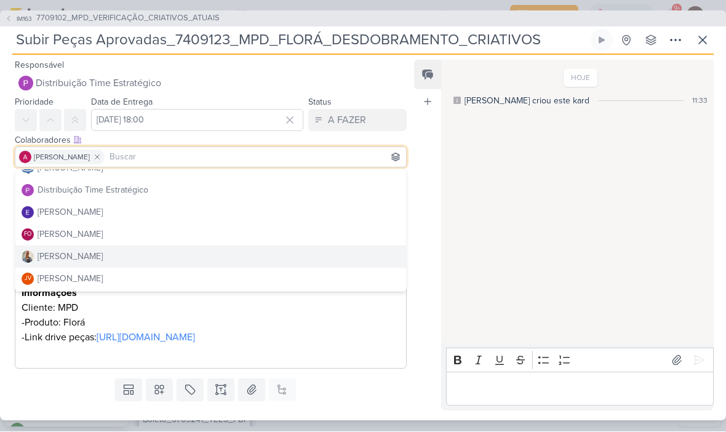
click at [147, 256] on button "[PERSON_NAME]" at bounding box center [210, 257] width 391 height 22
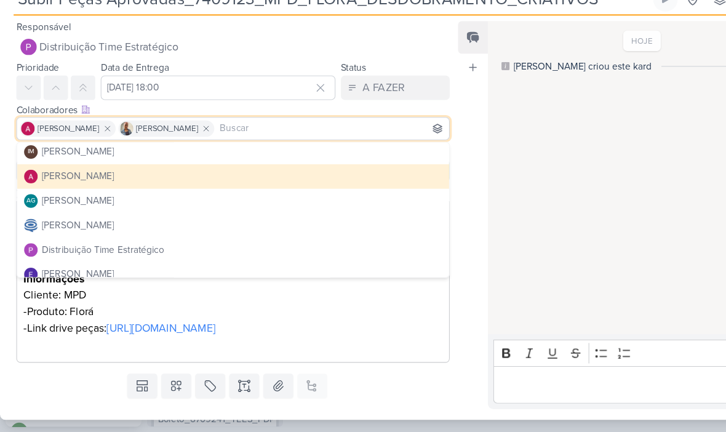
scroll to position [4, 0]
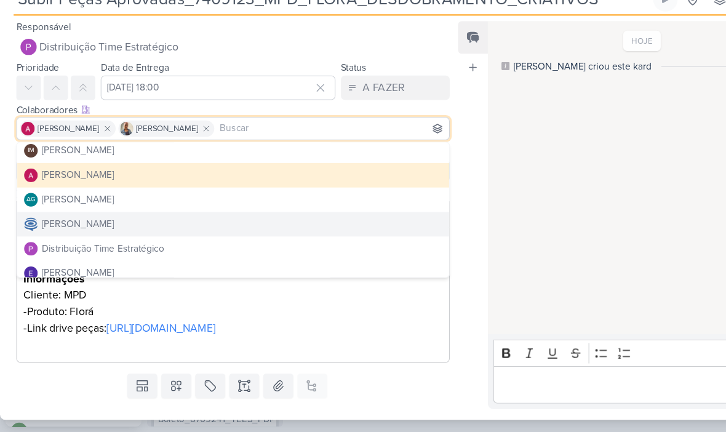
click at [167, 233] on button "[PERSON_NAME]" at bounding box center [210, 244] width 391 height 22
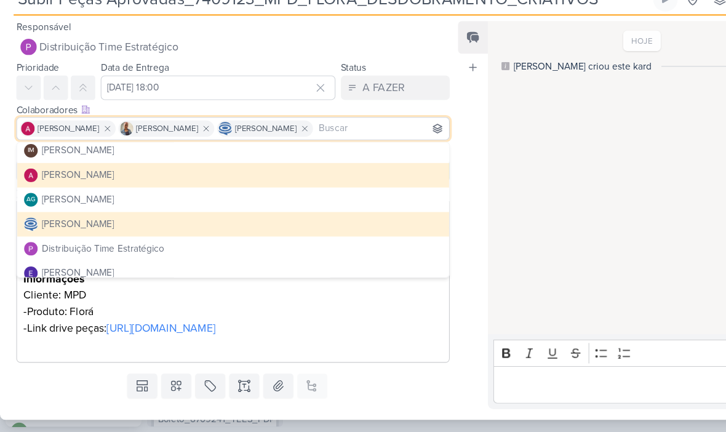
click at [497, 201] on div "HOJE Isabella criou este kard 11:33" at bounding box center [576, 203] width 271 height 282
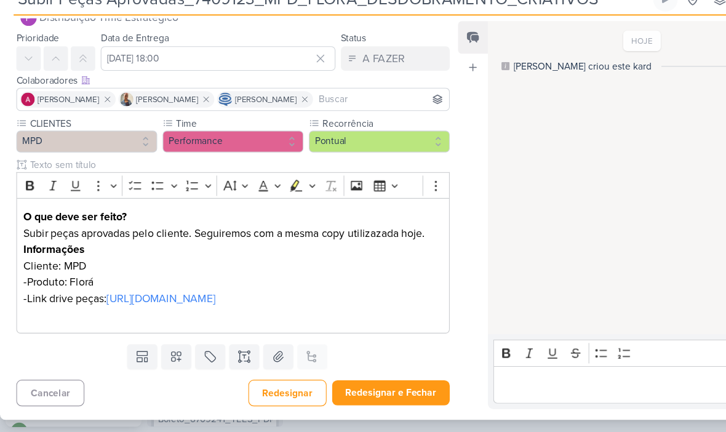
scroll to position [41, 0]
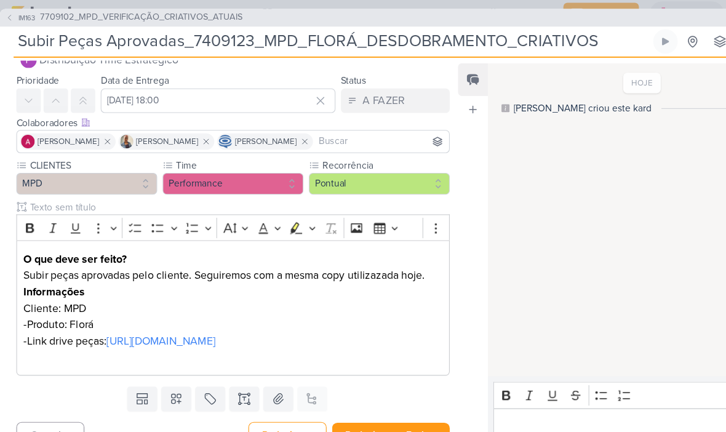
click at [349, 390] on button "Redesignar e Fechar" at bounding box center [353, 396] width 106 height 23
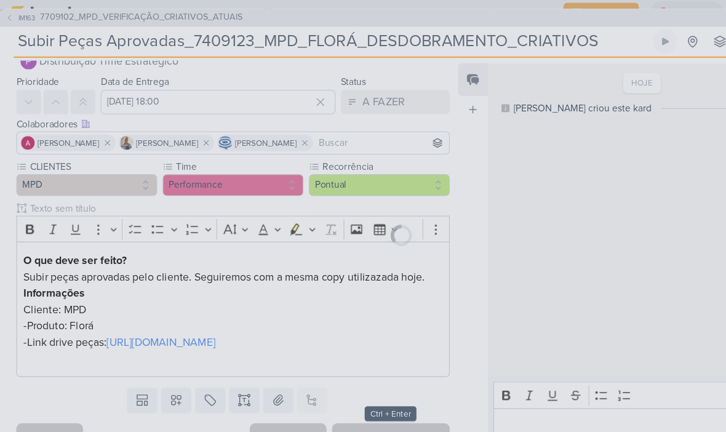
scroll to position [40, 0]
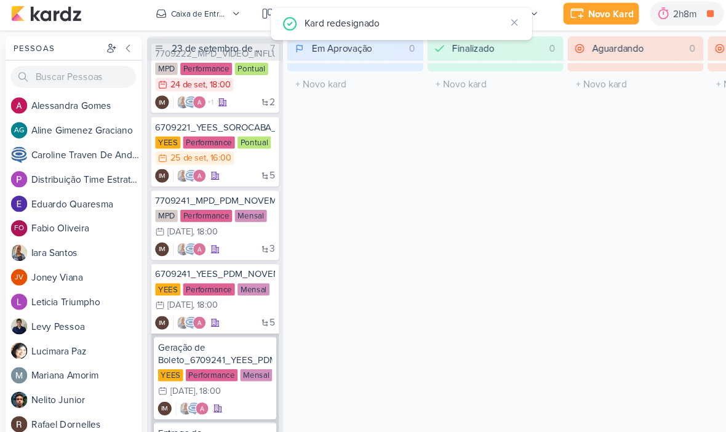
click at [200, 10] on div "Caixa de Entrada" at bounding box center [180, 15] width 52 height 11
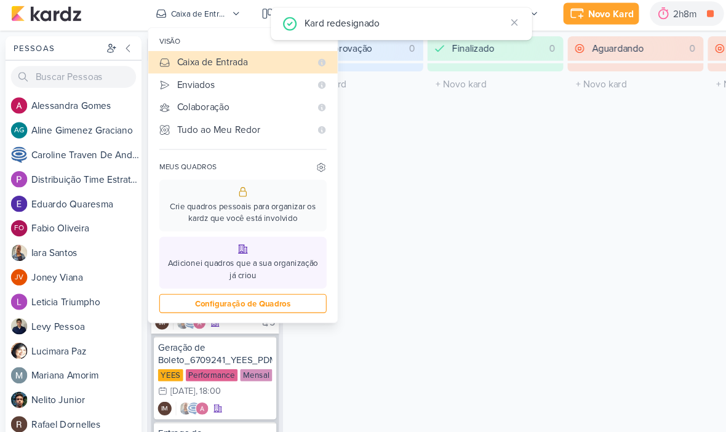
click at [225, 76] on div "Enviados" at bounding box center [220, 79] width 121 height 13
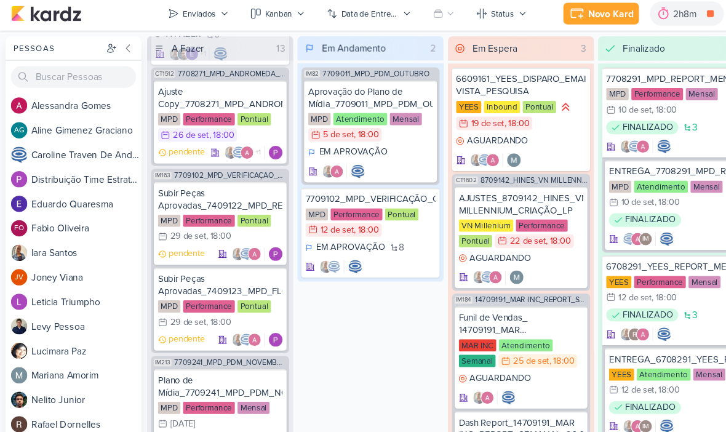
scroll to position [1492, 0]
click at [195, 173] on div "Subir Peças Aprovadas_7409122_MPD_REFFUGIO_DESDOBRAMENTO_CRIATIVOS" at bounding box center [199, 184] width 113 height 22
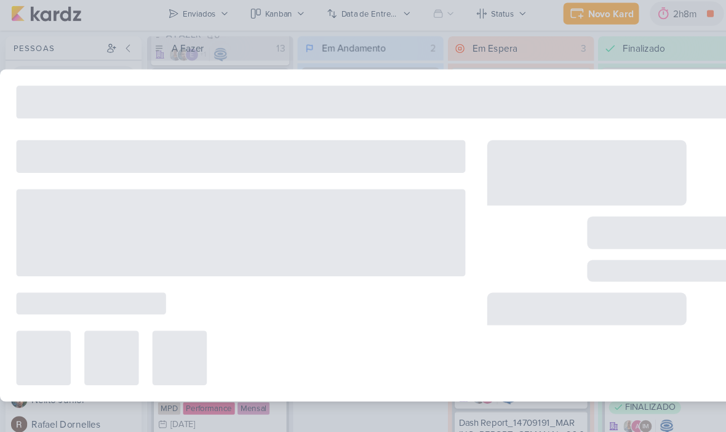
type input "Subir Peças Aprovadas_7409122_MPD_REFFUGIO_DESDOBRAMENTO_CRIATIVOS"
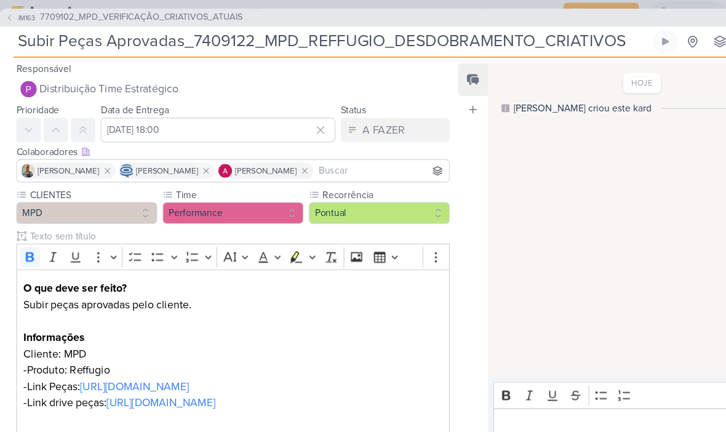
click at [202, 273] on p "Subir peças aprovadas pelo cliente." at bounding box center [211, 278] width 378 height 15
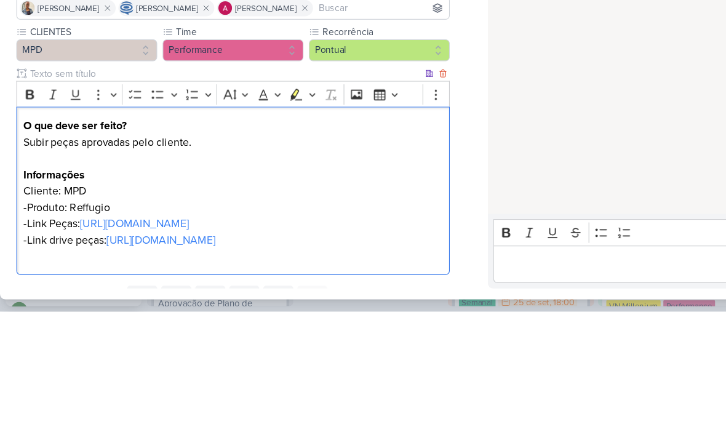
click at [197, 271] on p "Subir peças aprovadas pelo cliente." at bounding box center [211, 278] width 378 height 15
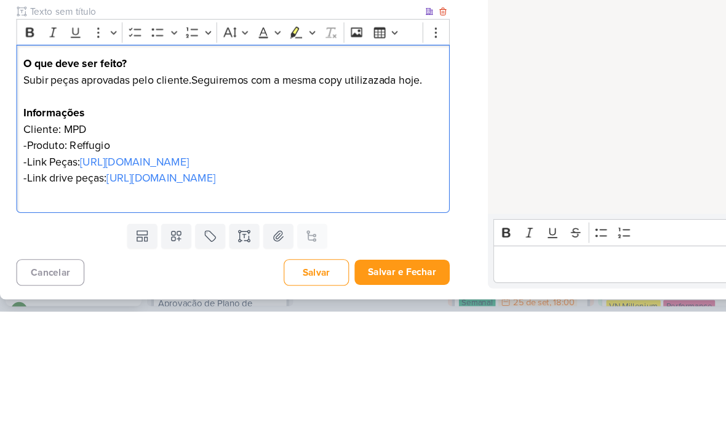
scroll to position [100, 0]
click at [34, 289] on p "-Link Peças: [URL][DOMAIN_NAME]" at bounding box center [211, 296] width 378 height 15
click at [29, 289] on p "-Link Peças: [URL][DOMAIN_NAME]" at bounding box center [211, 296] width 378 height 15
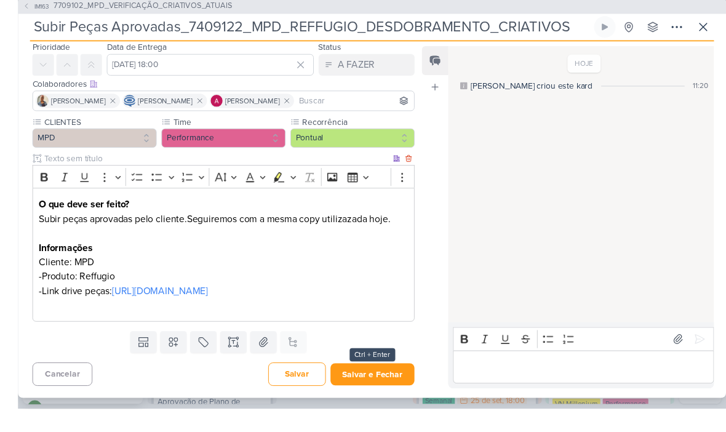
scroll to position [55, 0]
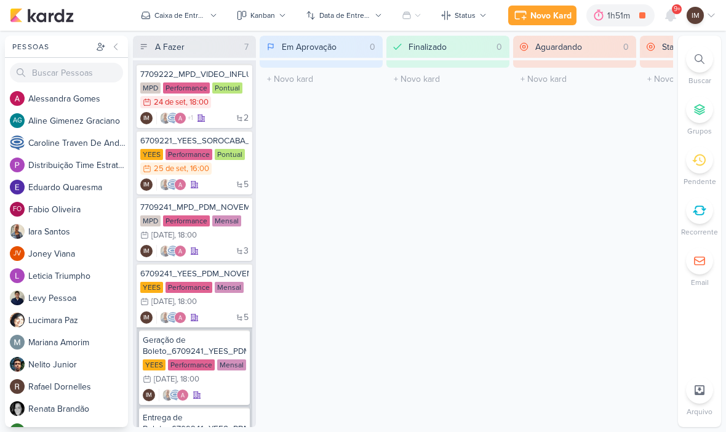
click at [700, 62] on icon at bounding box center [700, 59] width 10 height 10
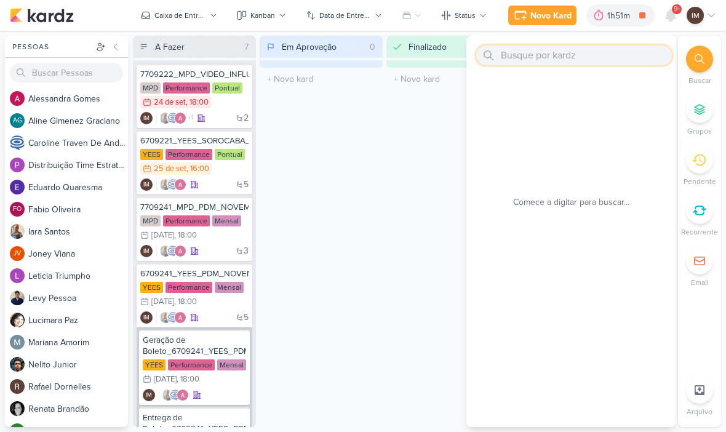
click at [635, 63] on input "text" at bounding box center [574, 56] width 196 height 20
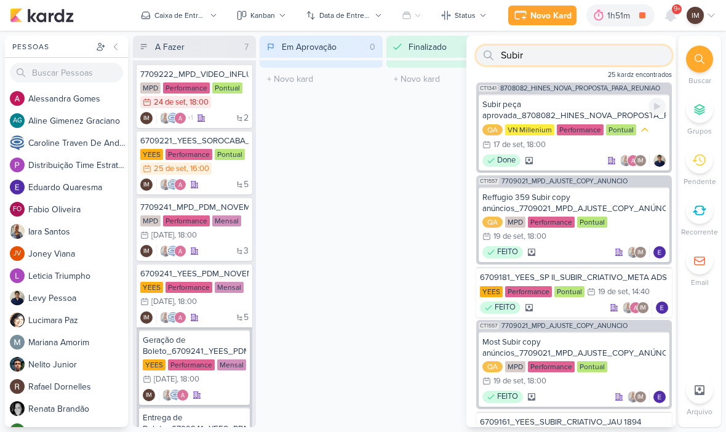
type input "Subir"
click at [571, 106] on div "Subir peça aprovada_8708082_HINES_NOVA_PROPOSTA_PARA_REUNIAO" at bounding box center [573, 110] width 183 height 22
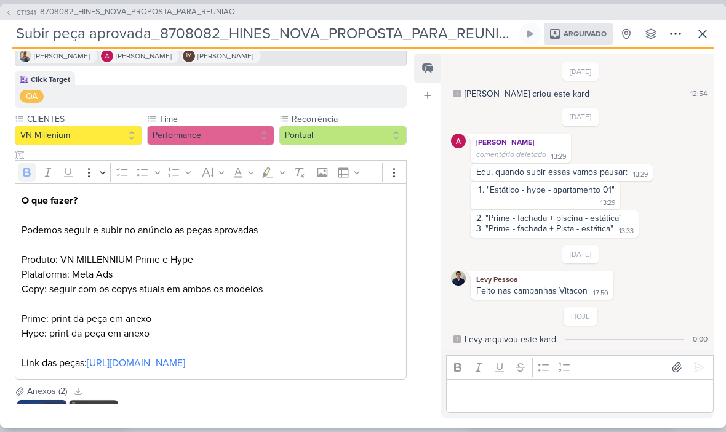
scroll to position [95, 0]
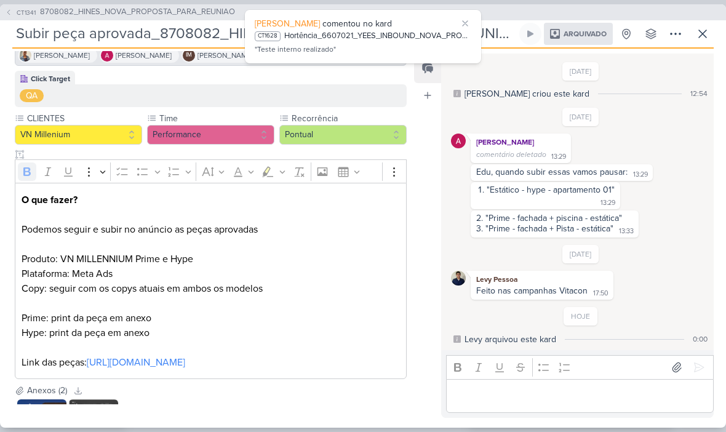
click at [701, 33] on icon at bounding box center [702, 33] width 15 height 15
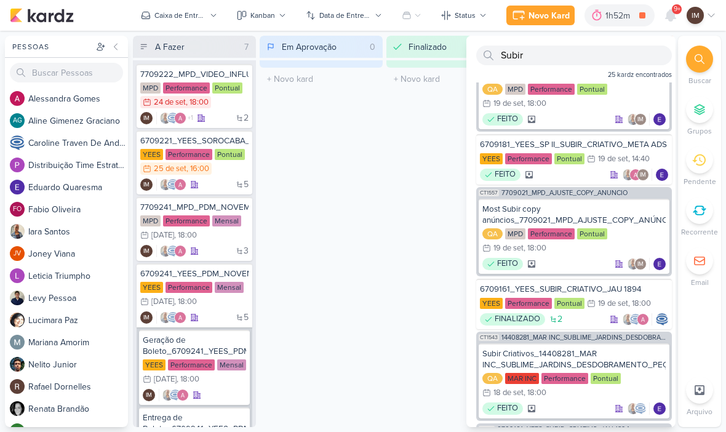
scroll to position [135, 0]
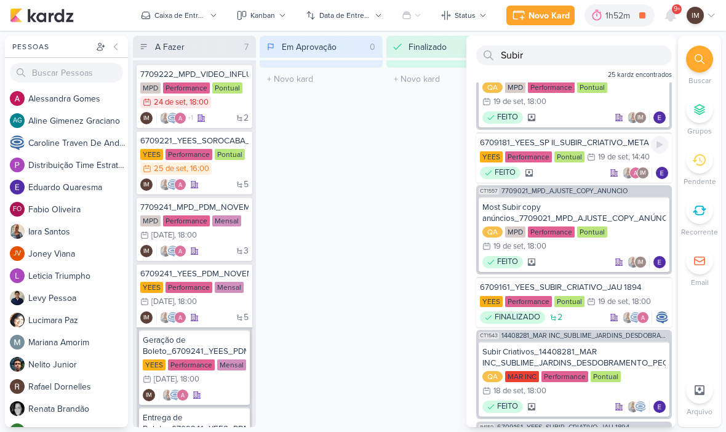
click at [618, 148] on div "6709181_YEES_SP II_SUBIR_CRIATIVO_META ADS" at bounding box center [574, 142] width 188 height 11
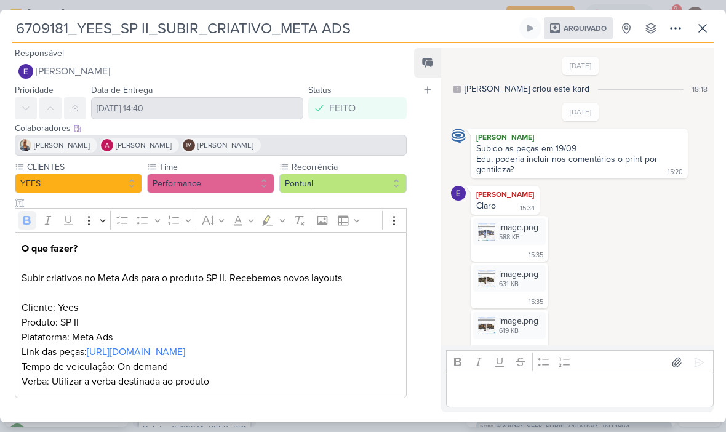
scroll to position [243, 0]
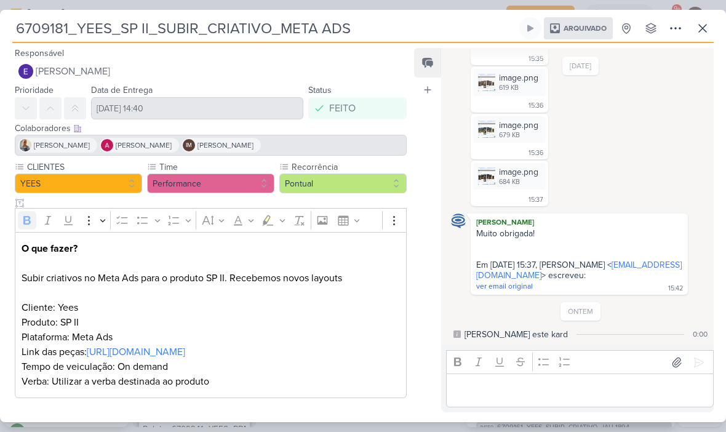
click at [704, 34] on icon at bounding box center [702, 28] width 15 height 15
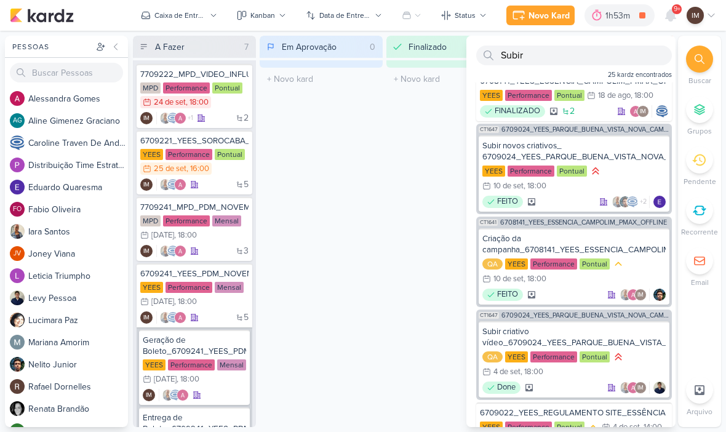
scroll to position [874, 0]
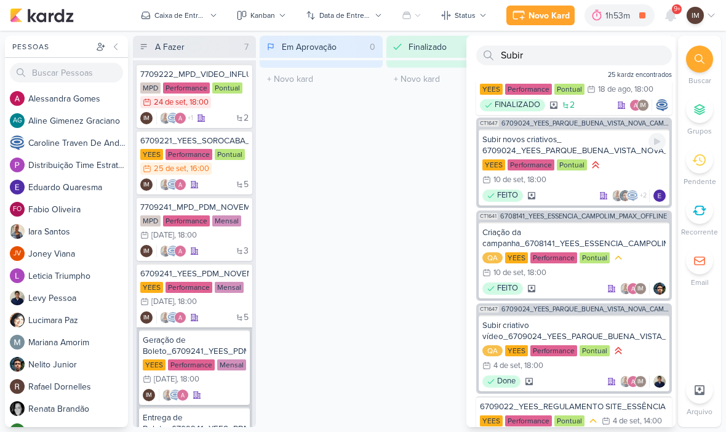
click at [600, 148] on div "Subir novos criativos_ 6709024_YEES_PARQUE_BUENA_VISTA_NOVA_CAMPANHA_TEASER_META" at bounding box center [573, 145] width 183 height 22
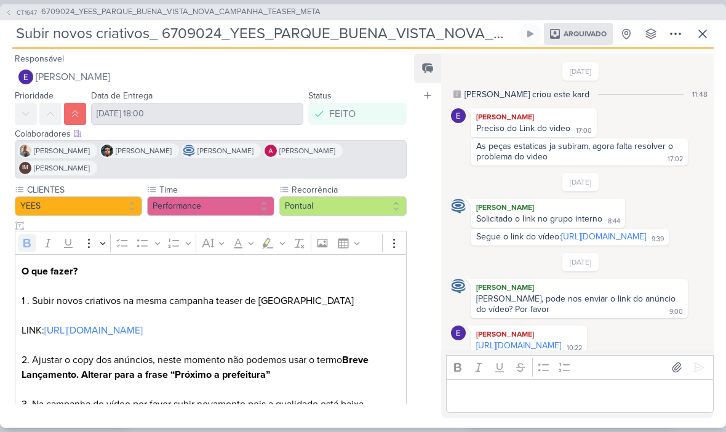
scroll to position [86, 0]
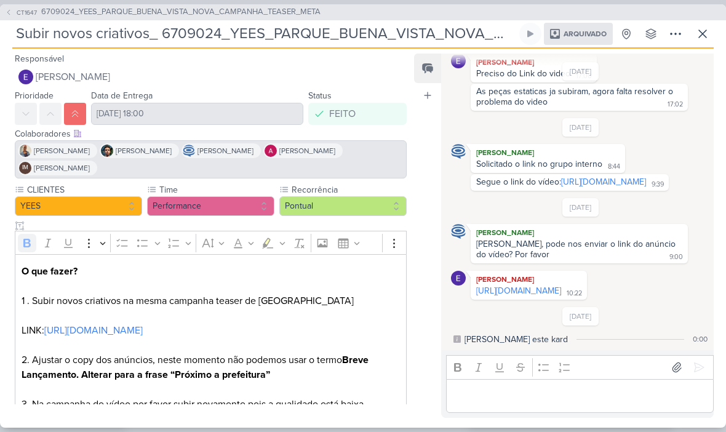
click at [705, 35] on icon at bounding box center [702, 33] width 15 height 15
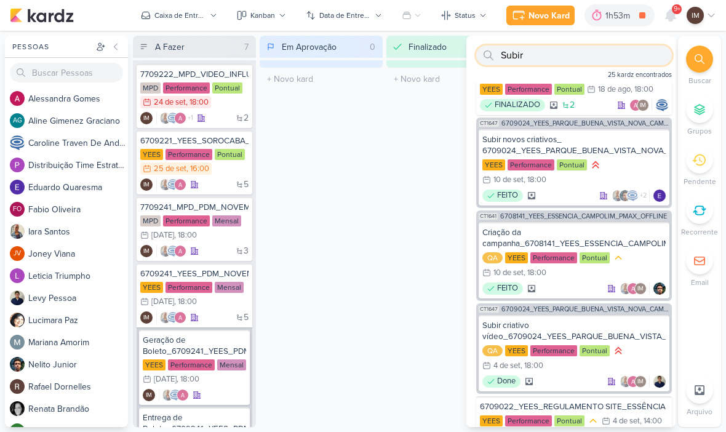
click at [635, 50] on input "Subir" at bounding box center [574, 56] width 196 height 20
click at [637, 55] on input "Subir" at bounding box center [574, 56] width 196 height 20
click at [638, 57] on input "Subir" at bounding box center [574, 56] width 196 height 20
click at [532, 47] on input "text" at bounding box center [574, 56] width 196 height 20
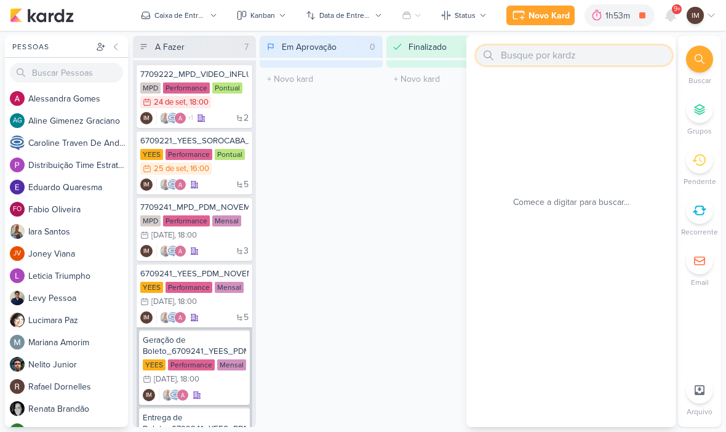
paste input "7409122_MPD_REFFUGIO_DESDOBRAMENTO_CRIATIVOS"
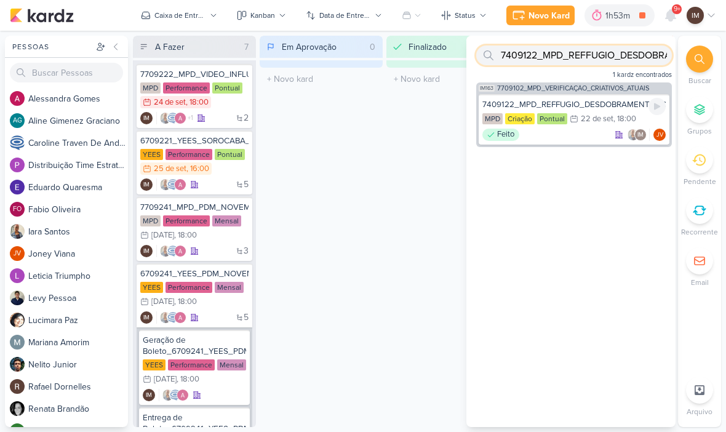
type input "7409122_MPD_REFFUGIO_DESDOBRAMENTO_CRIATIVOS"
click at [589, 137] on div "Feito IM JV" at bounding box center [573, 135] width 183 height 12
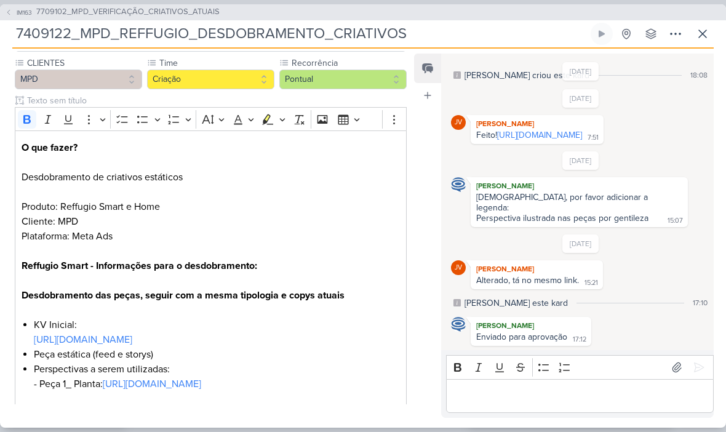
scroll to position [112, 0]
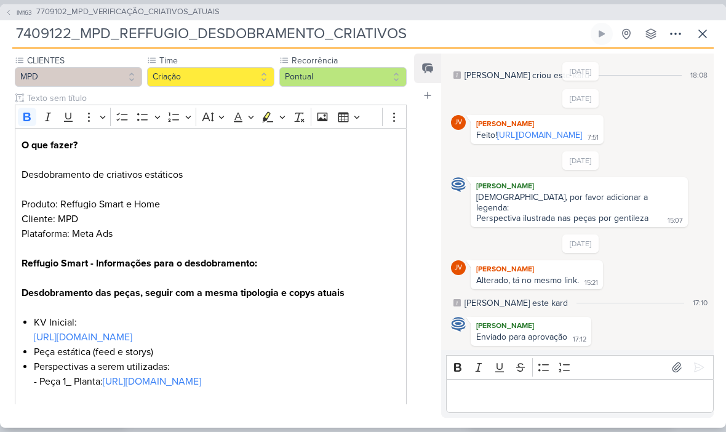
click at [538, 117] on div "Joney Viana" at bounding box center [537, 123] width 128 height 12
click at [539, 137] on link "https://drive.google.com/drive/folders/1NajshvGjrRHEB69y9Rr7yWhXRWXIM-Wu?usp=sh…" at bounding box center [539, 135] width 85 height 10
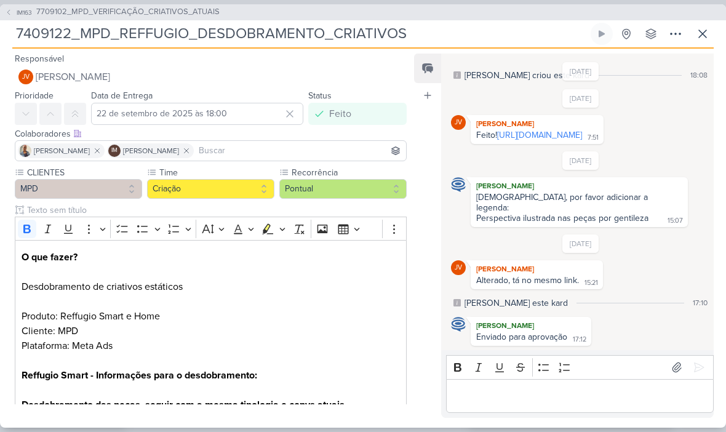
scroll to position [30, 0]
click at [6, 17] on button "IM163 7709102_MPD_VERIFICAÇÃO_CRIATIVOS_ATUAIS" at bounding box center [112, 12] width 215 height 12
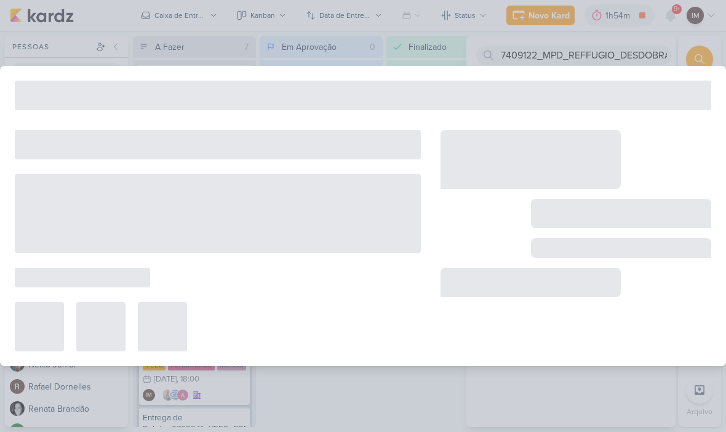
type input "7709102_MPD_VERIFICAÇÃO_CRIATIVOS_ATUAIS"
type input "12 de setembro de 2025 às 18:00"
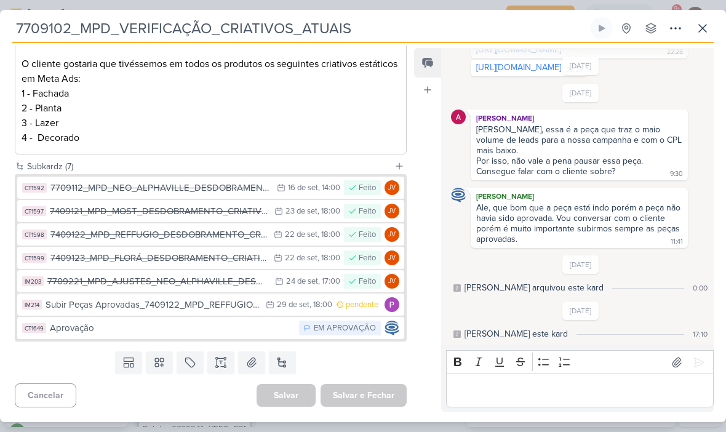
scroll to position [247, 0]
click at [303, 263] on div "22/9 22 de set , 18:00" at bounding box center [307, 258] width 66 height 12
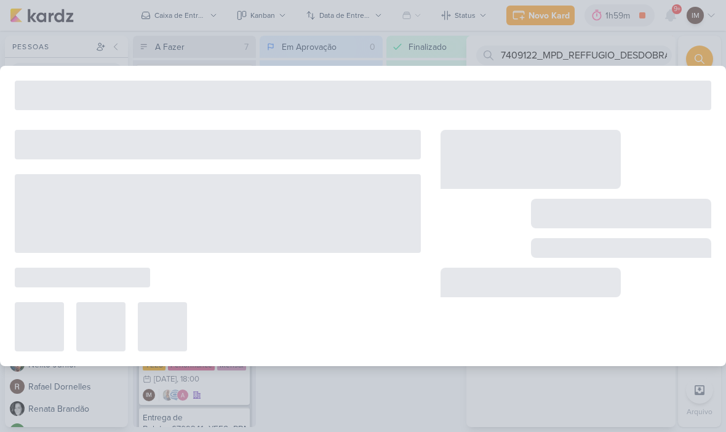
type input "7409123_MPD_FLORÁ_DESDOBRAMENTO_CRIATIVOS"
type input "22 de setembro de 2025 às 18:00"
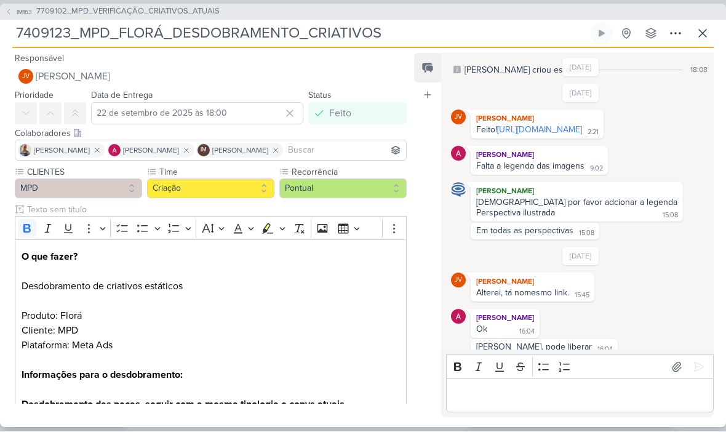
scroll to position [0, 0]
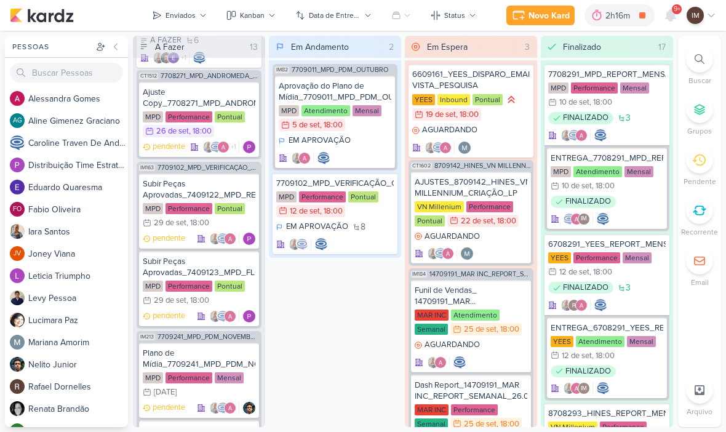
scroll to position [1487, 0]
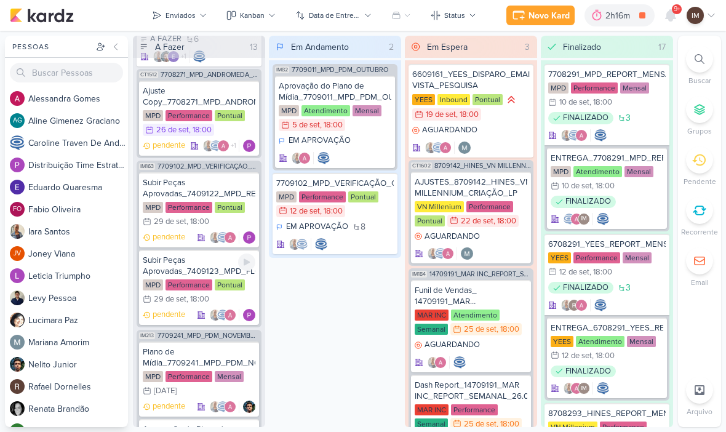
click at [184, 260] on div "Subir Peças Aprovadas_7409123_MPD_FLORÁ_DESDOBRAMENTO_CRIATIVOS" at bounding box center [199, 266] width 113 height 22
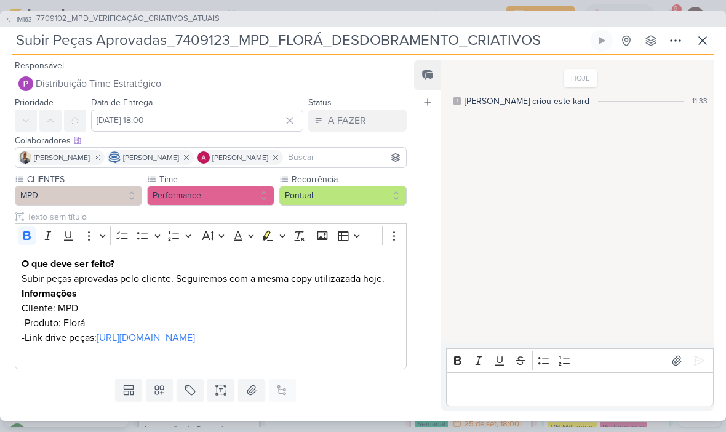
click at [709, 45] on icon at bounding box center [702, 40] width 15 height 15
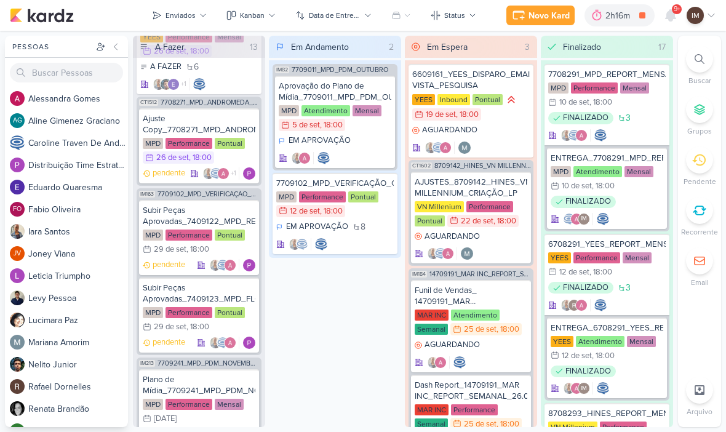
scroll to position [1459, 0]
click at [205, 217] on div "Subir Peças Aprovadas_7409122_MPD_REFFUGIO_DESDOBRAMENTO_CRIATIVOS" at bounding box center [199, 216] width 113 height 22
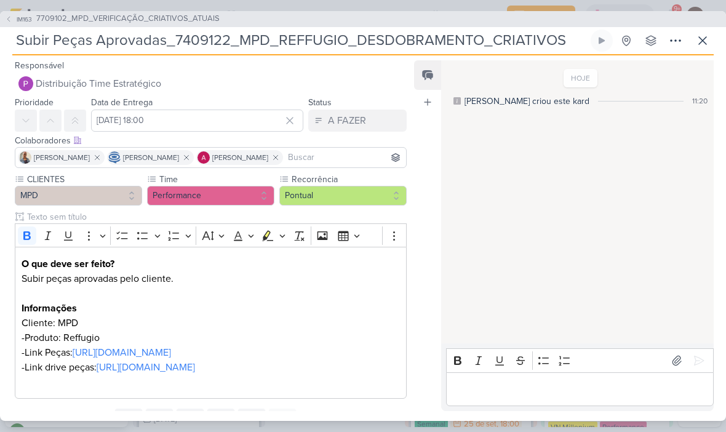
scroll to position [58, 0]
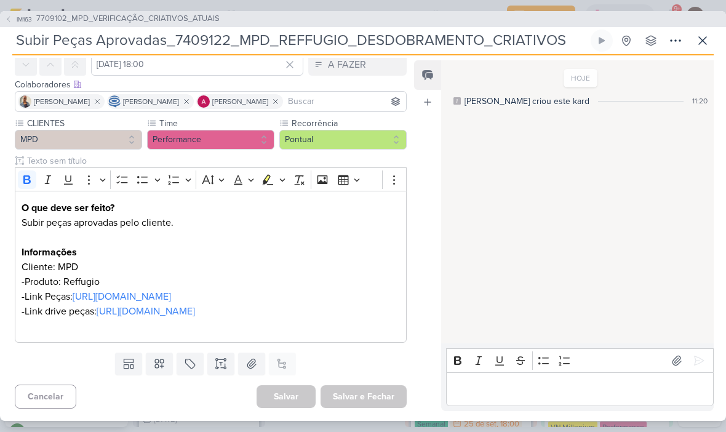
click at [202, 221] on p "Subir peças aprovadas pelo cliente." at bounding box center [211, 222] width 378 height 15
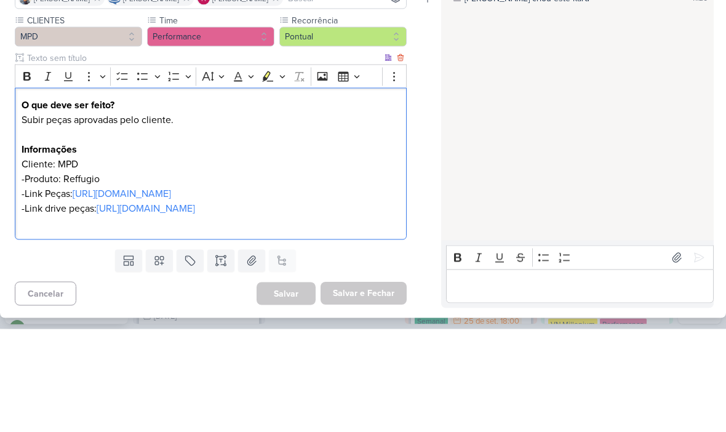
click at [196, 215] on p "Subir peças aprovadas pelo cliente." at bounding box center [211, 222] width 378 height 15
click at [193, 215] on p "Subir peças aprovadas pelo cliente." at bounding box center [211, 222] width 378 height 15
click at [184, 215] on p "Subir peças aprovadas pelo cliente." at bounding box center [211, 222] width 378 height 15
